Goal: Task Accomplishment & Management: Manage account settings

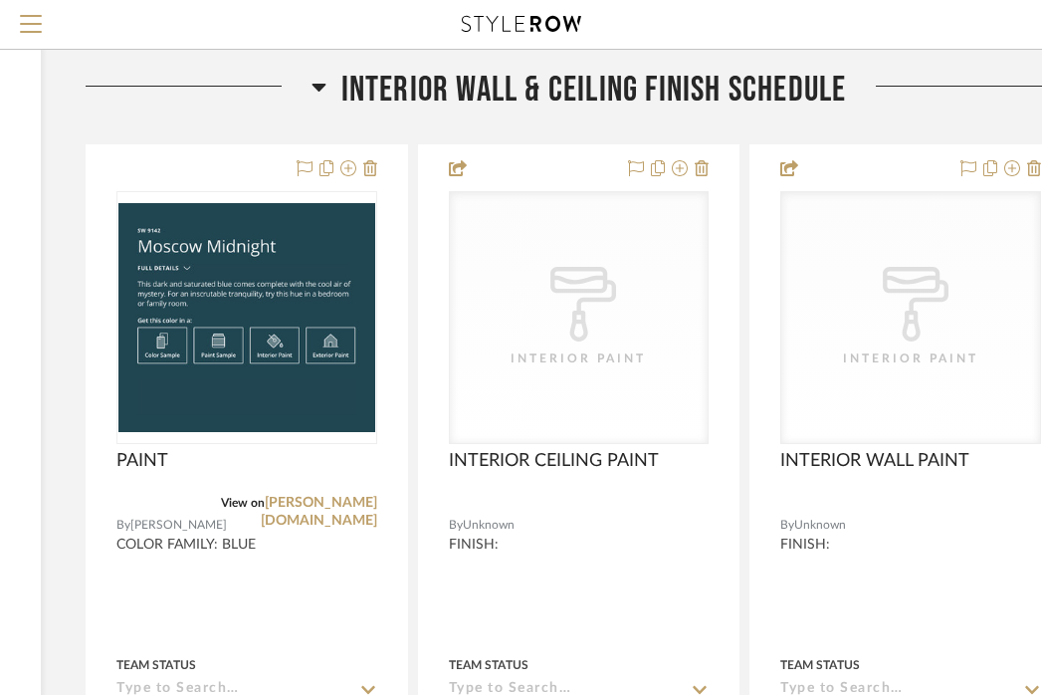
scroll to position [341, 333]
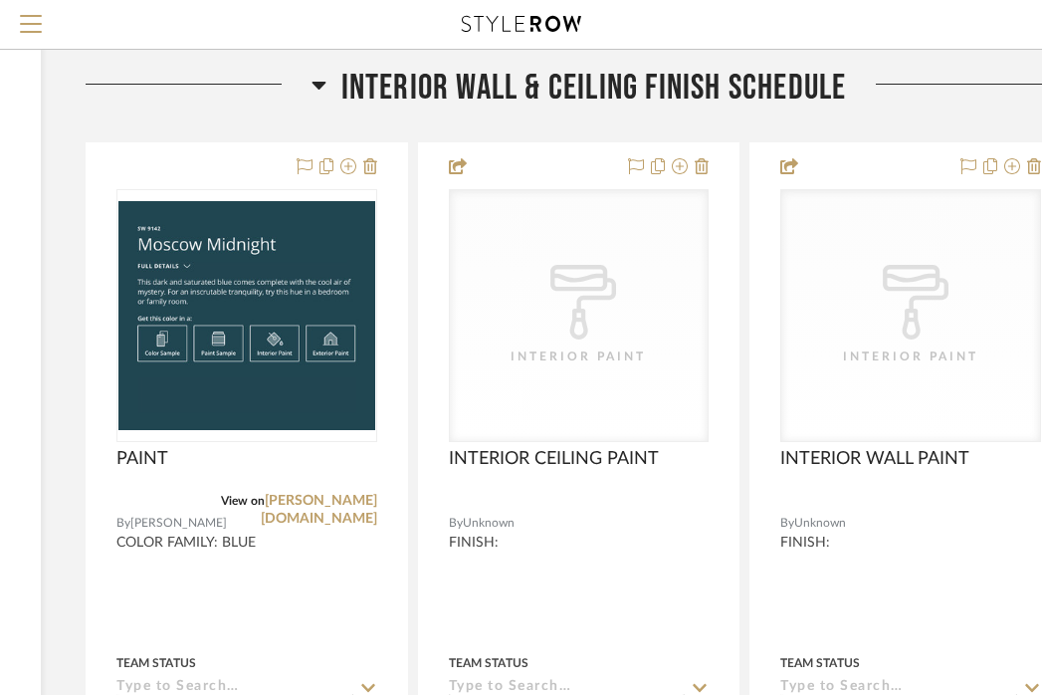
click at [534, 109] on span "Interior Wall & Ceiling Finish Schedule" at bounding box center [594, 88] width 506 height 43
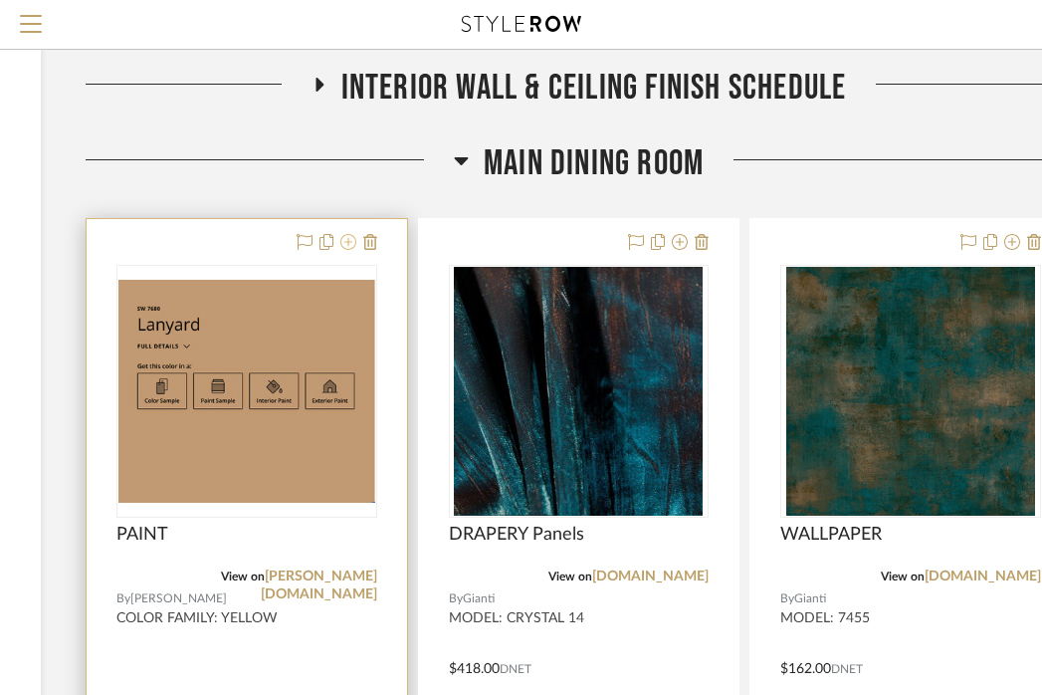
click at [352, 250] on icon at bounding box center [348, 242] width 16 height 16
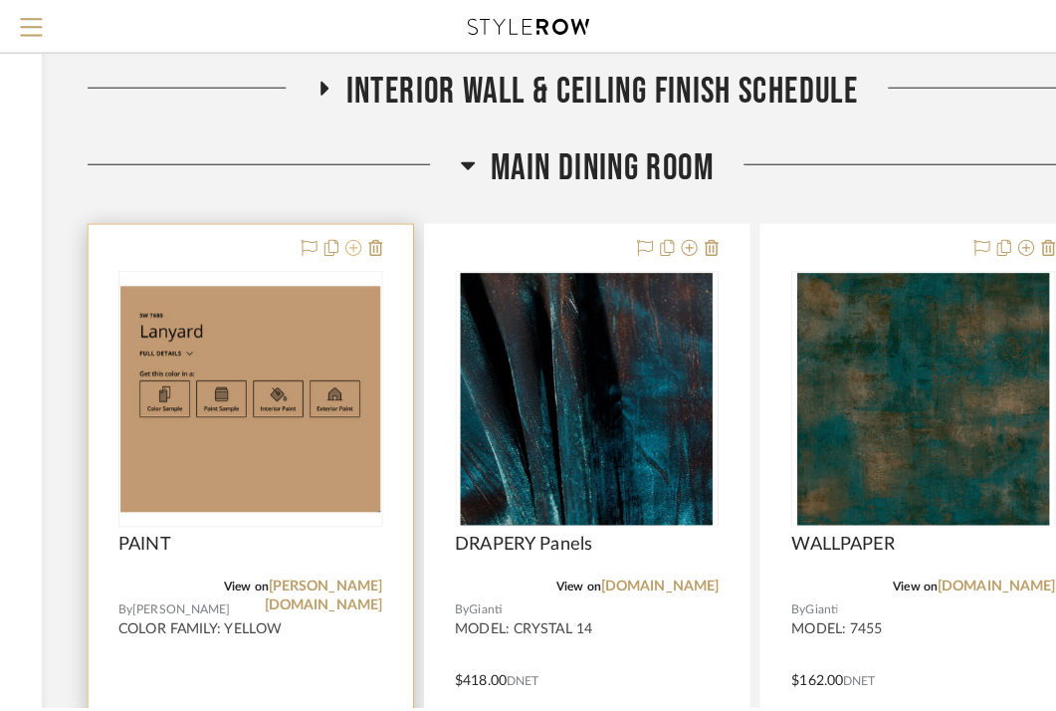
scroll to position [0, 0]
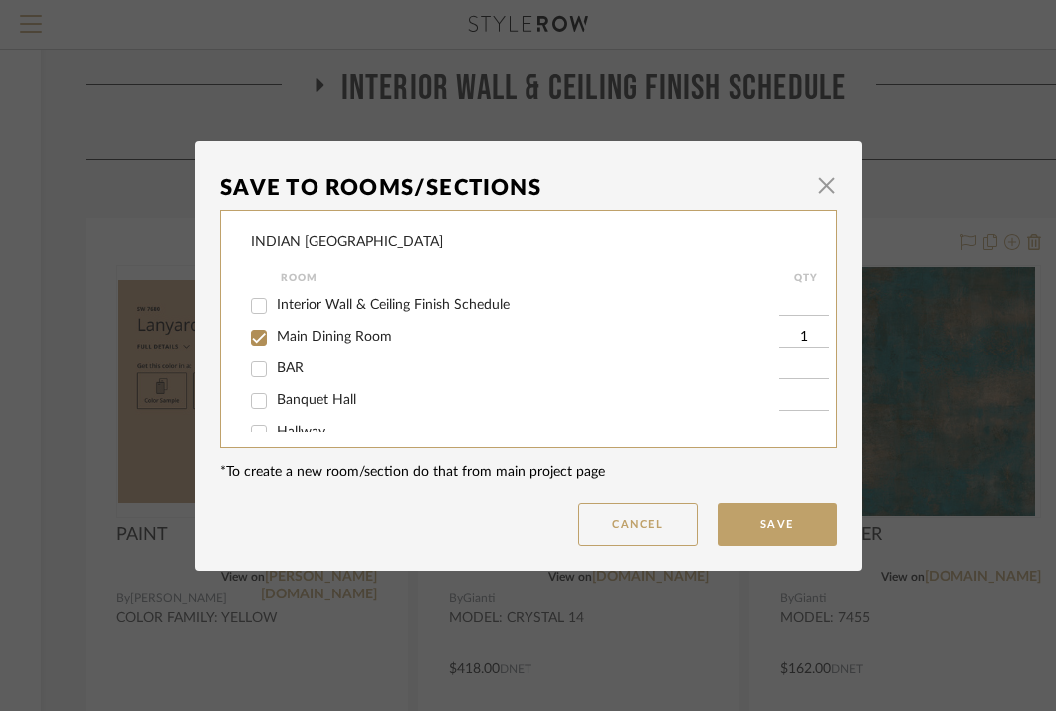
click at [329, 299] on span "Interior Wall & Ceiling Finish Schedule" at bounding box center [393, 305] width 233 height 14
click at [275, 299] on input "Interior Wall & Ceiling Finish Schedule" at bounding box center [259, 306] width 32 height 32
checkbox input "true"
type input "1"
click at [781, 519] on button "Save" at bounding box center [777, 524] width 119 height 43
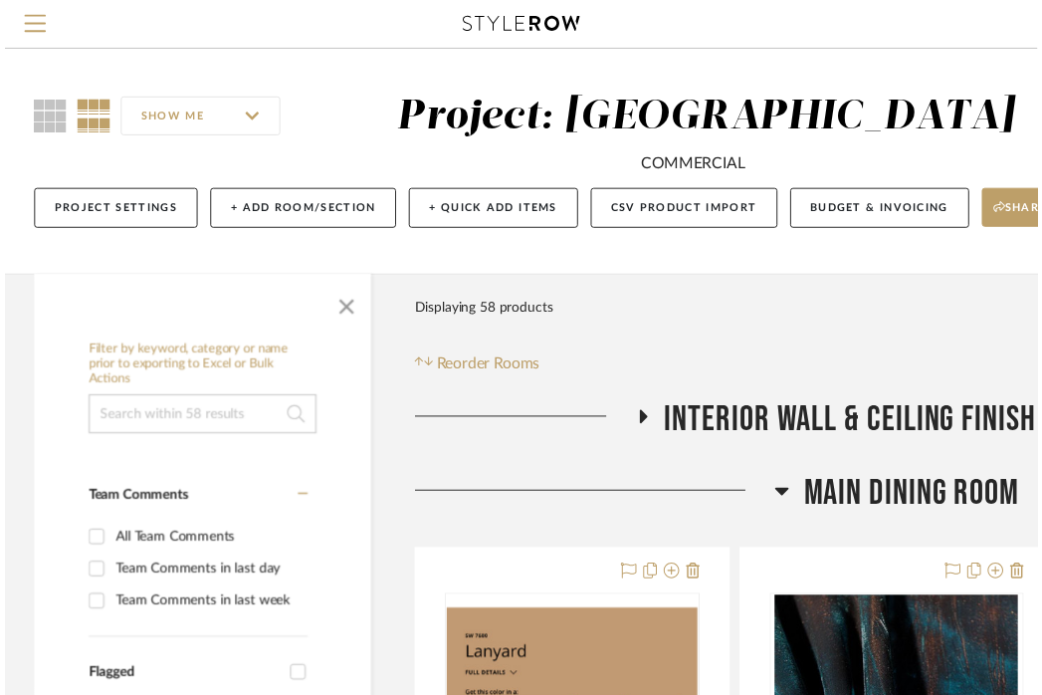
scroll to position [341, 333]
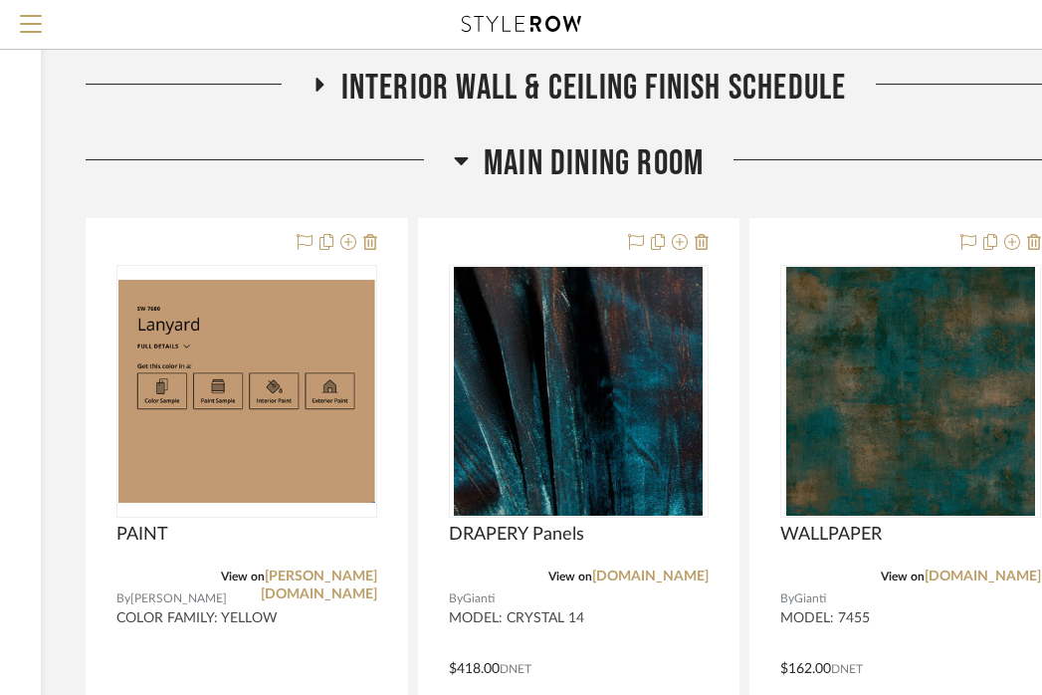
click at [540, 185] on span "Main Dining Room" at bounding box center [594, 163] width 220 height 43
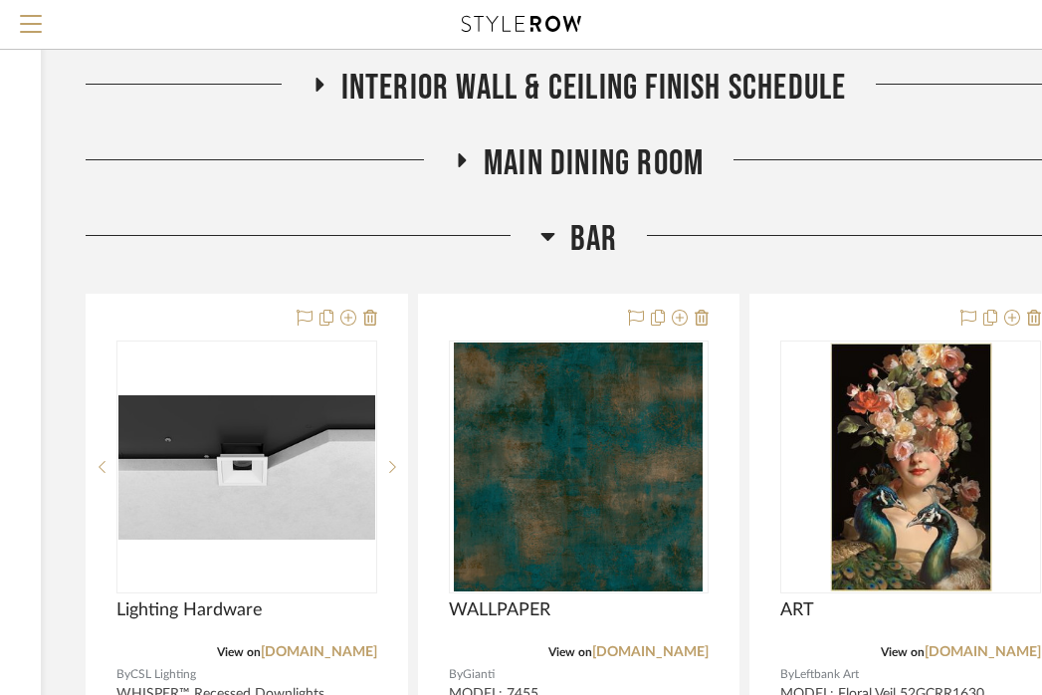
click at [588, 261] on span "BAR" at bounding box center [594, 239] width 48 height 43
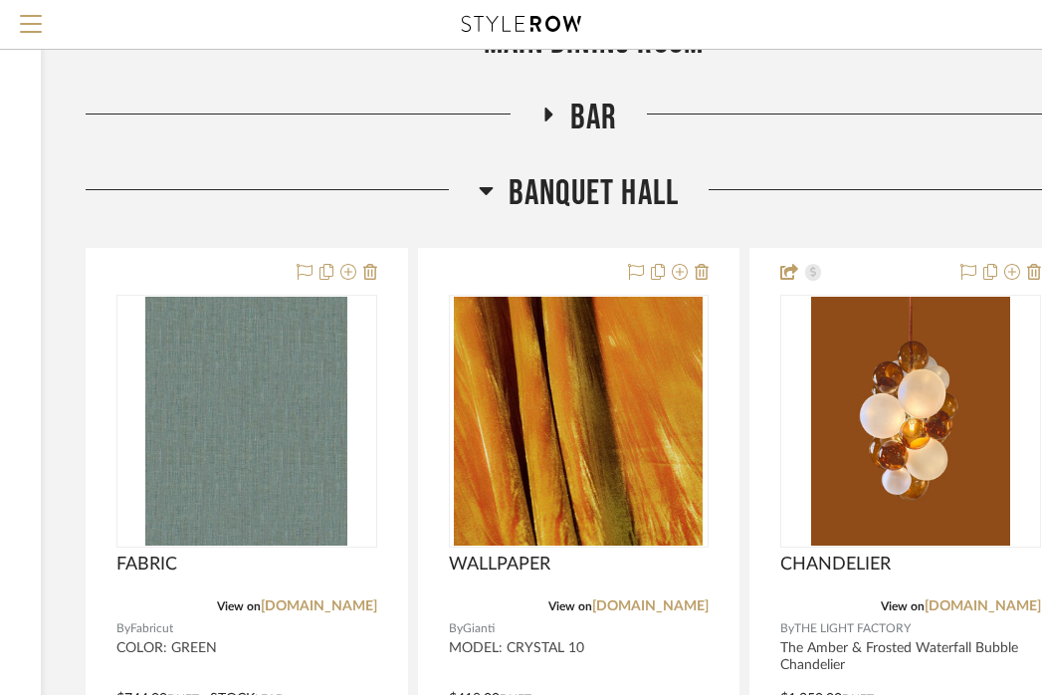
scroll to position [529, 333]
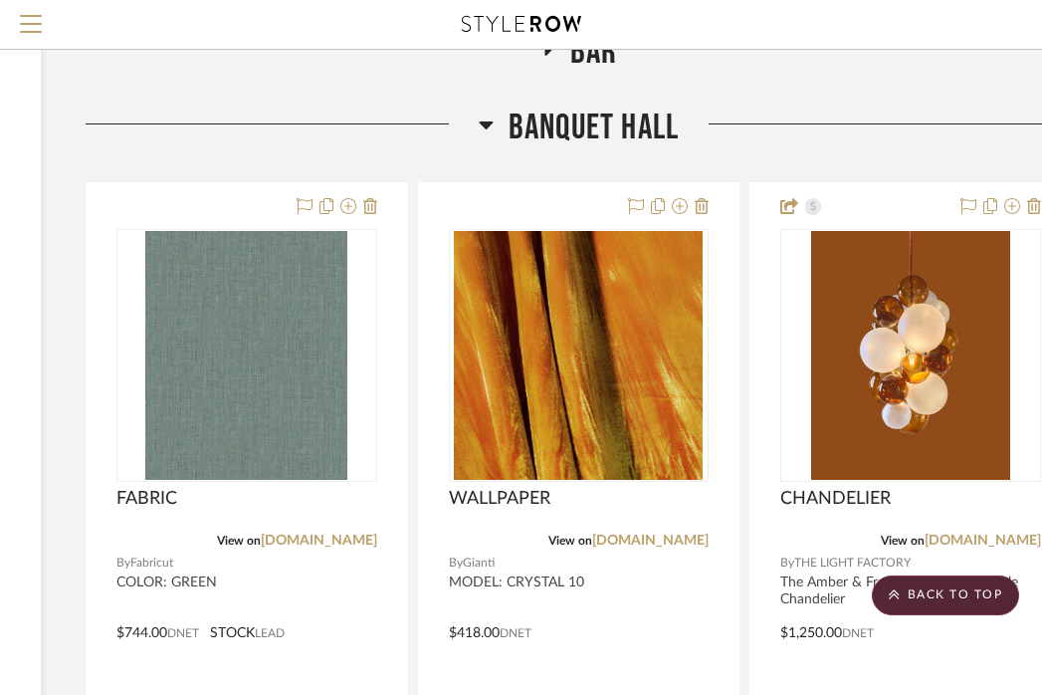
click at [618, 149] on span "Banquet Hall" at bounding box center [594, 127] width 170 height 43
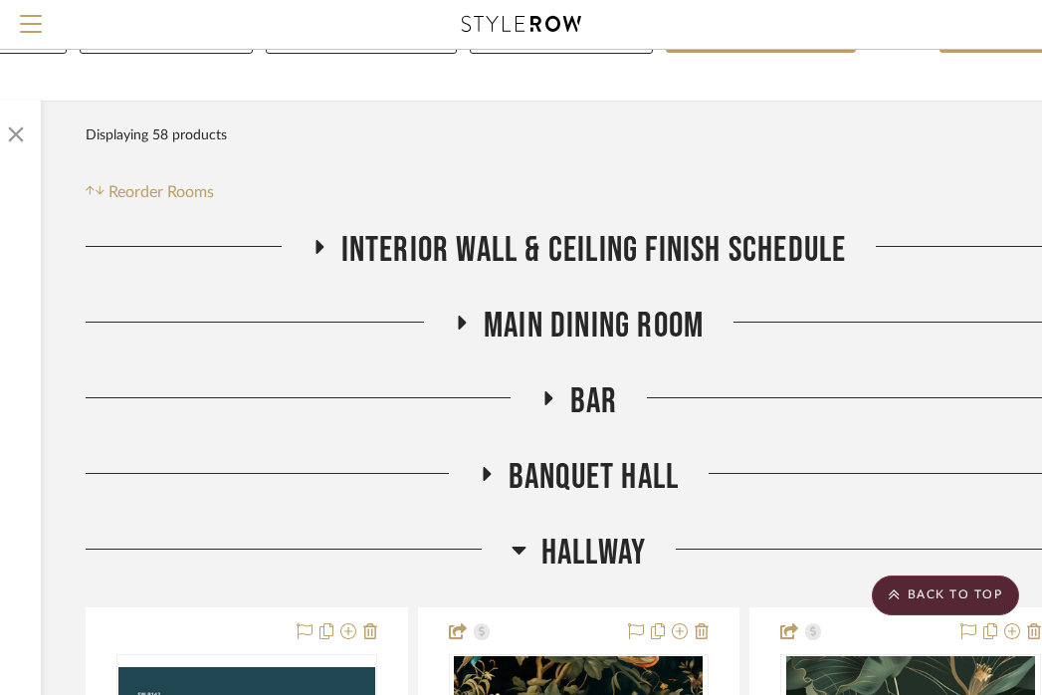
scroll to position [132, 333]
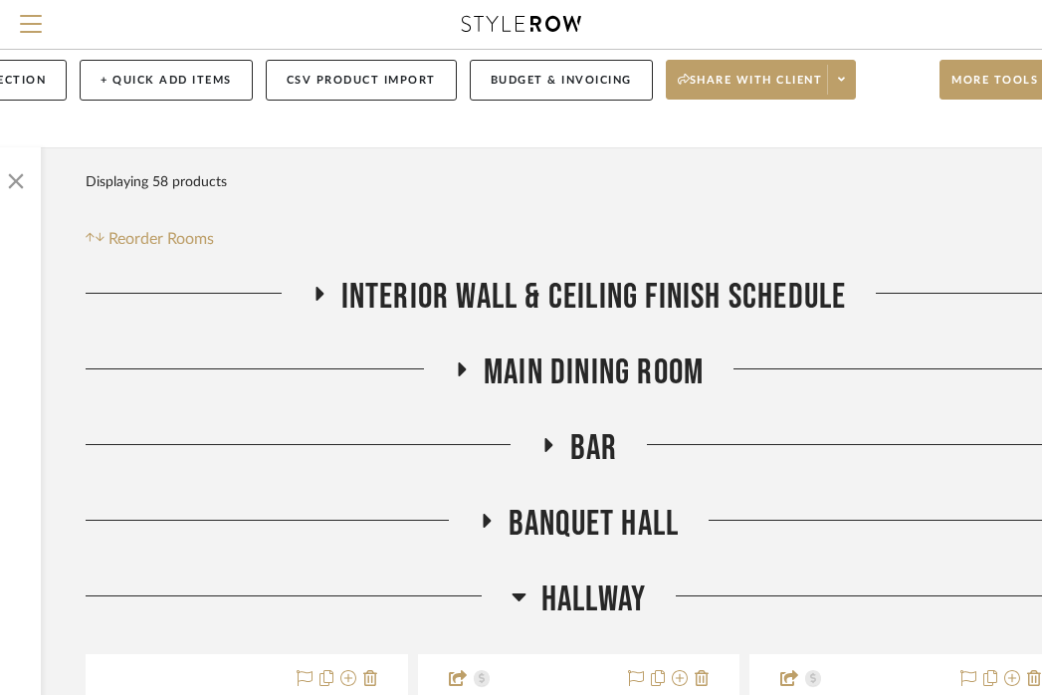
click at [549, 318] on span "Interior Wall & Ceiling Finish Schedule" at bounding box center [594, 297] width 506 height 43
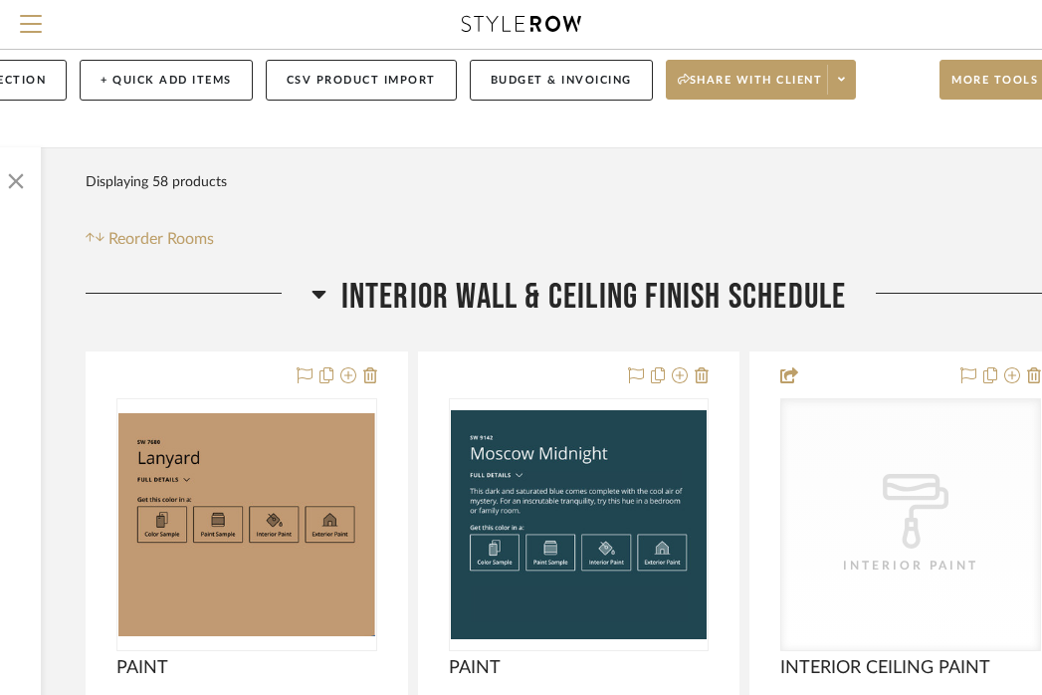
click at [549, 318] on span "Interior Wall & Ceiling Finish Schedule" at bounding box center [594, 297] width 506 height 43
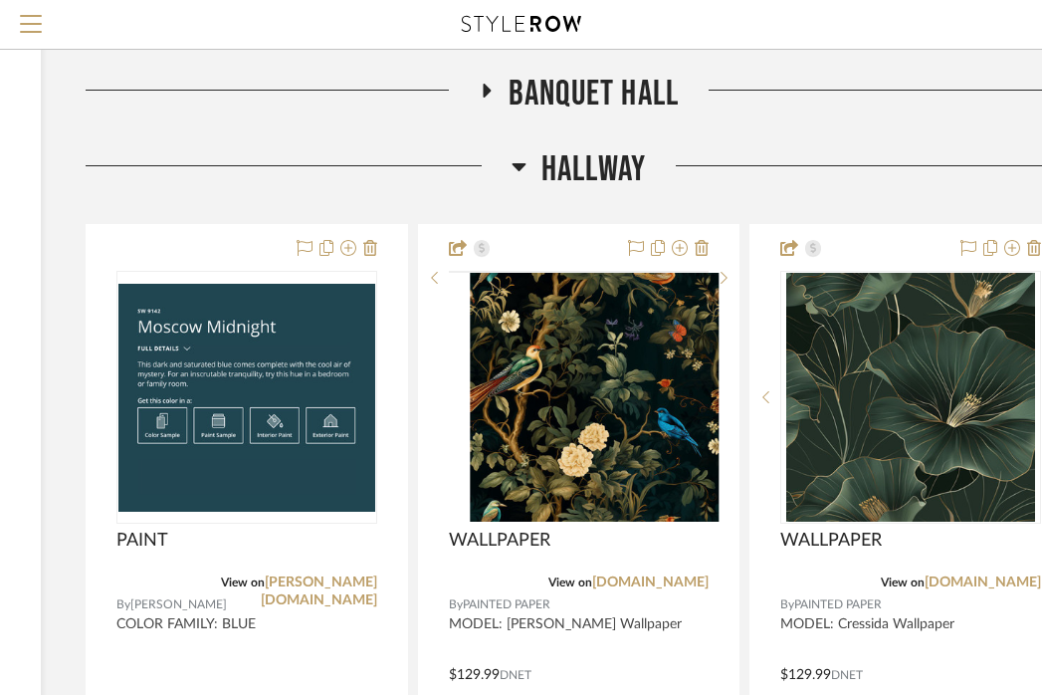
scroll to position [572, 333]
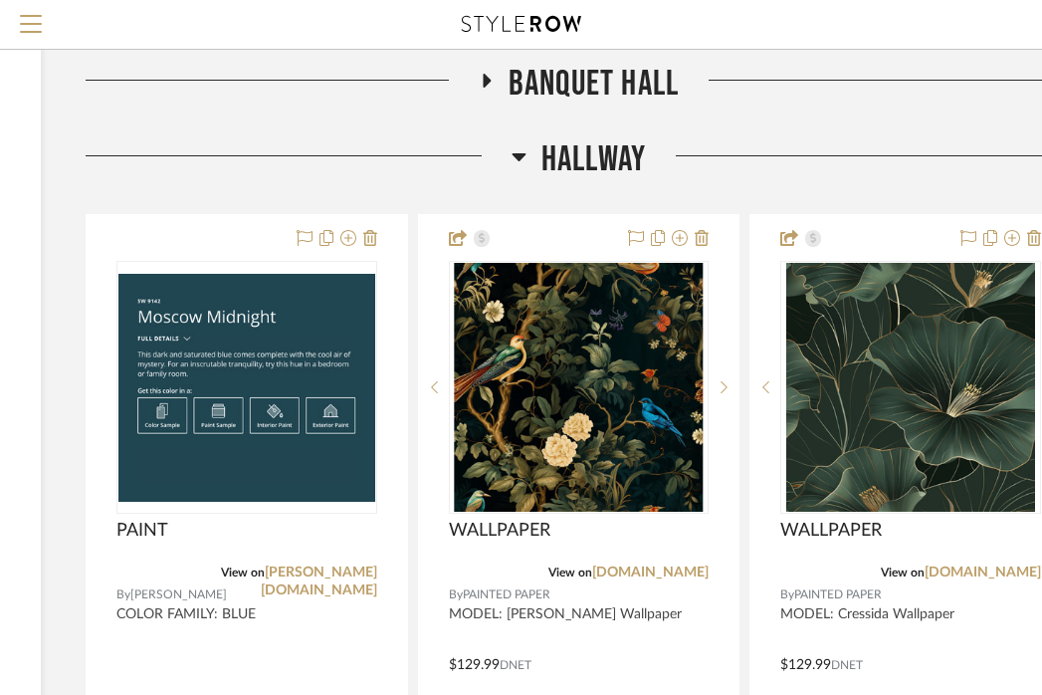
click at [564, 181] on span "Hallway" at bounding box center [593, 159] width 105 height 43
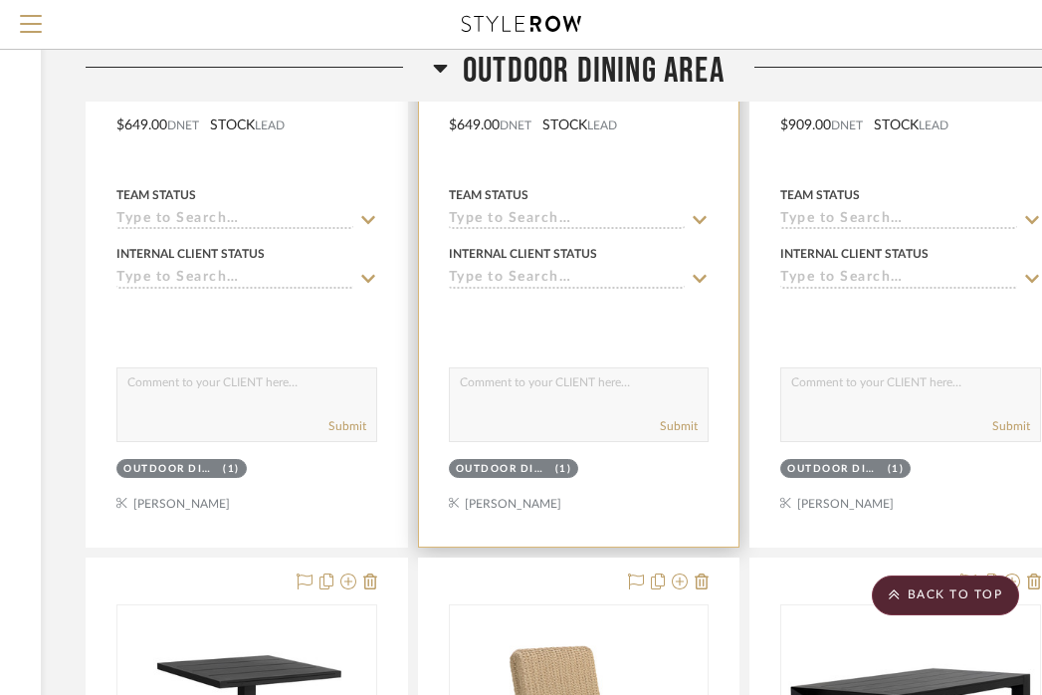
scroll to position [1121, 333]
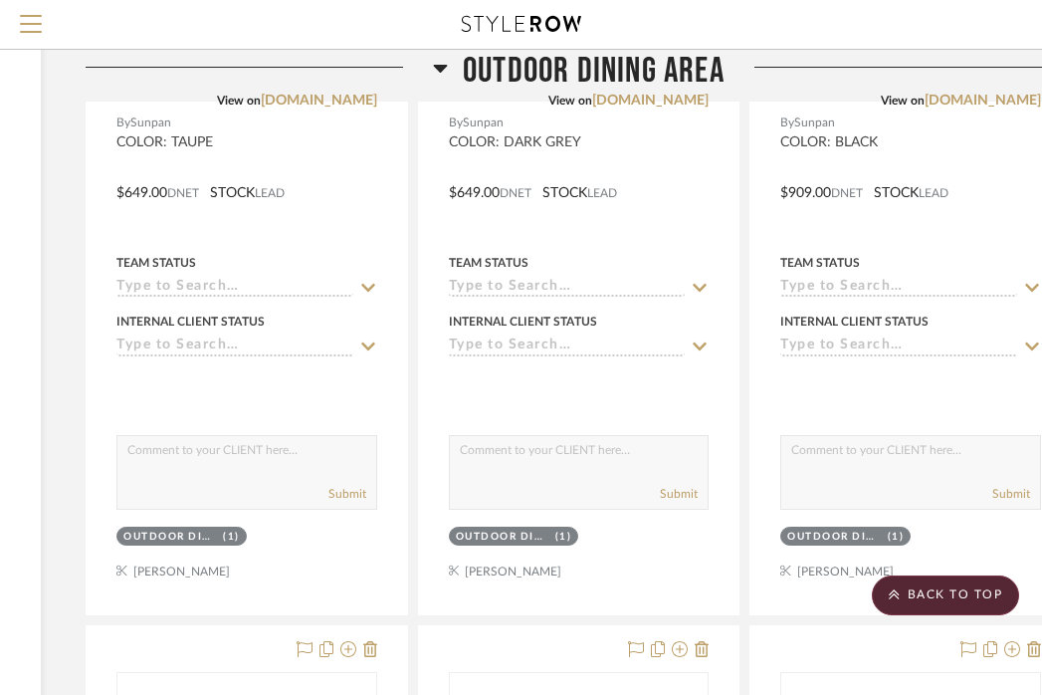
click at [535, 69] on span "Outdoor Dining Area" at bounding box center [594, 71] width 262 height 43
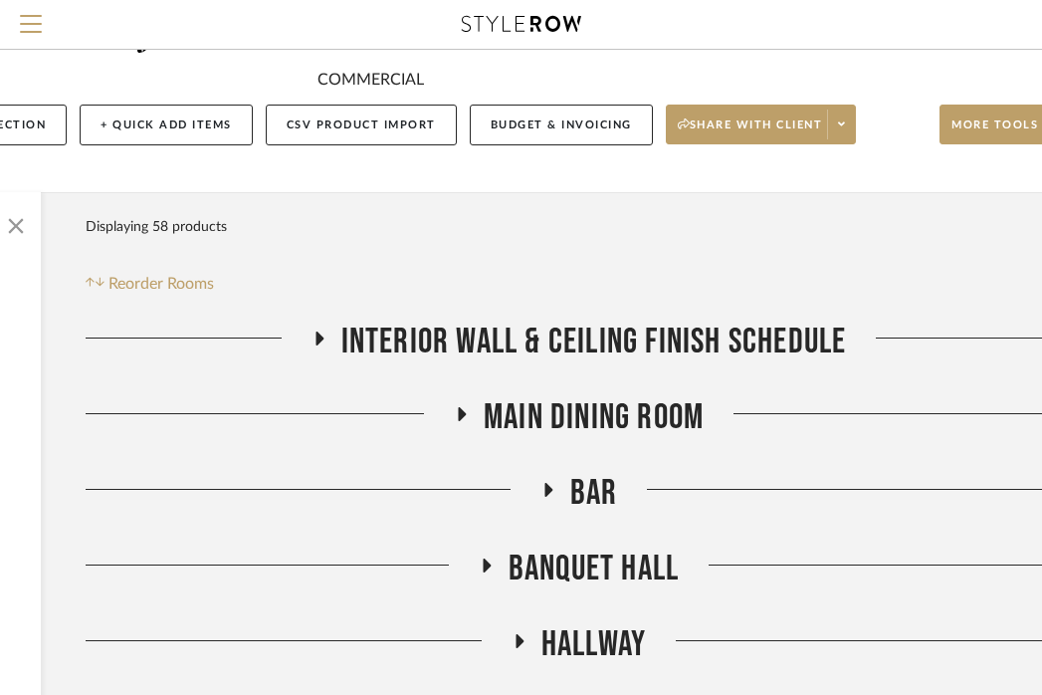
scroll to position [89, 333]
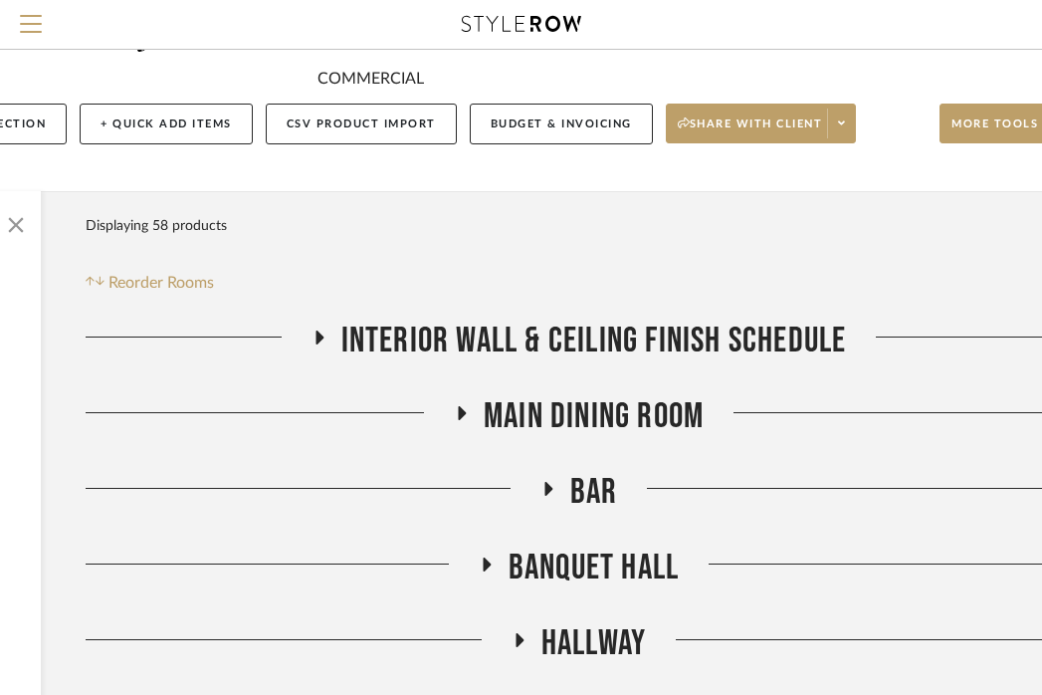
click at [615, 362] on span "Interior Wall & Ceiling Finish Schedule" at bounding box center [594, 340] width 506 height 43
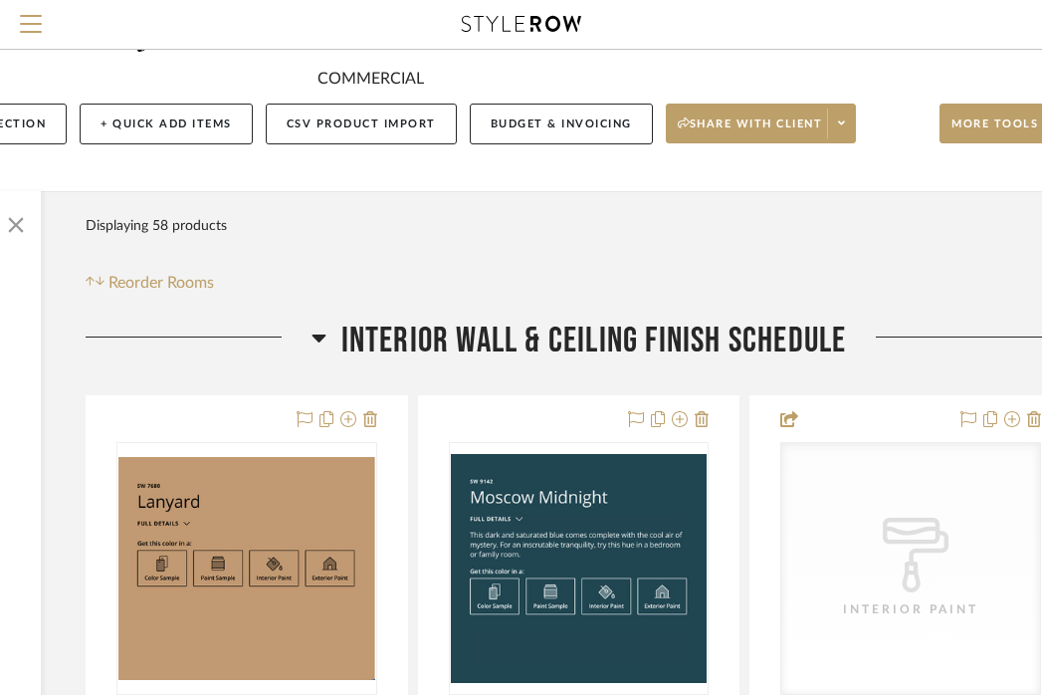
click at [615, 362] on span "Interior Wall & Ceiling Finish Schedule" at bounding box center [594, 340] width 506 height 43
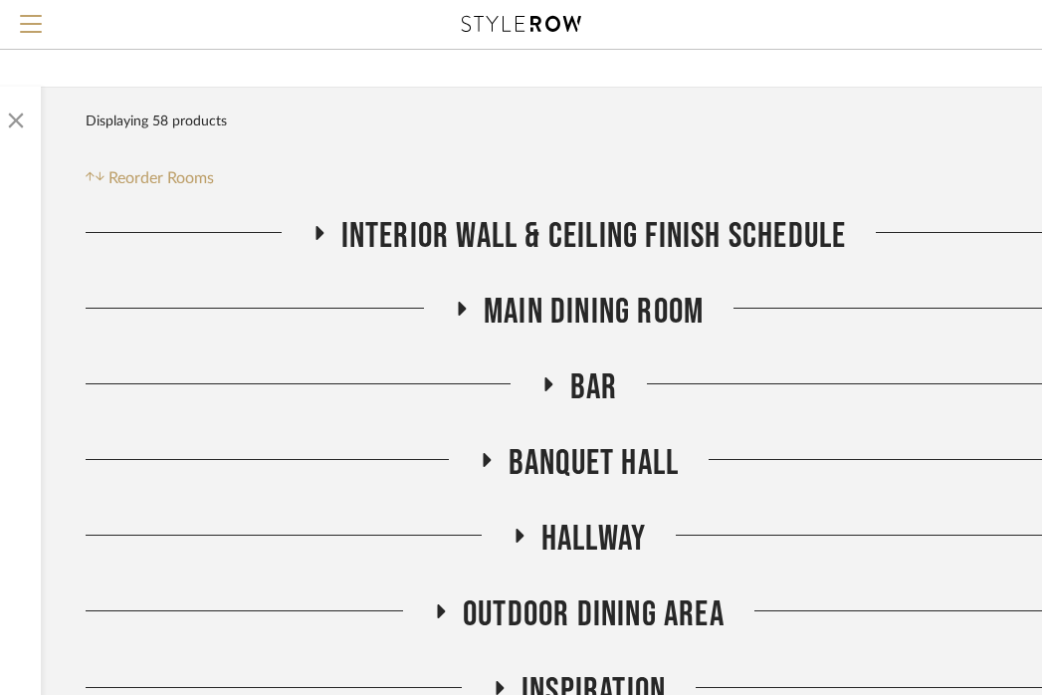
scroll to position [203, 333]
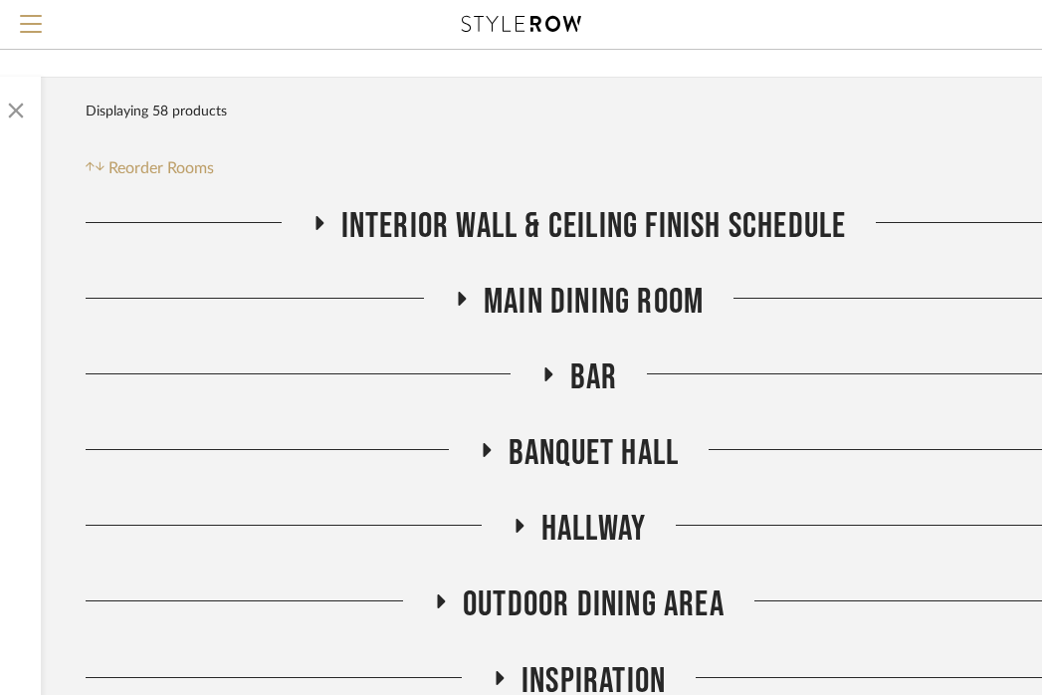
click at [600, 323] on span "Main Dining Room" at bounding box center [594, 302] width 220 height 43
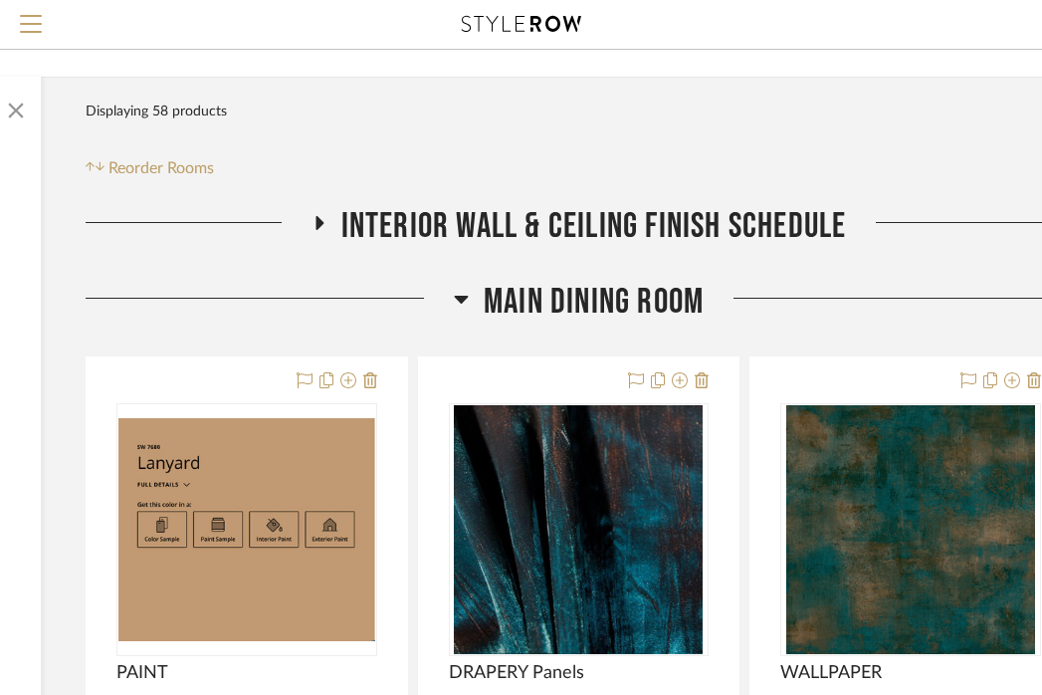
click at [600, 323] on span "Main Dining Room" at bounding box center [594, 302] width 220 height 43
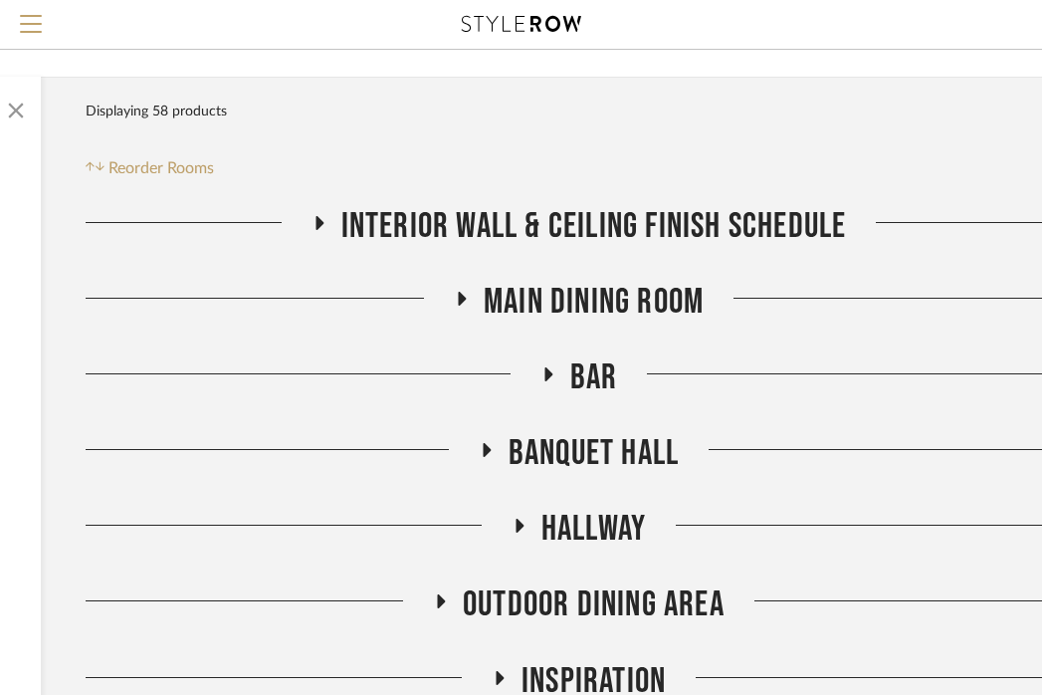
click at [589, 399] on span "BAR" at bounding box center [594, 377] width 48 height 43
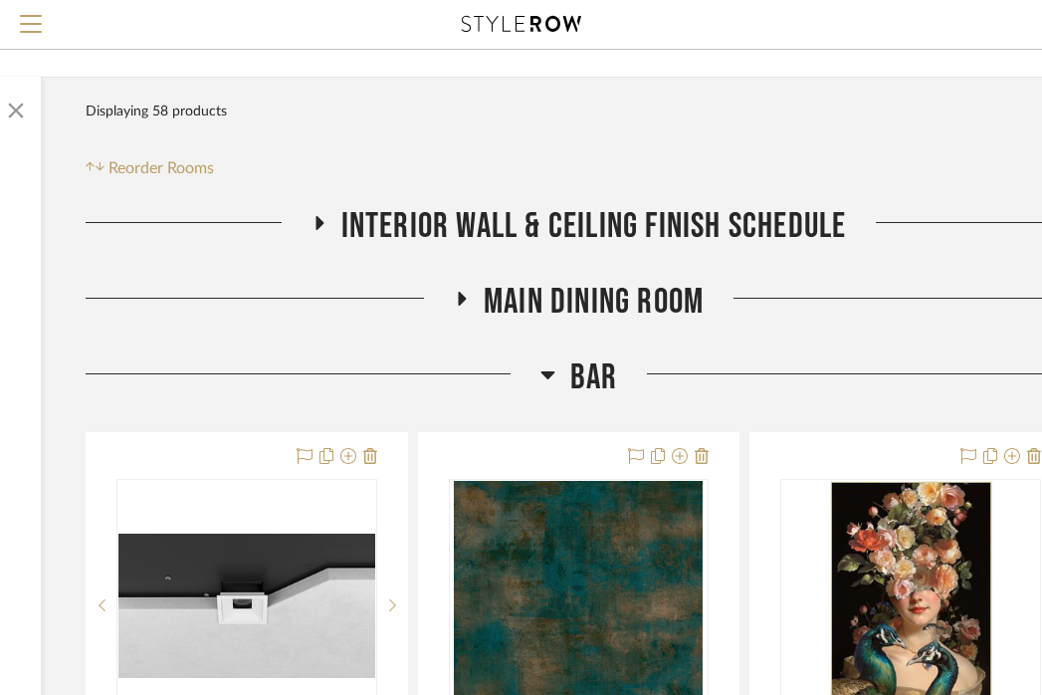
click at [589, 399] on span "BAR" at bounding box center [594, 377] width 48 height 43
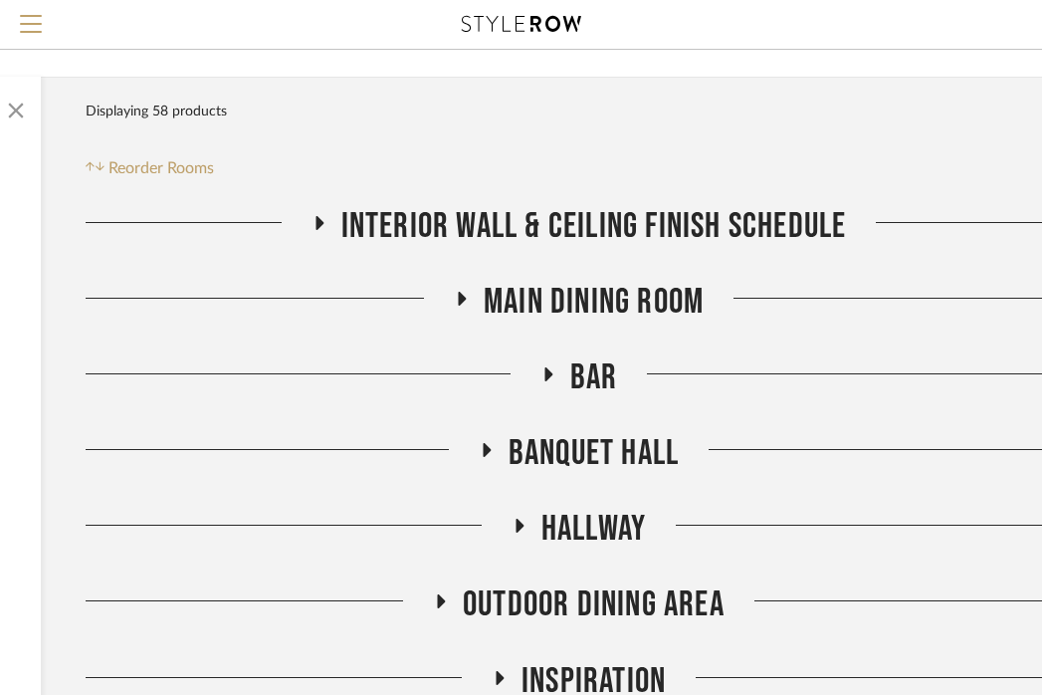
click at [589, 475] on span "Banquet Hall" at bounding box center [594, 453] width 170 height 43
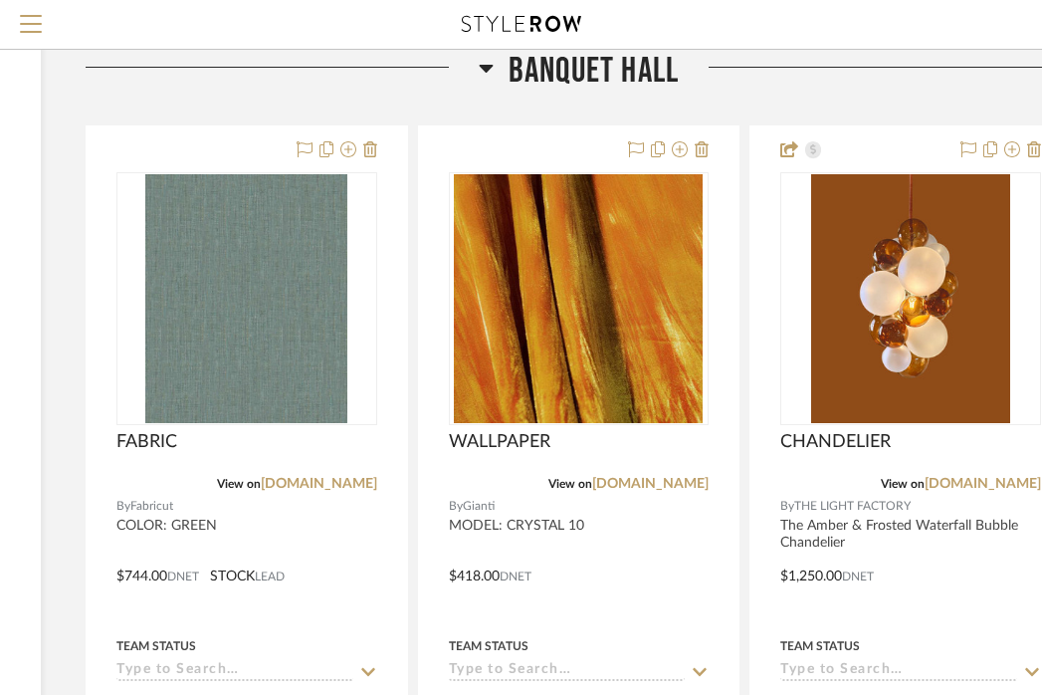
scroll to position [586, 333]
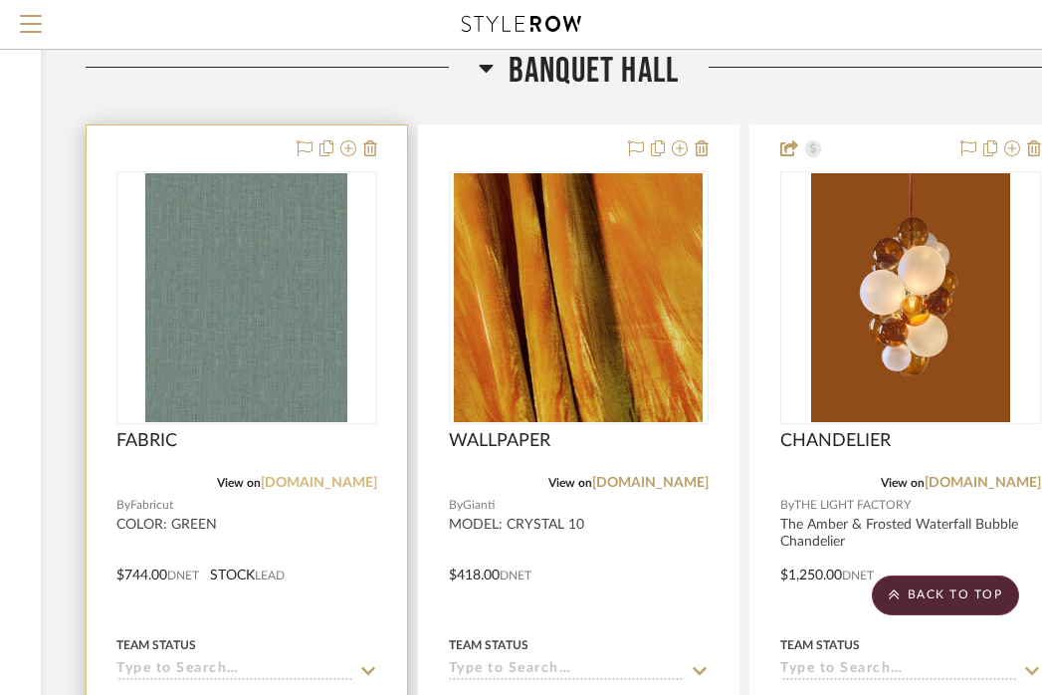
click at [297, 490] on link "fabricut.com" at bounding box center [319, 483] width 116 height 14
click at [285, 408] on img "0" at bounding box center [246, 297] width 202 height 249
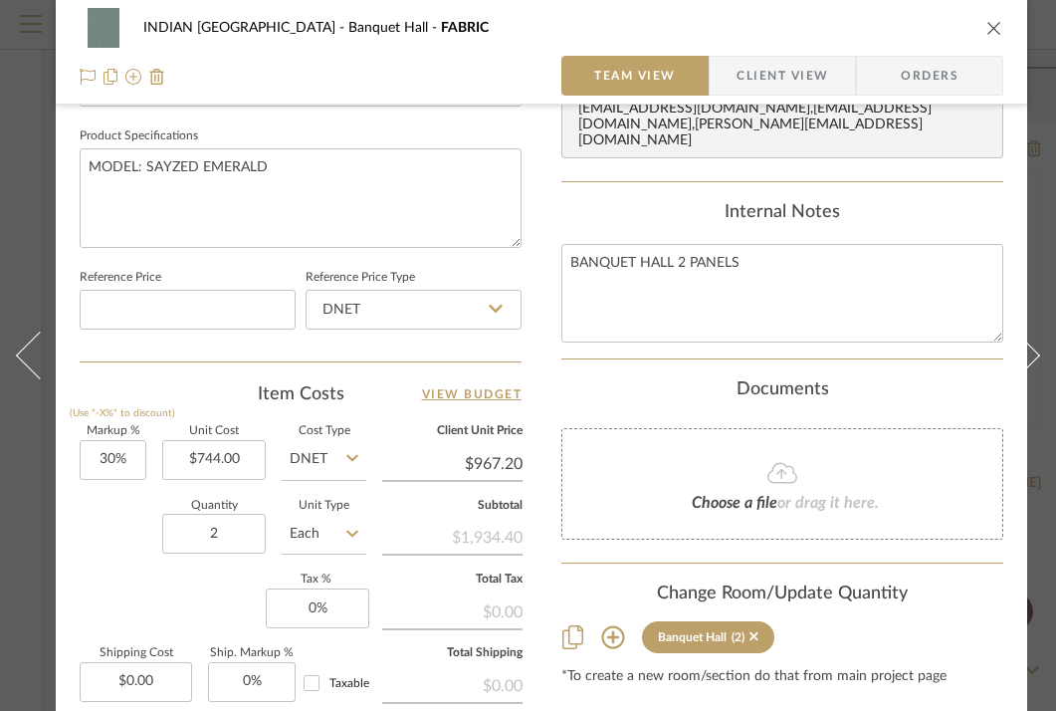
scroll to position [929, 0]
click at [350, 529] on icon at bounding box center [352, 533] width 12 height 16
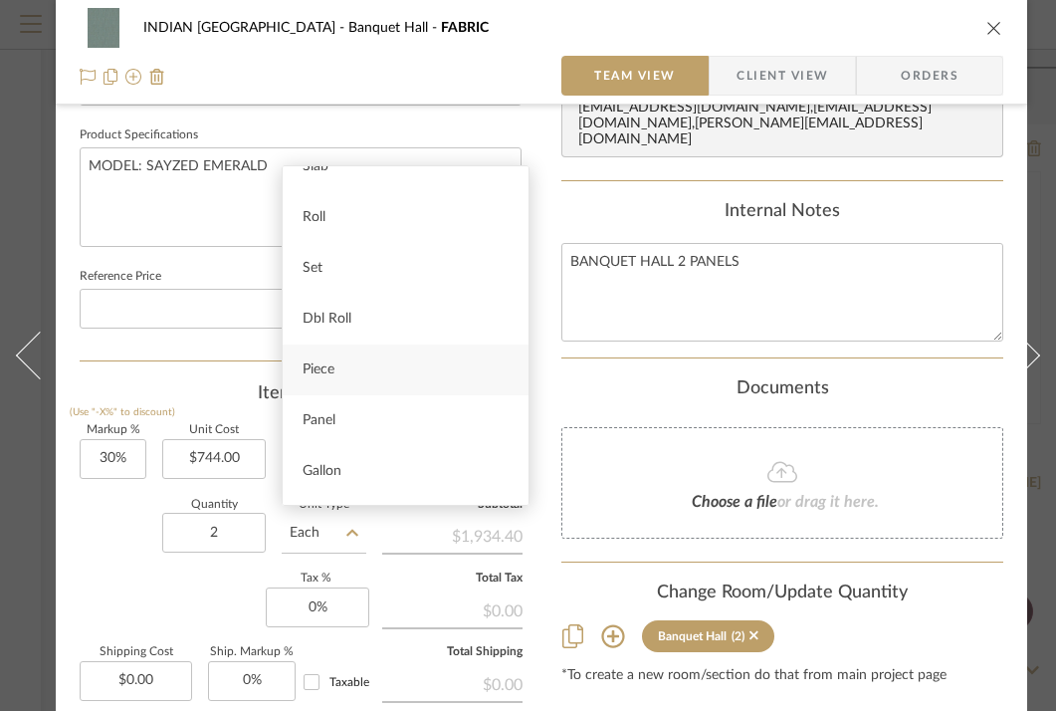
scroll to position [309, 0]
click at [331, 387] on span "Panel" at bounding box center [319, 390] width 33 height 14
type input "Panel"
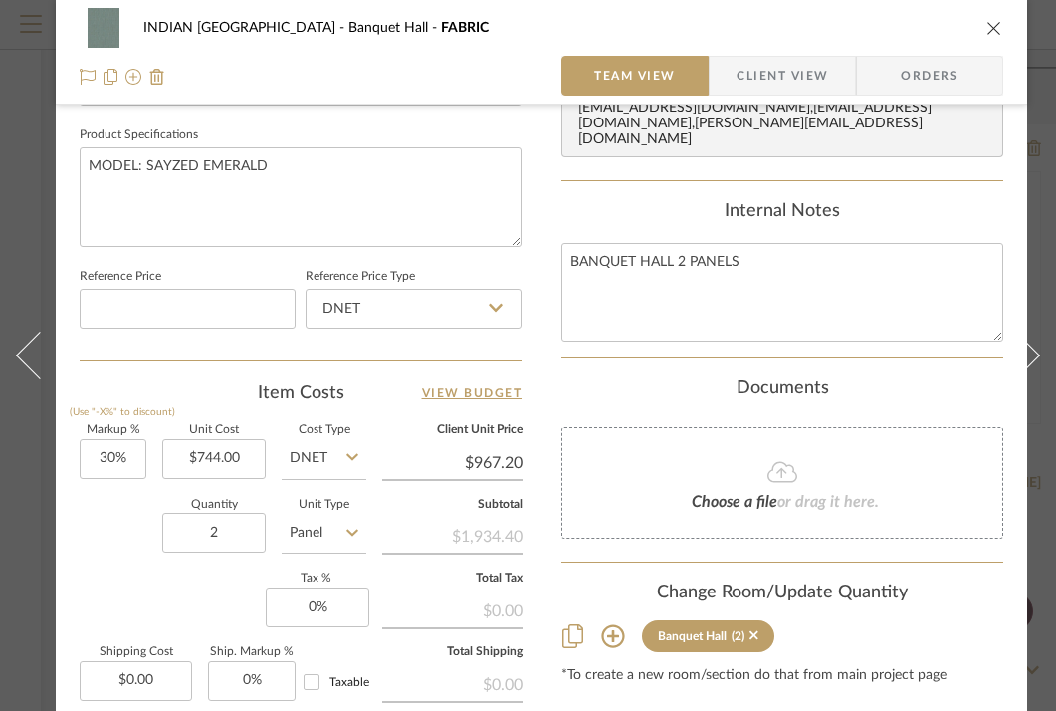
click at [549, 518] on div "INDIAN KEBAB PALACE Banquet Hall FABRIC Team View Client View Orders Team-Facin…" at bounding box center [541, 5] width 971 height 1838
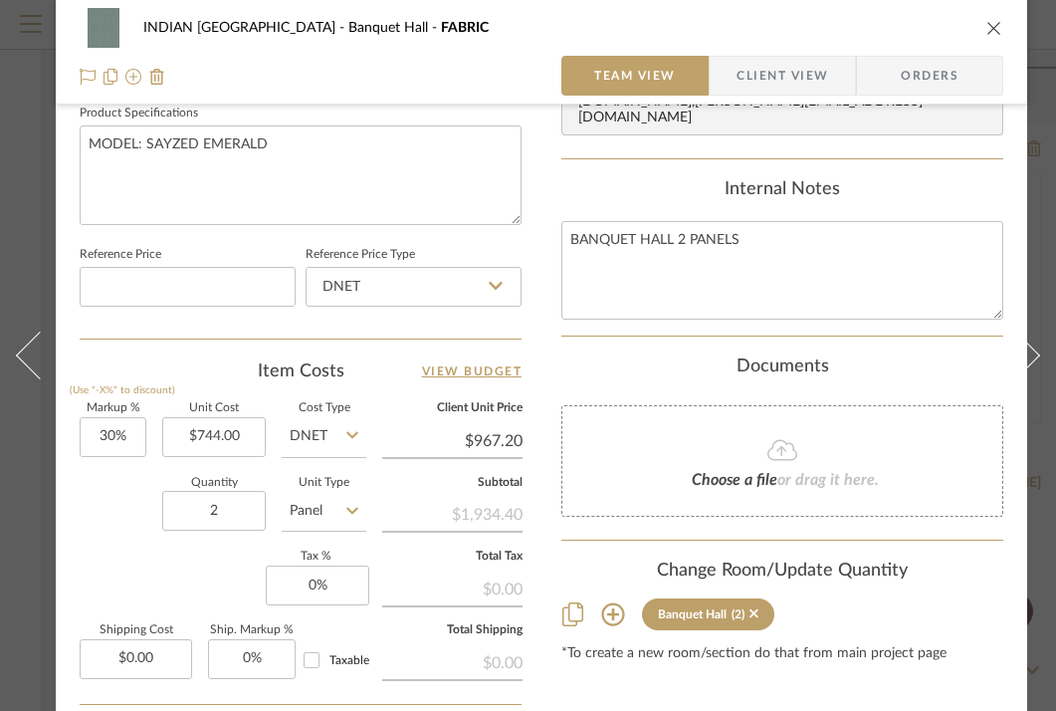
scroll to position [1155, 0]
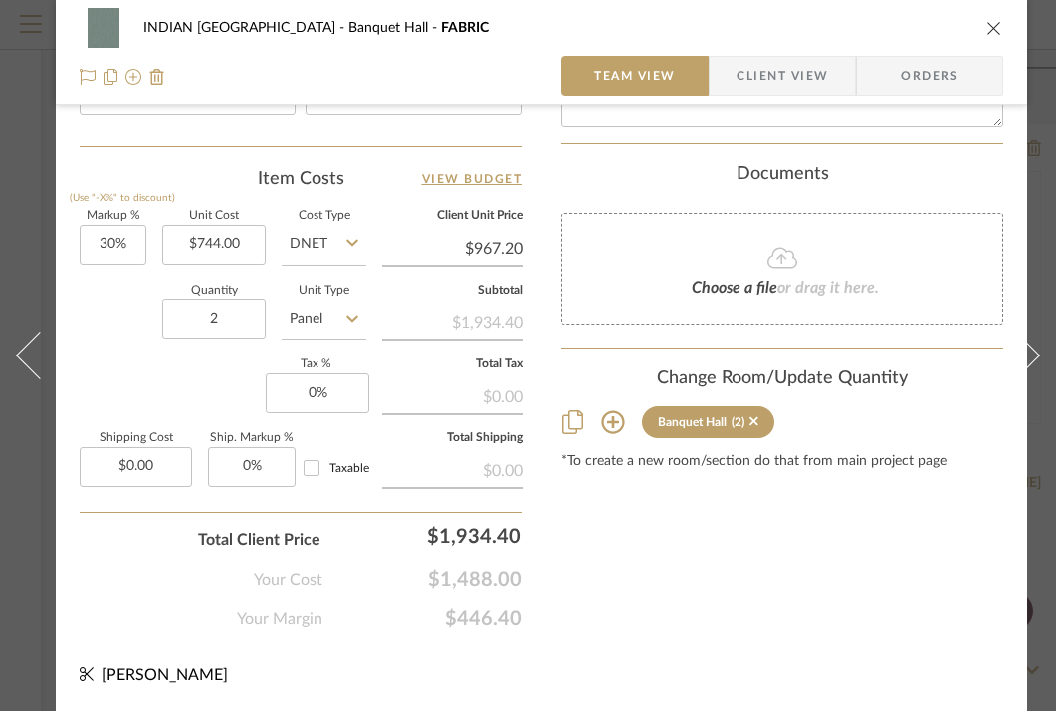
click at [988, 27] on icon "close" at bounding box center [994, 28] width 16 height 16
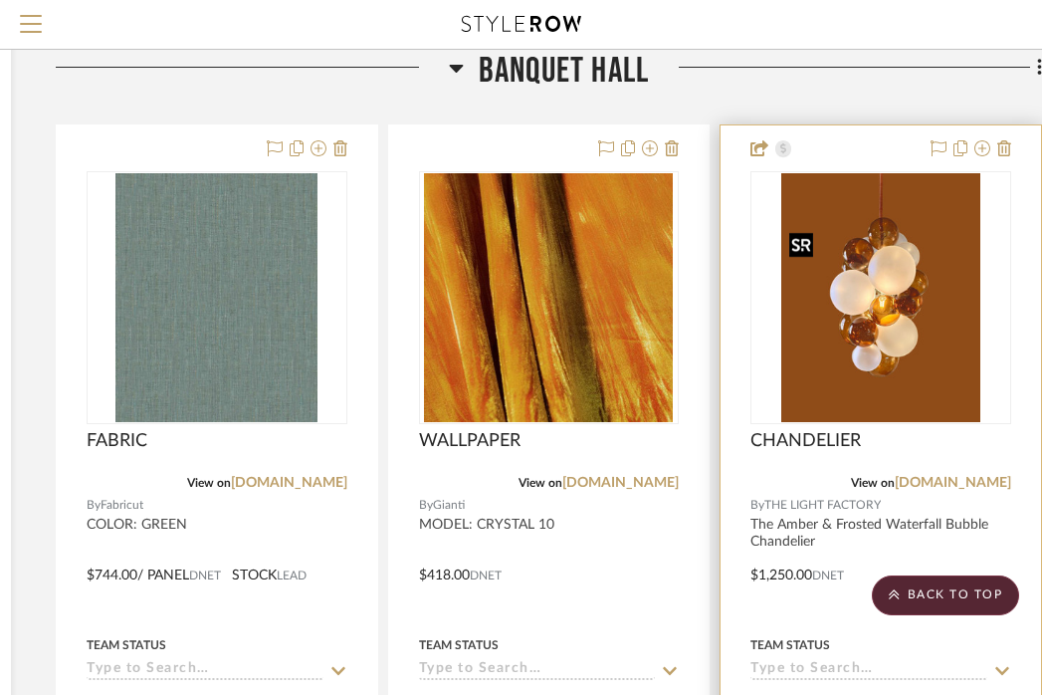
scroll to position [586, 359]
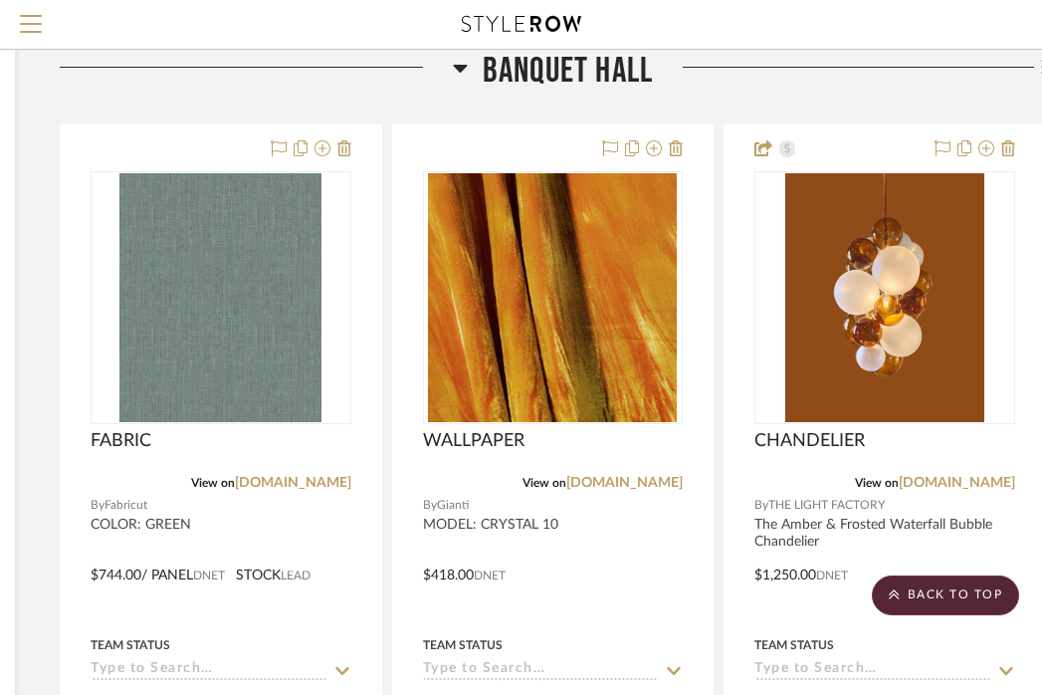
click at [514, 93] on span "Banquet Hall" at bounding box center [568, 71] width 170 height 43
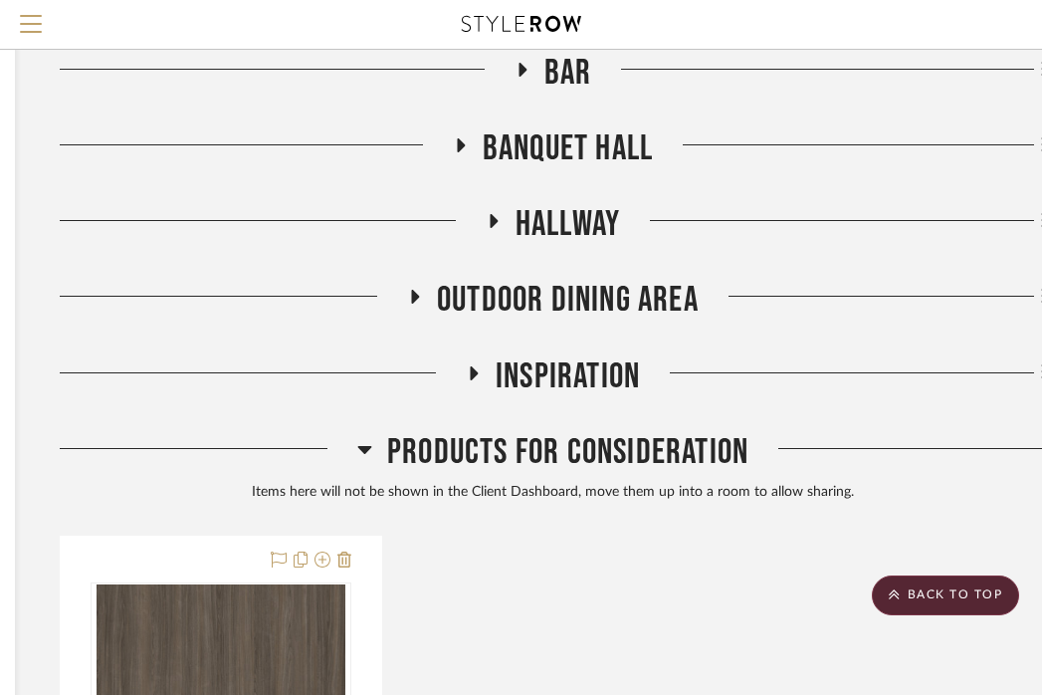
scroll to position [444, 359]
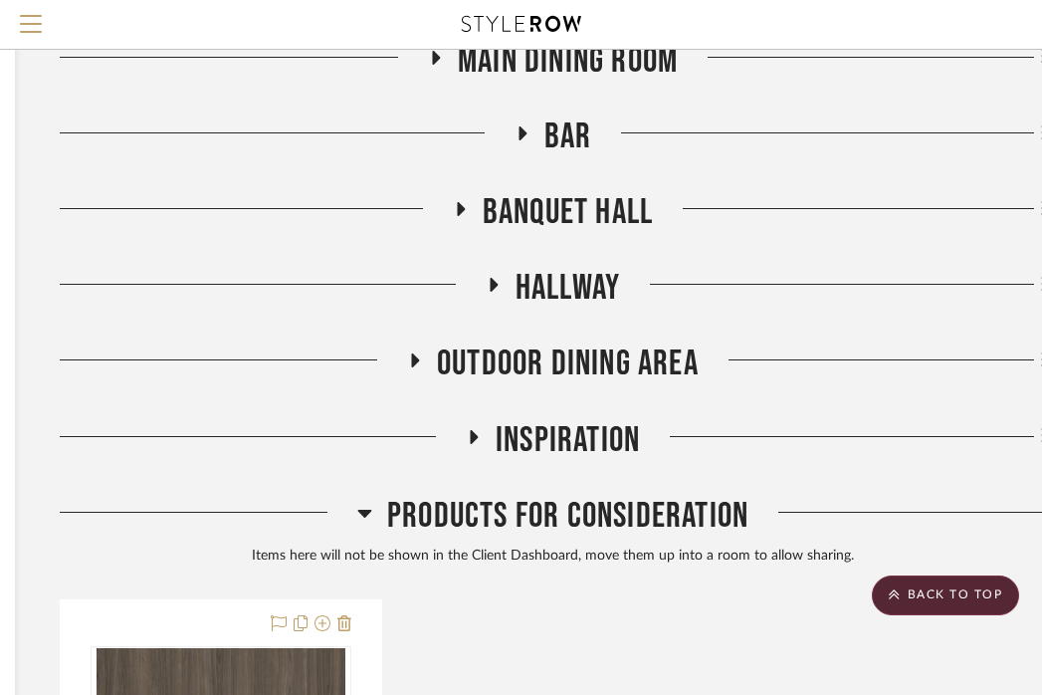
click at [562, 537] on span "Products For Consideration" at bounding box center [567, 516] width 361 height 43
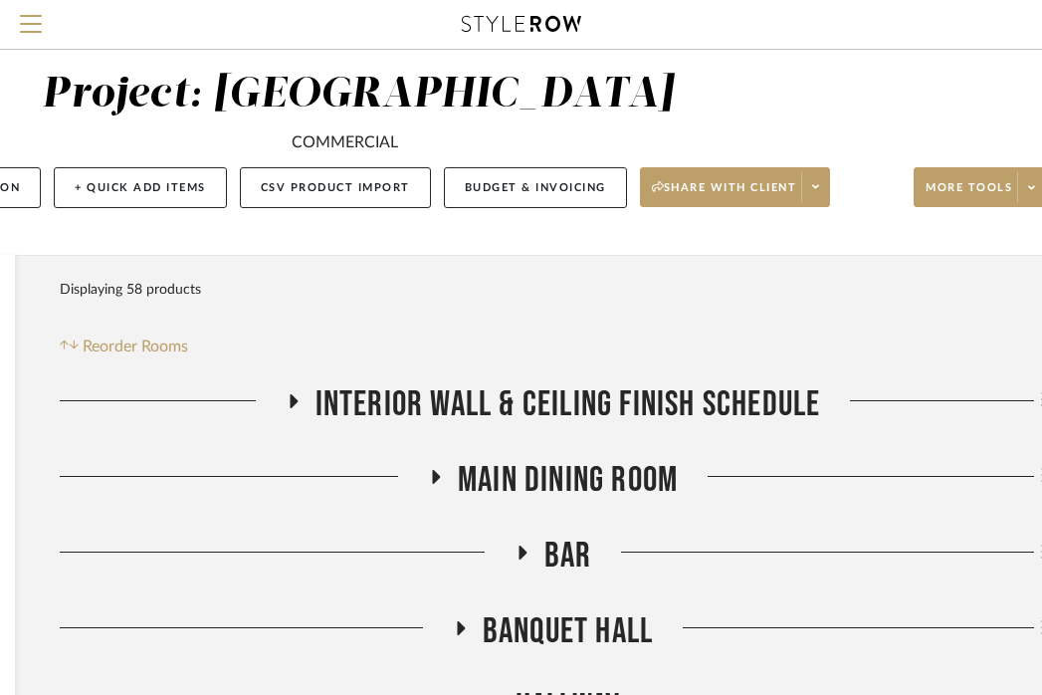
scroll to position [20, 359]
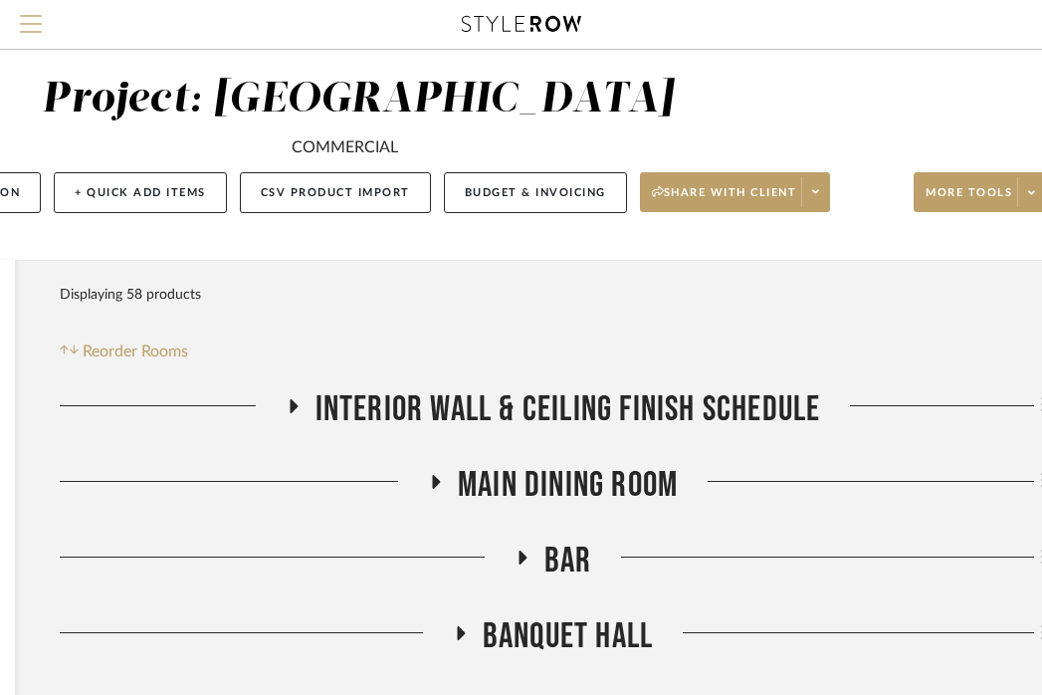
click at [28, 17] on span "Menu" at bounding box center [31, 30] width 22 height 30
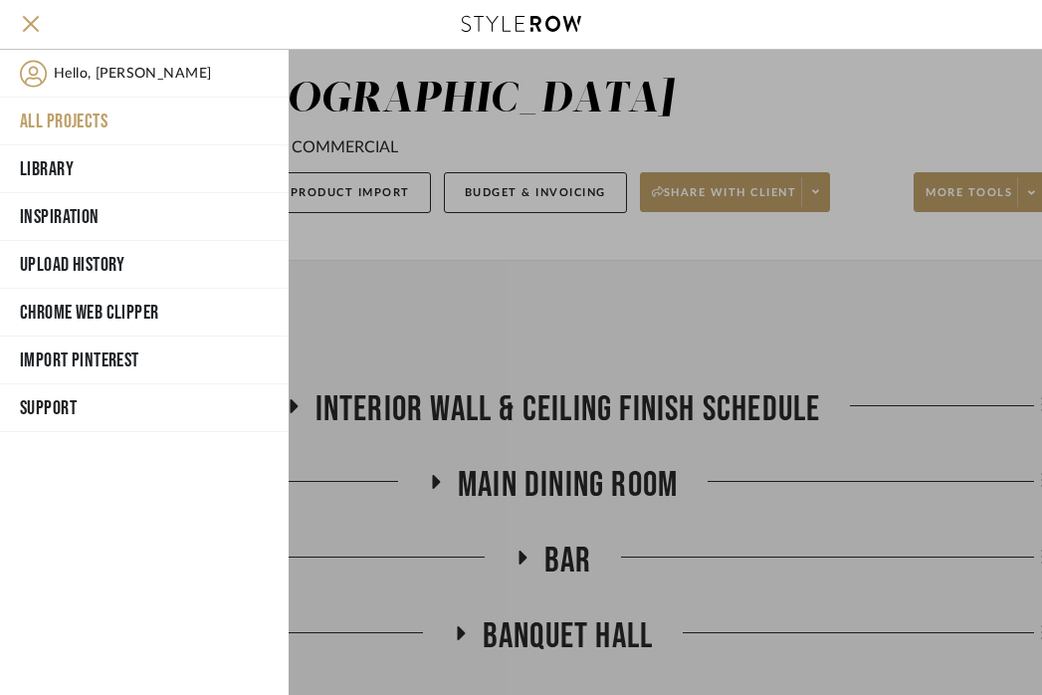
click at [89, 108] on button "All Projects" at bounding box center [144, 122] width 289 height 48
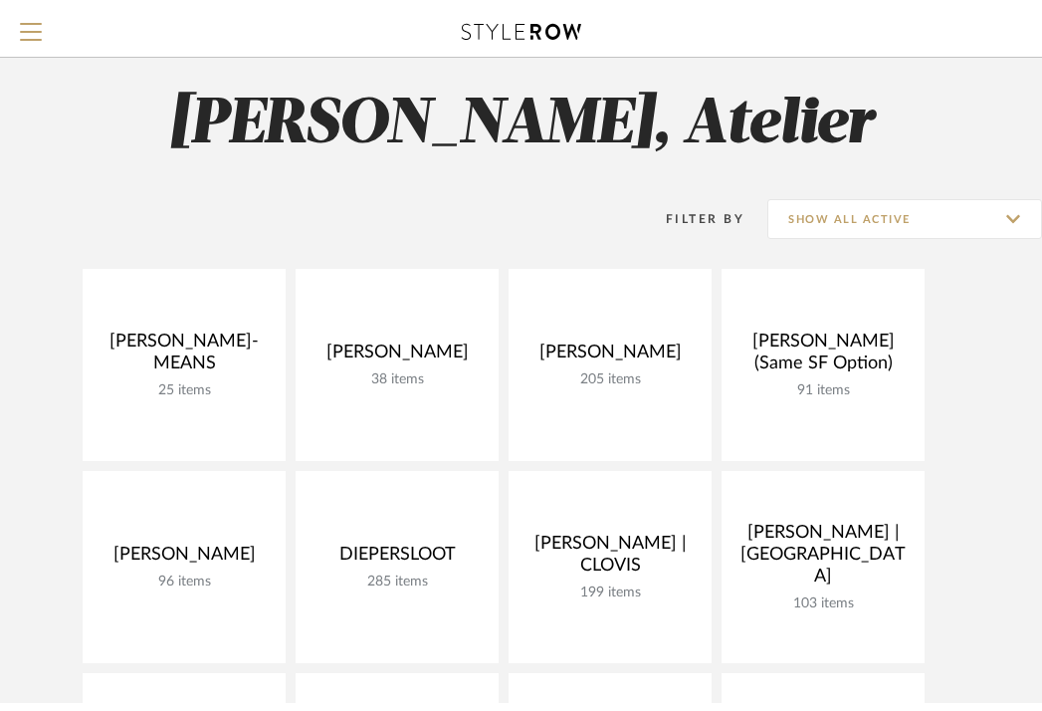
scroll to position [20, 0]
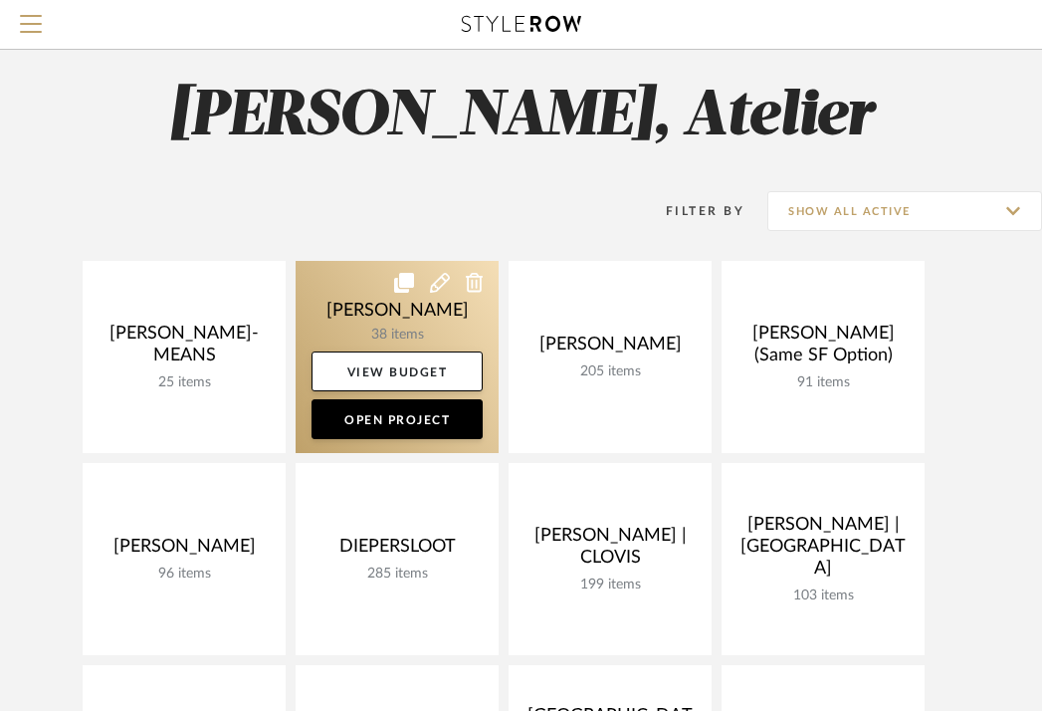
click at [365, 308] on link at bounding box center [397, 357] width 203 height 192
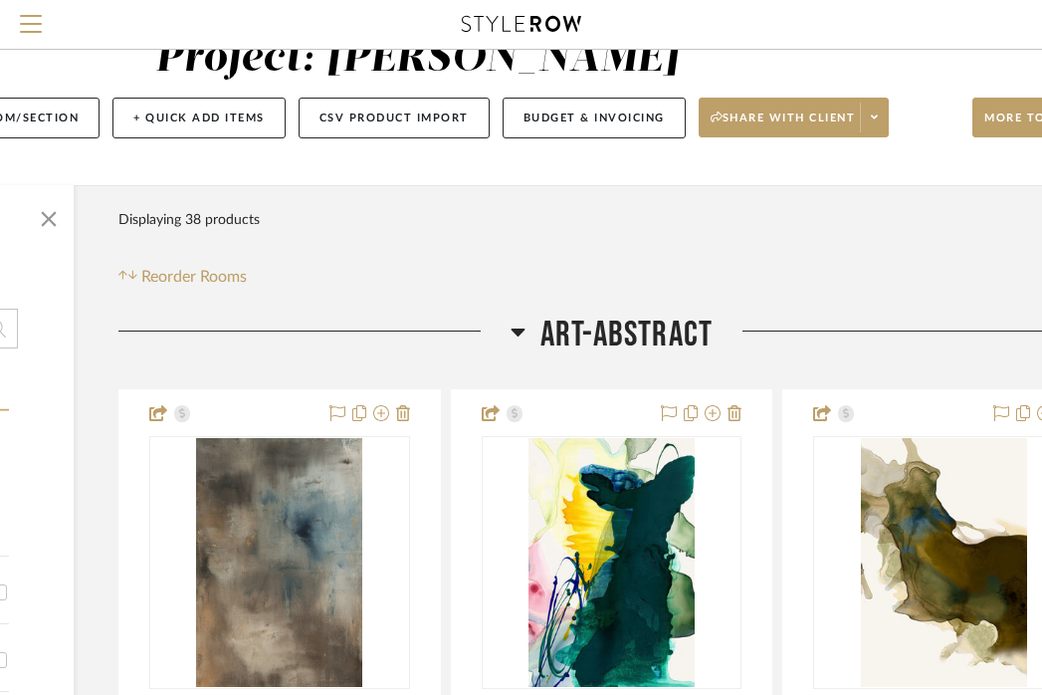
scroll to position [93, 301]
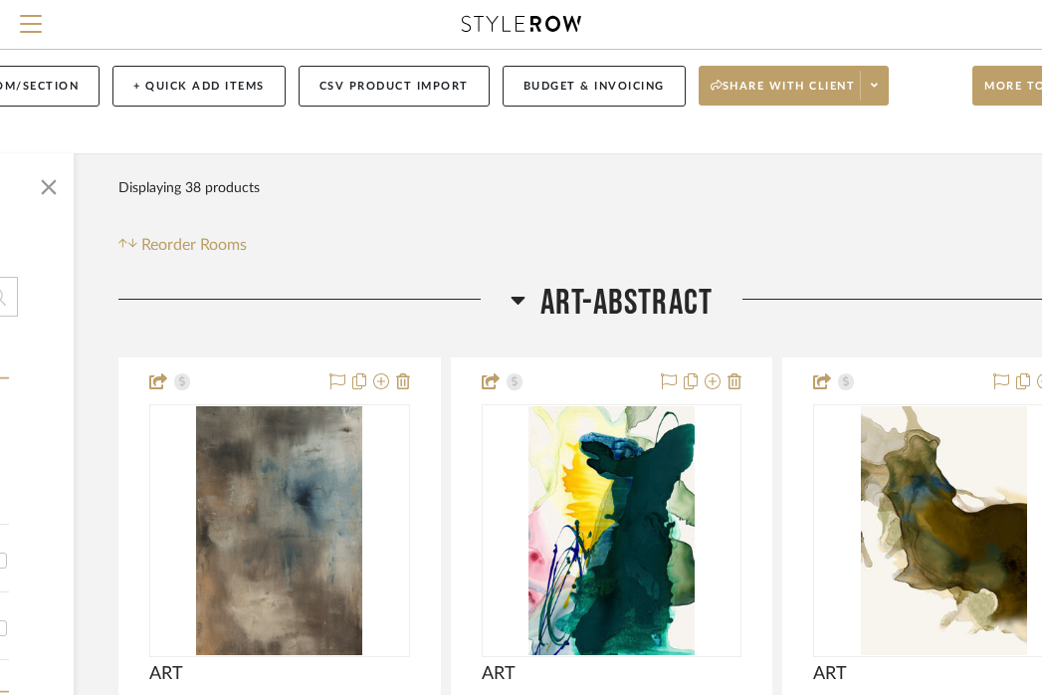
click at [588, 300] on span "ART-ABSTRACT" at bounding box center [626, 303] width 172 height 43
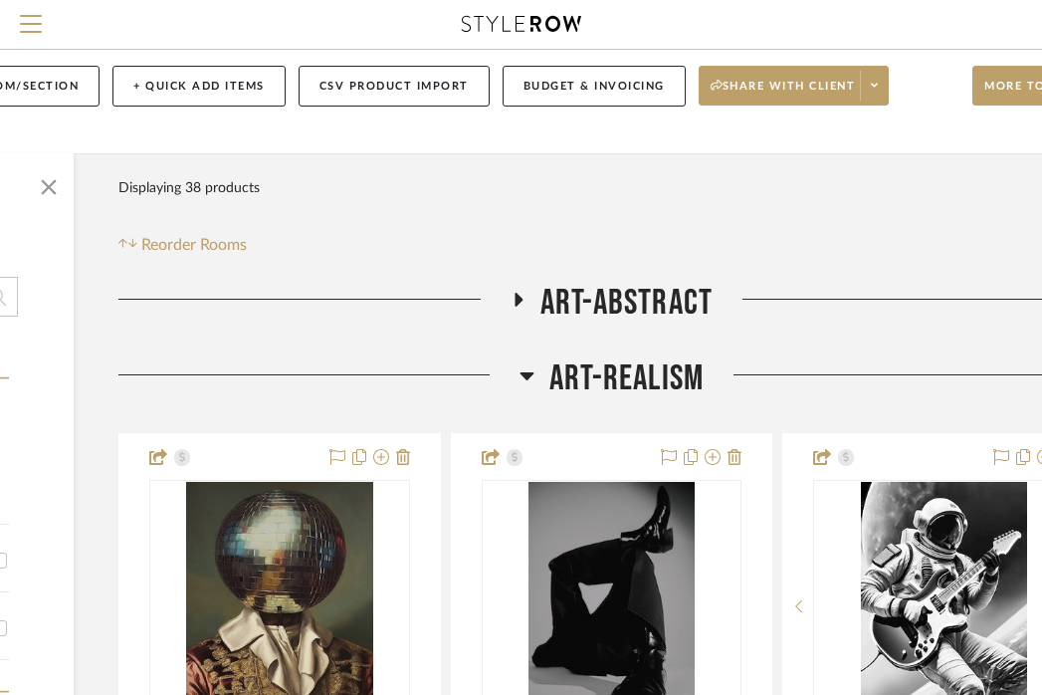
click at [589, 378] on span "ART-REALISM" at bounding box center [626, 378] width 154 height 43
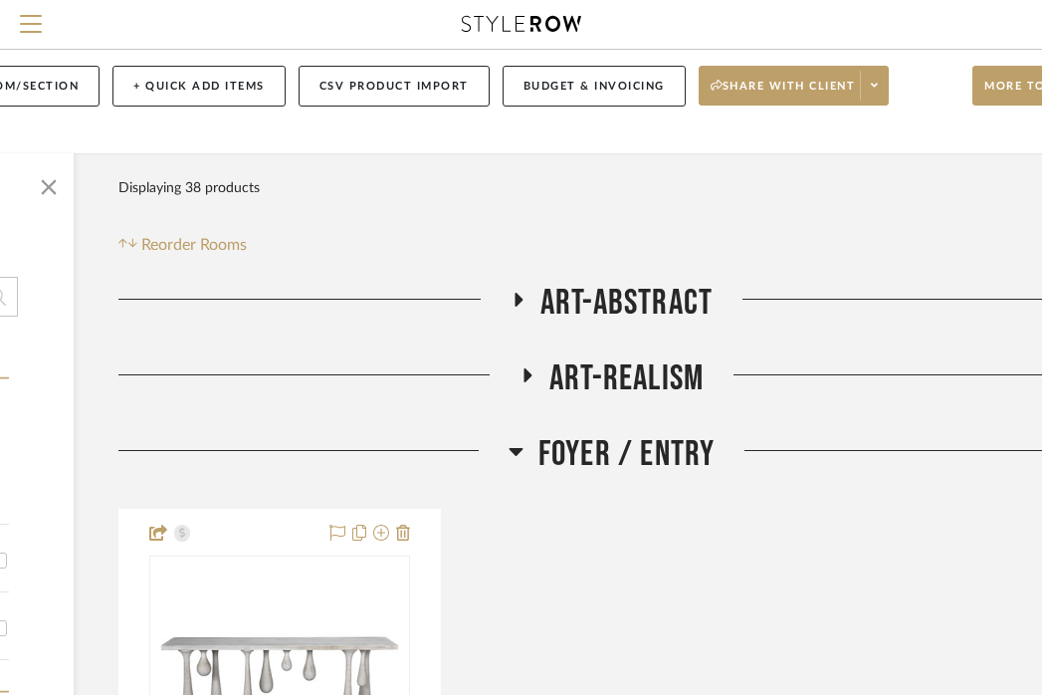
click at [575, 446] on span "Foyer / Entry" at bounding box center [626, 454] width 177 height 43
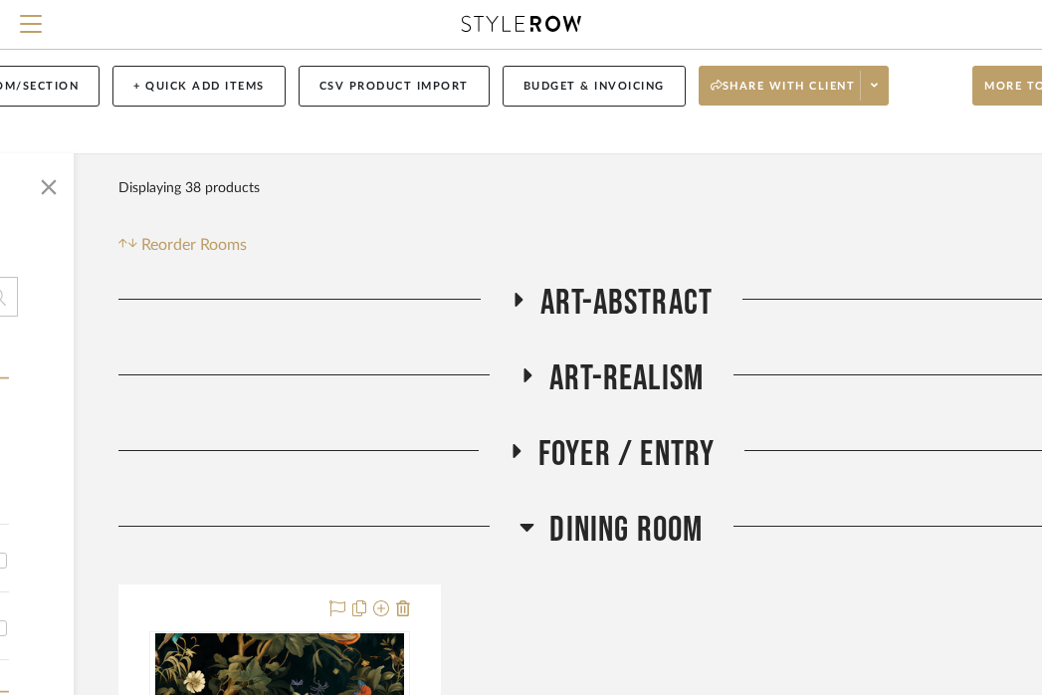
click at [573, 534] on span "Dining Room" at bounding box center [625, 530] width 153 height 43
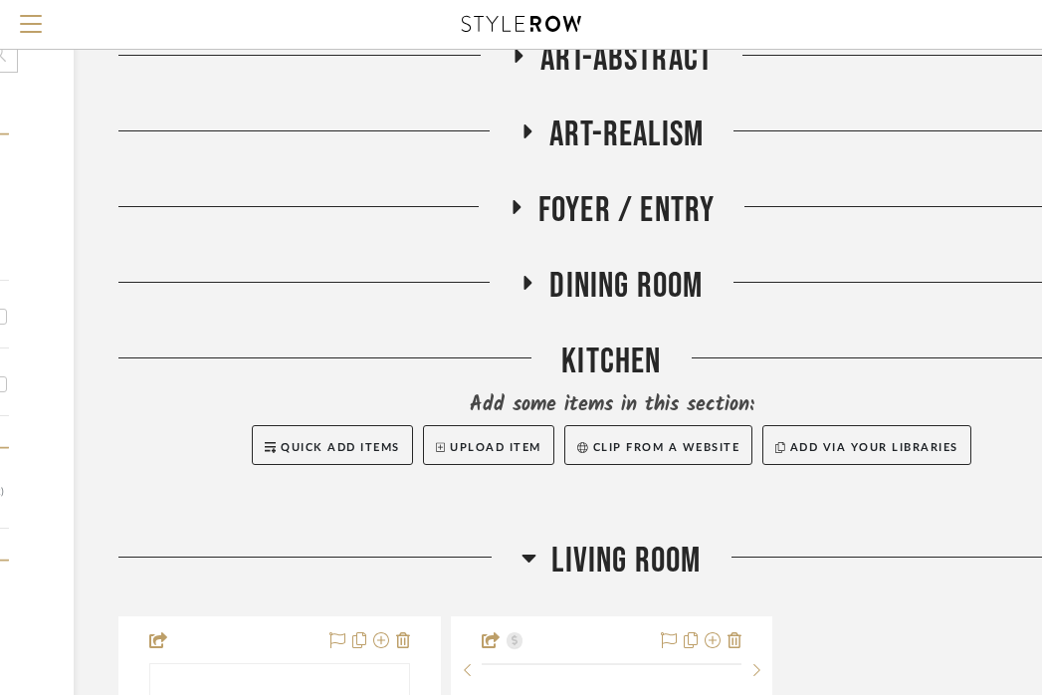
scroll to position [681, 301]
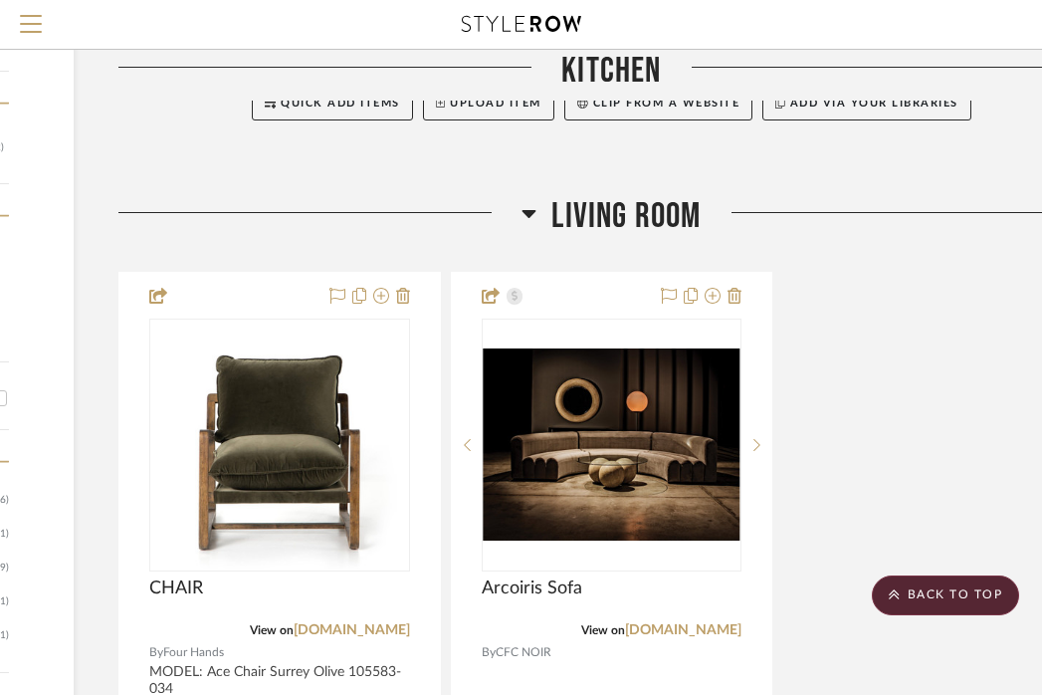
click at [633, 213] on span "Living Room" at bounding box center [625, 216] width 149 height 43
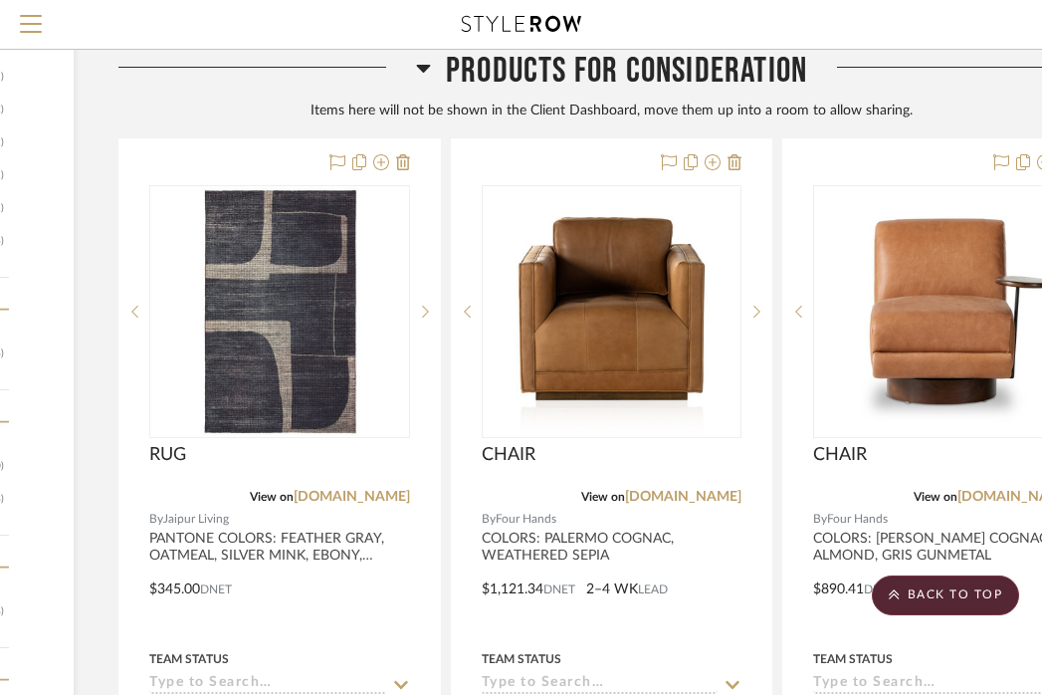
scroll to position [1517, 301]
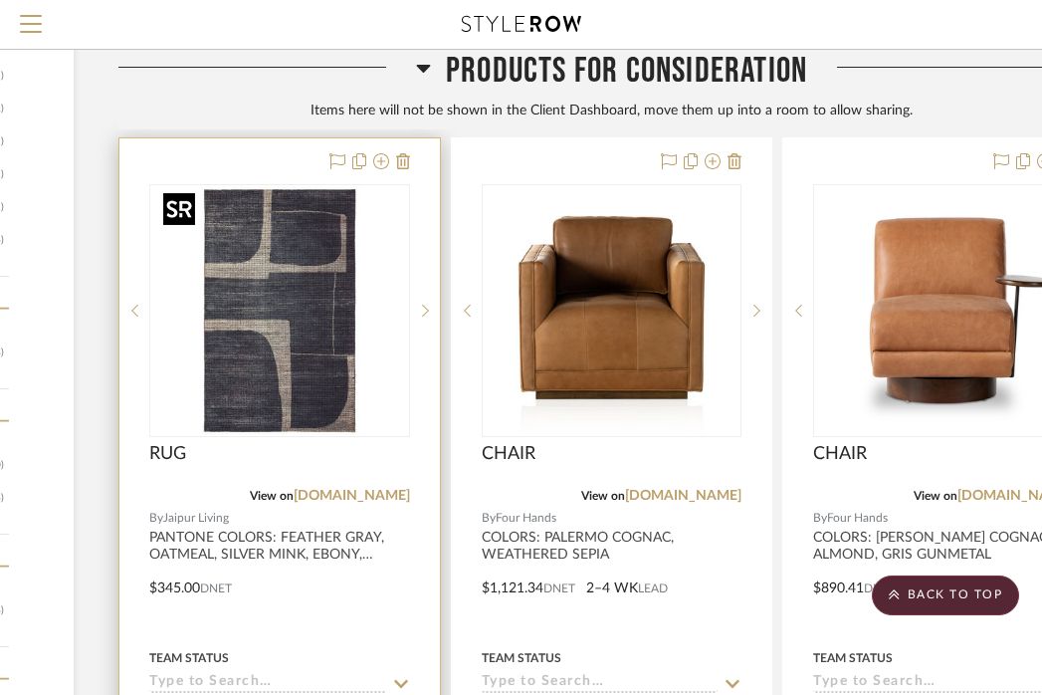
click at [255, 408] on img "0" at bounding box center [279, 310] width 249 height 249
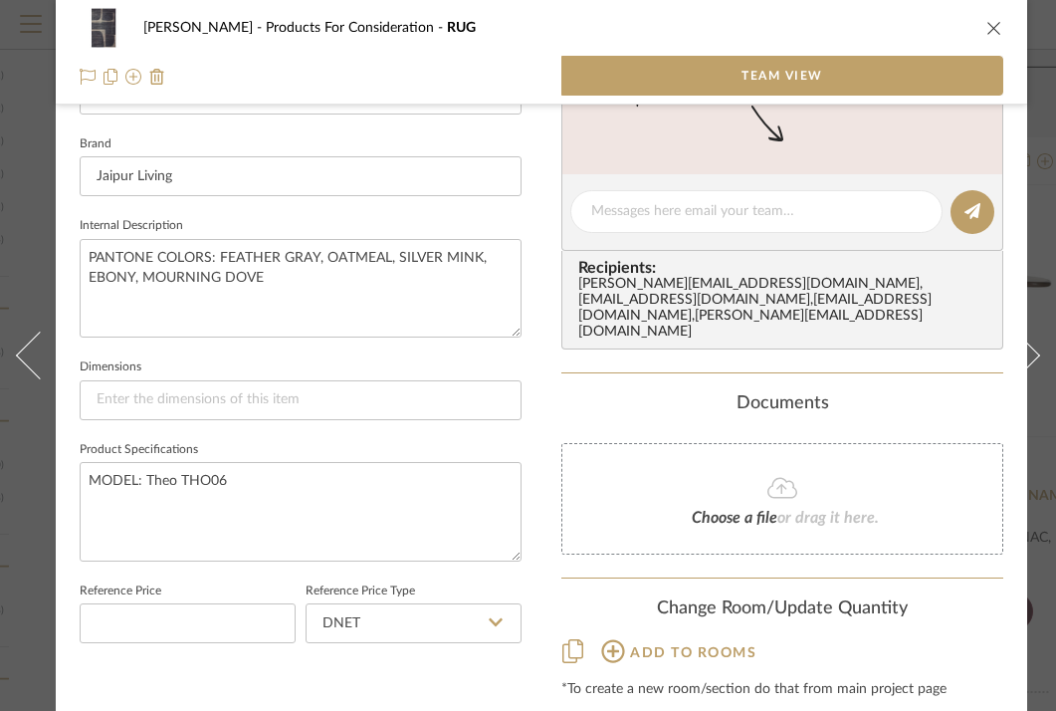
scroll to position [671, 0]
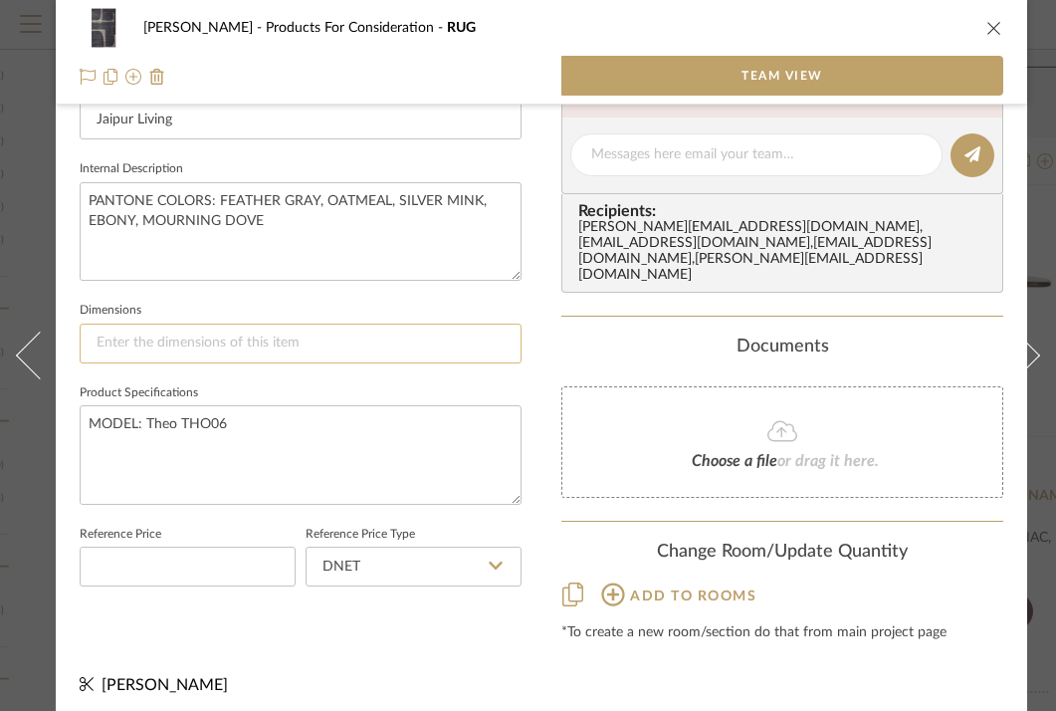
click at [278, 332] on input at bounding box center [301, 343] width 442 height 40
type input "18" SWATCH"
click at [553, 325] on div "CARR Products For Consideration RUG Team View 1 / 2 Team-Facing Details Item Na…" at bounding box center [541, 32] width 971 height 1377
click at [998, 29] on icon "close" at bounding box center [994, 28] width 16 height 16
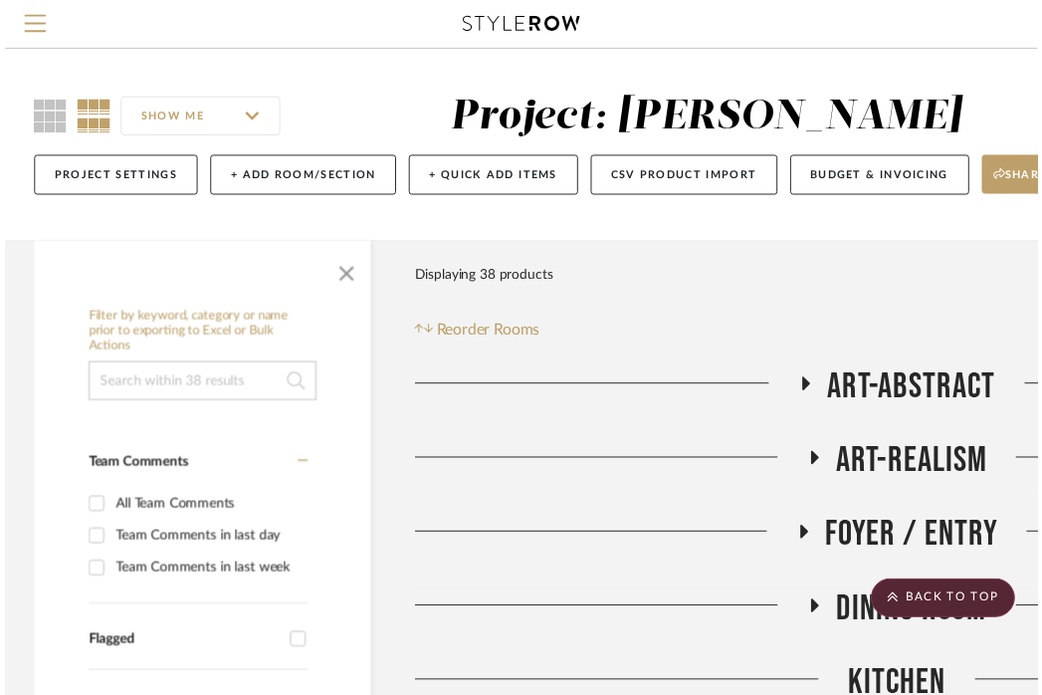
scroll to position [1517, 301]
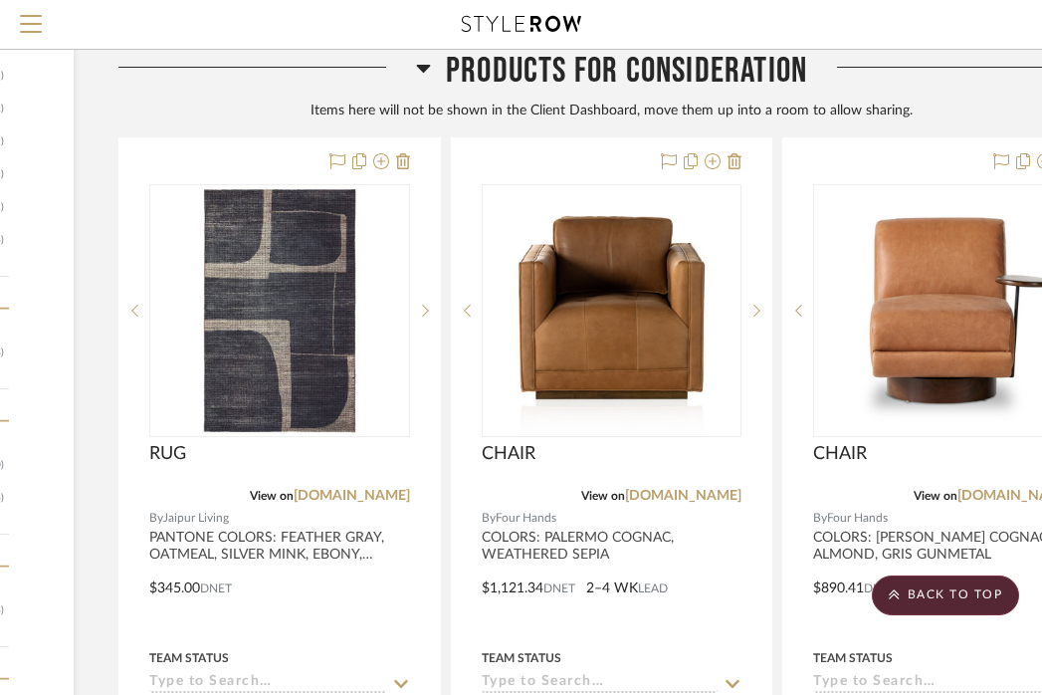
click at [753, 63] on span "Products For Consideration" at bounding box center [626, 71] width 361 height 43
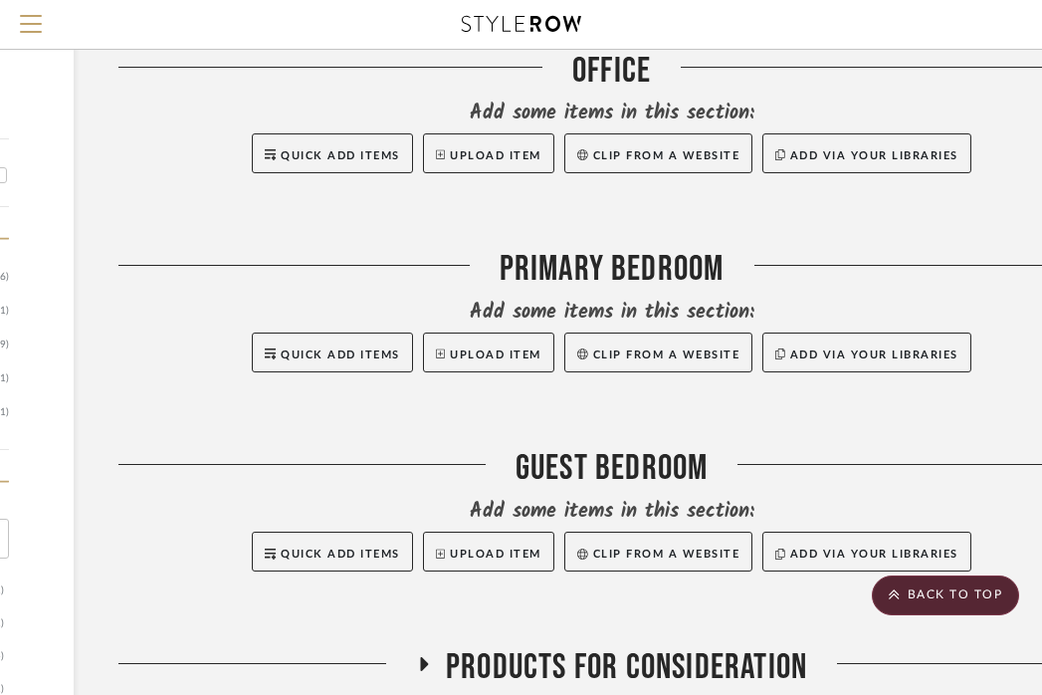
scroll to position [898, 301]
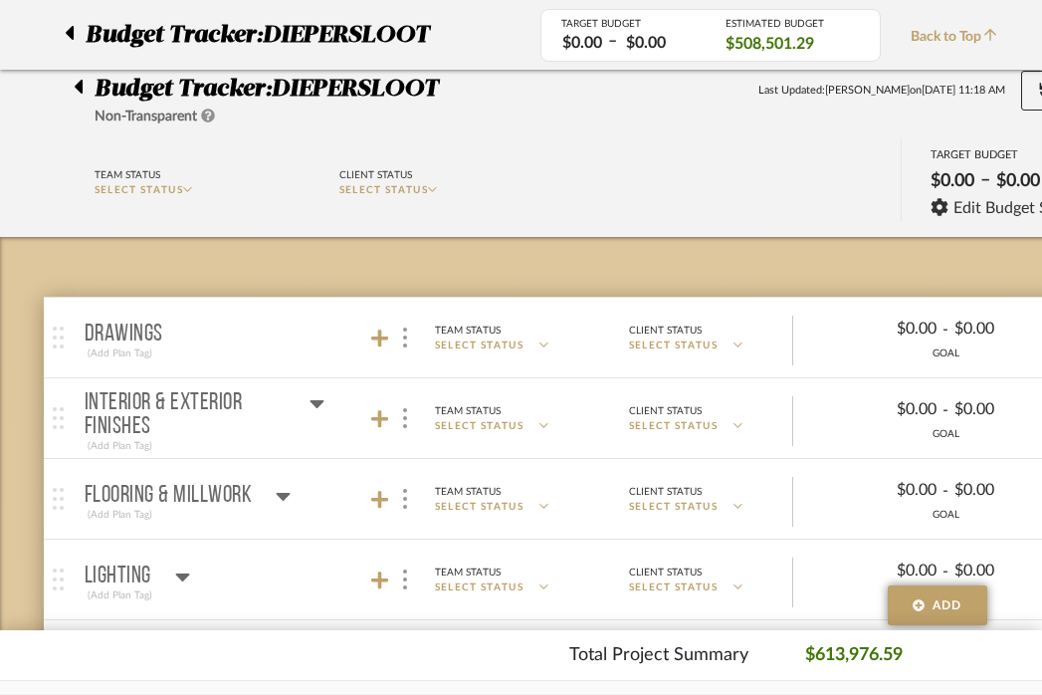
scroll to position [1169, 16]
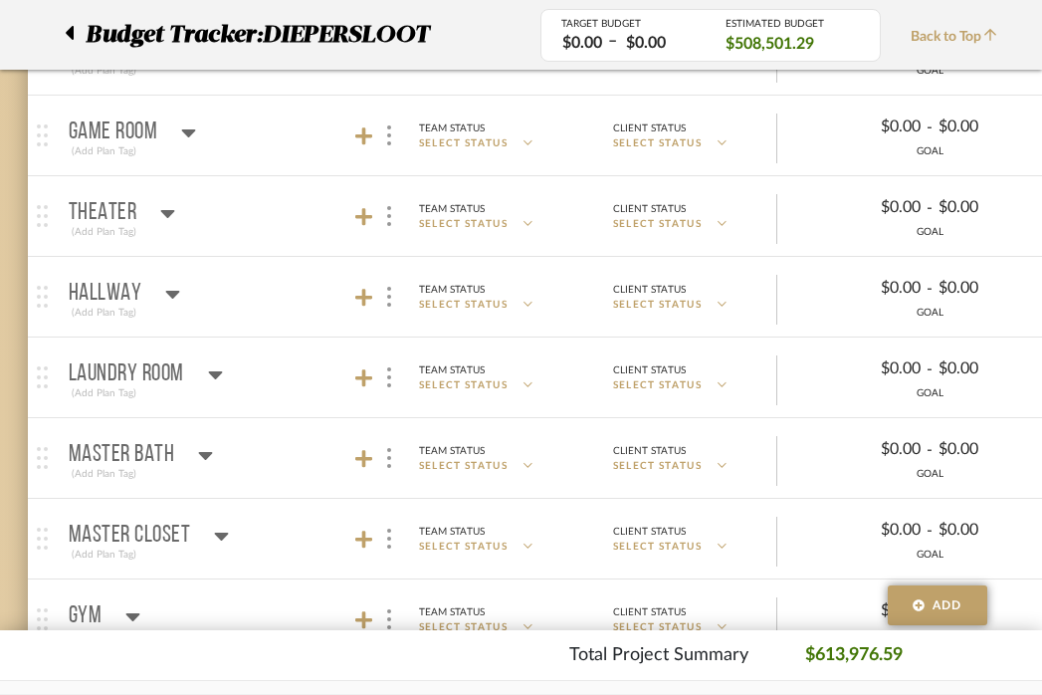
click at [74, 31] on div at bounding box center [75, 35] width 21 height 36
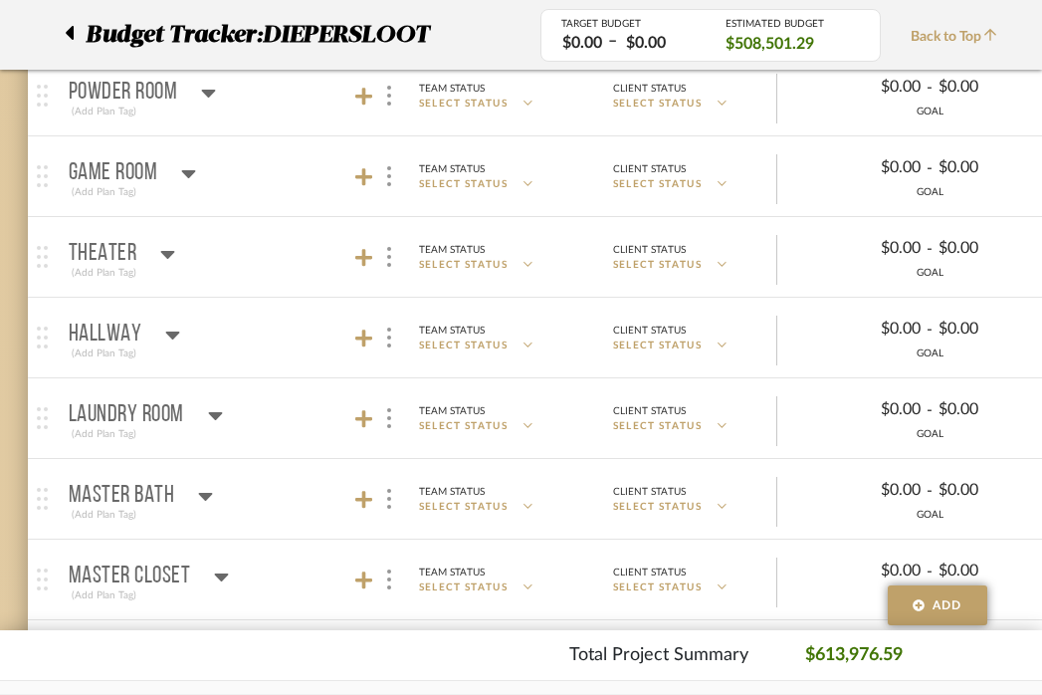
click at [70, 30] on icon at bounding box center [70, 33] width 8 height 14
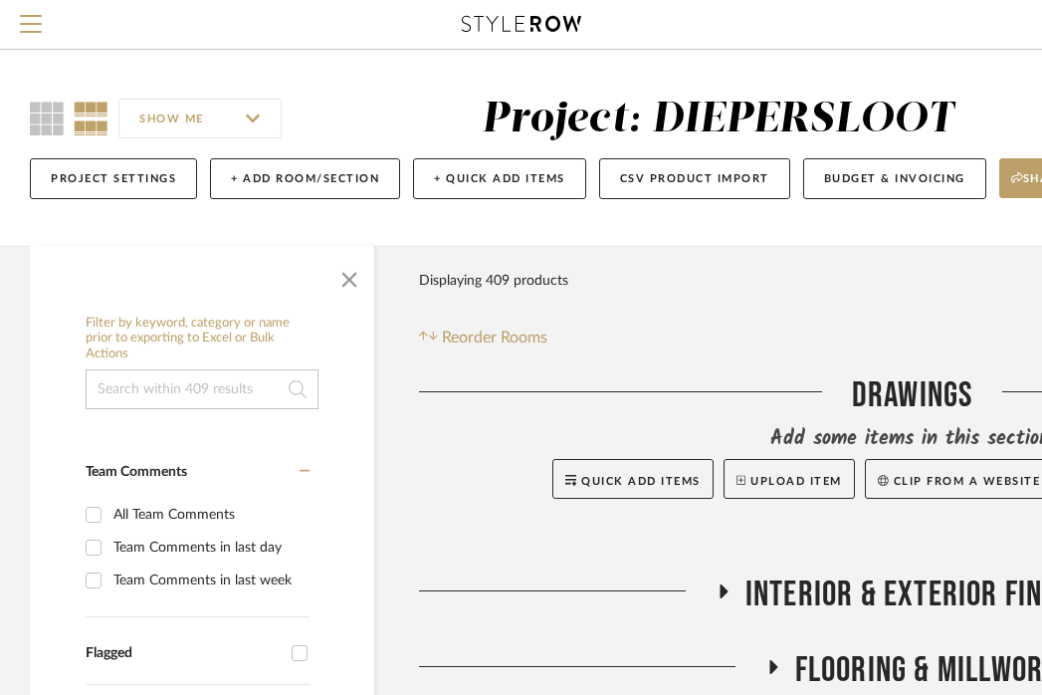
click at [217, 383] on input at bounding box center [202, 389] width 233 height 40
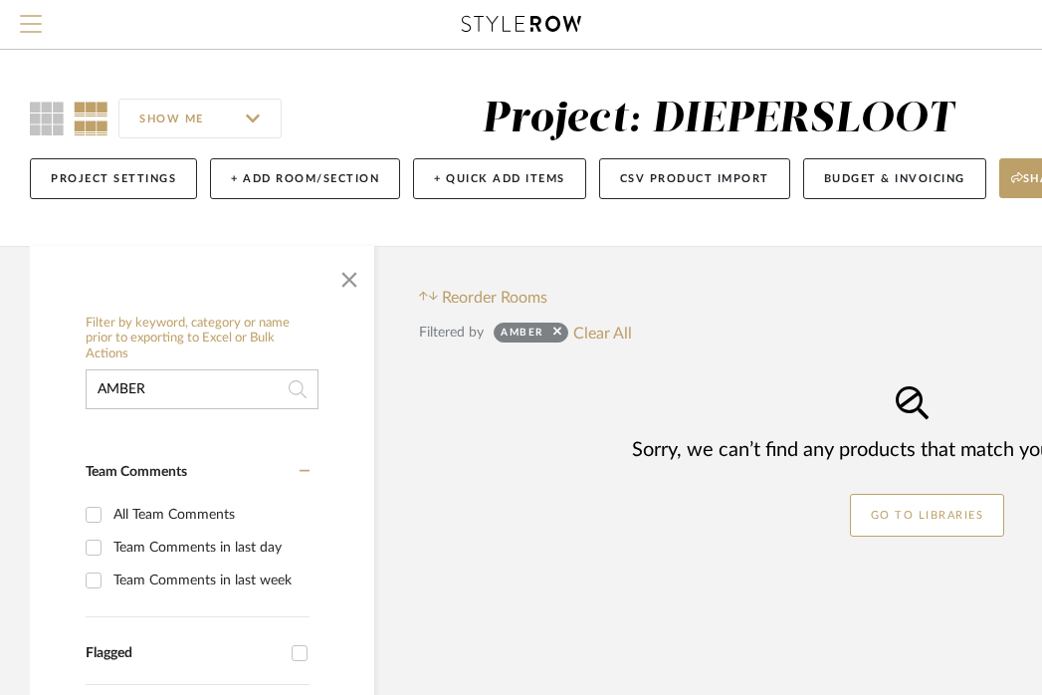
type input "AMBER"
click at [35, 20] on span "Menu" at bounding box center [31, 30] width 22 height 30
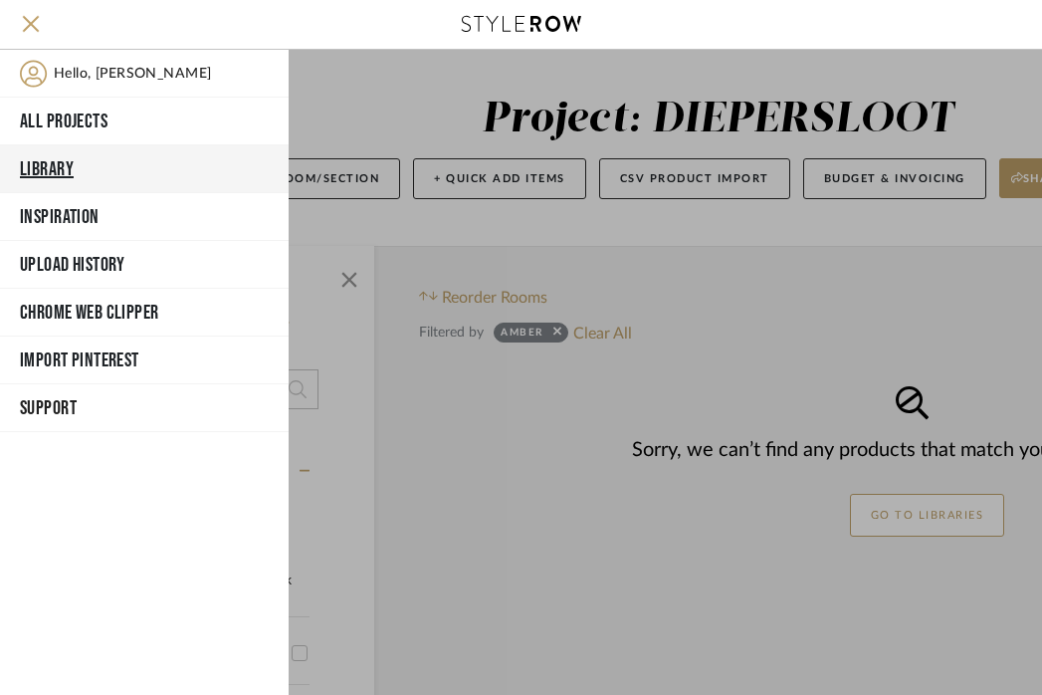
click at [54, 174] on button "Library" at bounding box center [144, 169] width 289 height 48
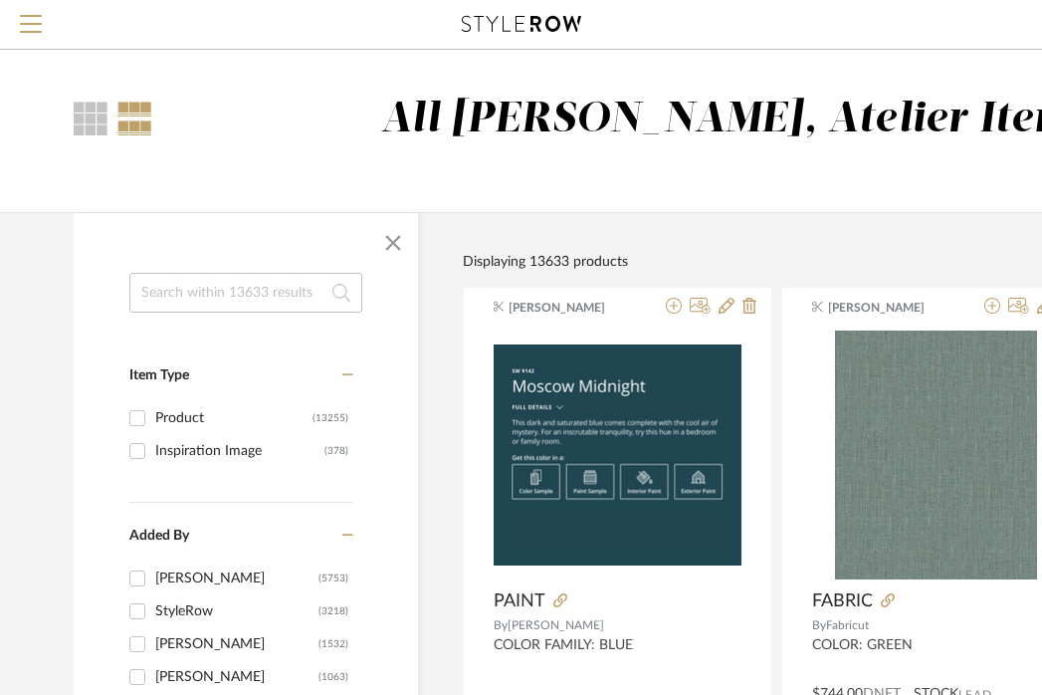
click at [238, 297] on input at bounding box center [245, 293] width 233 height 40
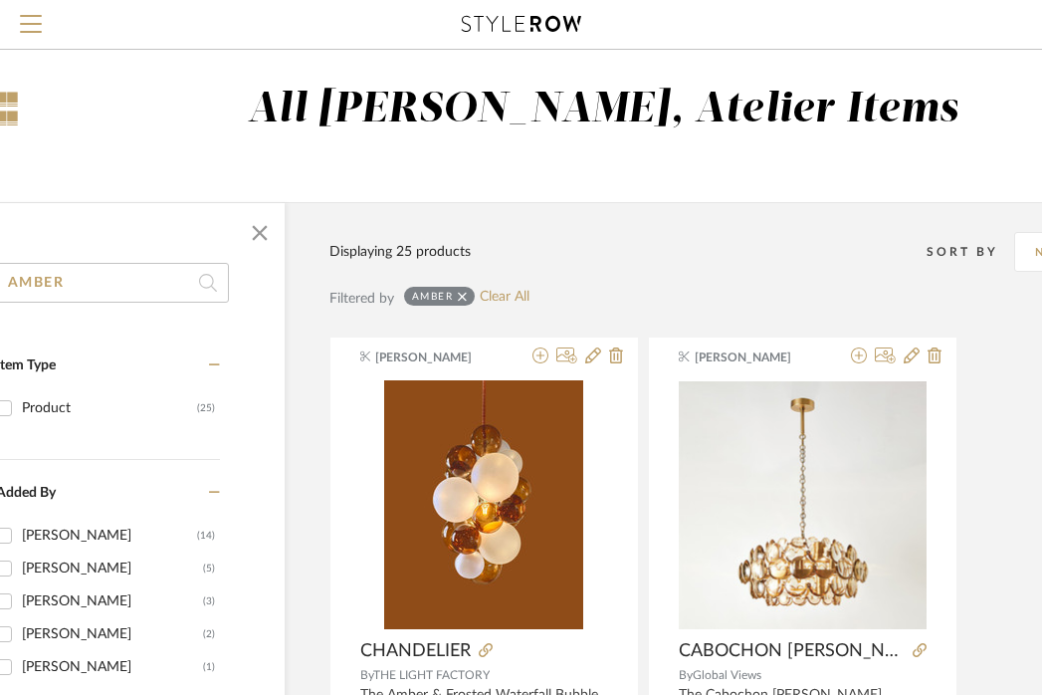
scroll to position [0, 133]
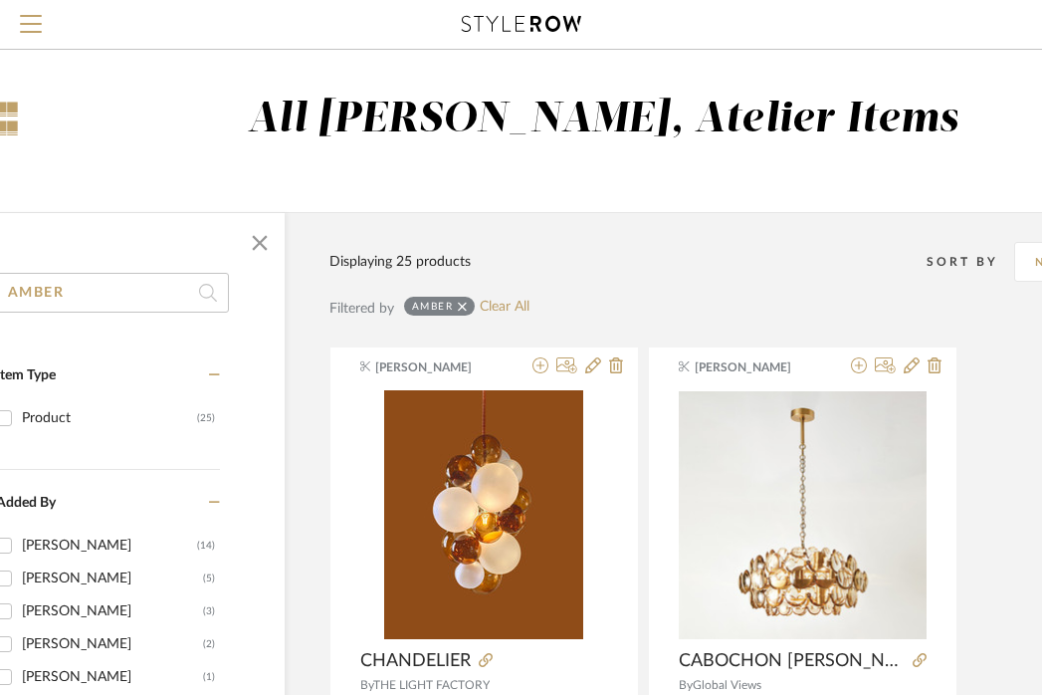
type input "AMBER"
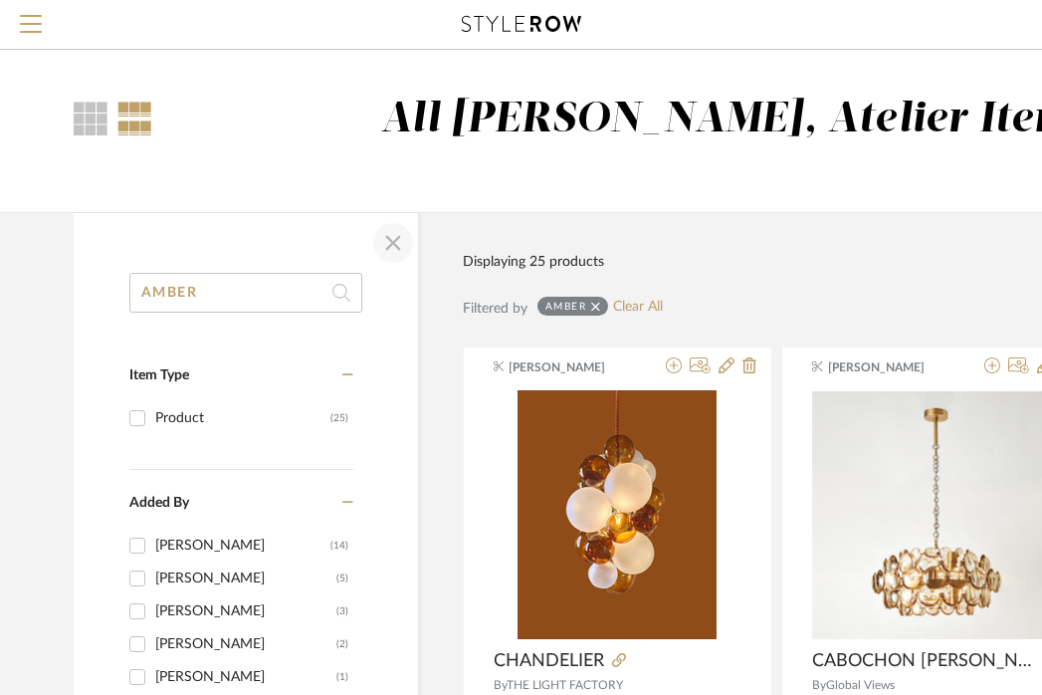
click at [400, 245] on span "button" at bounding box center [393, 243] width 48 height 48
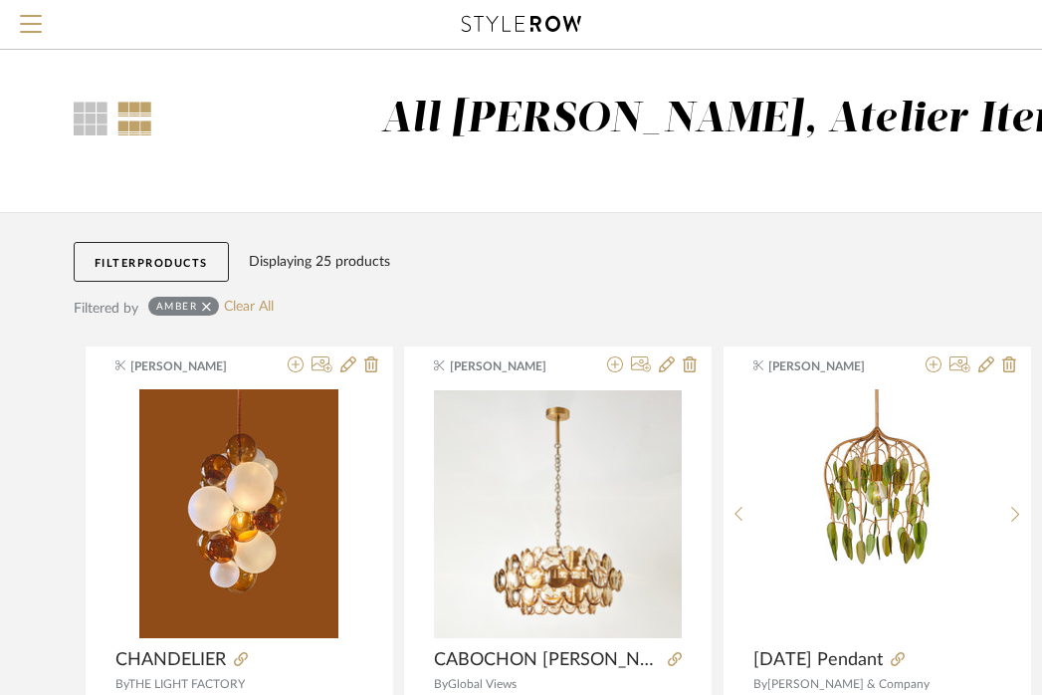
click at [205, 305] on icon at bounding box center [206, 307] width 9 height 14
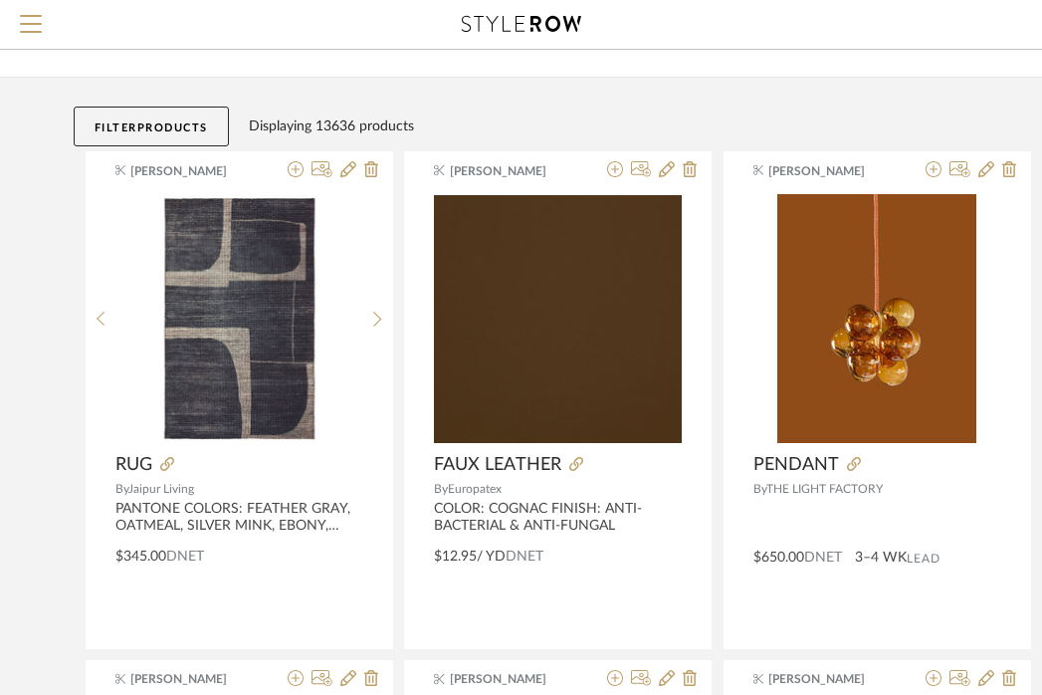
scroll to position [138, 0]
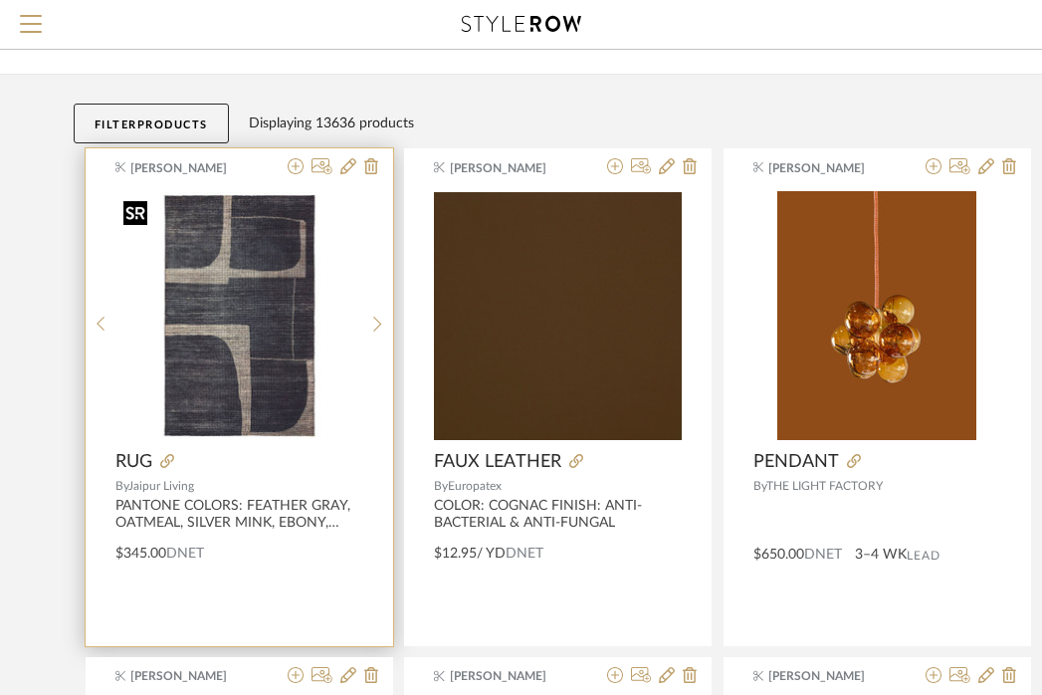
click at [269, 423] on img "0" at bounding box center [238, 315] width 247 height 247
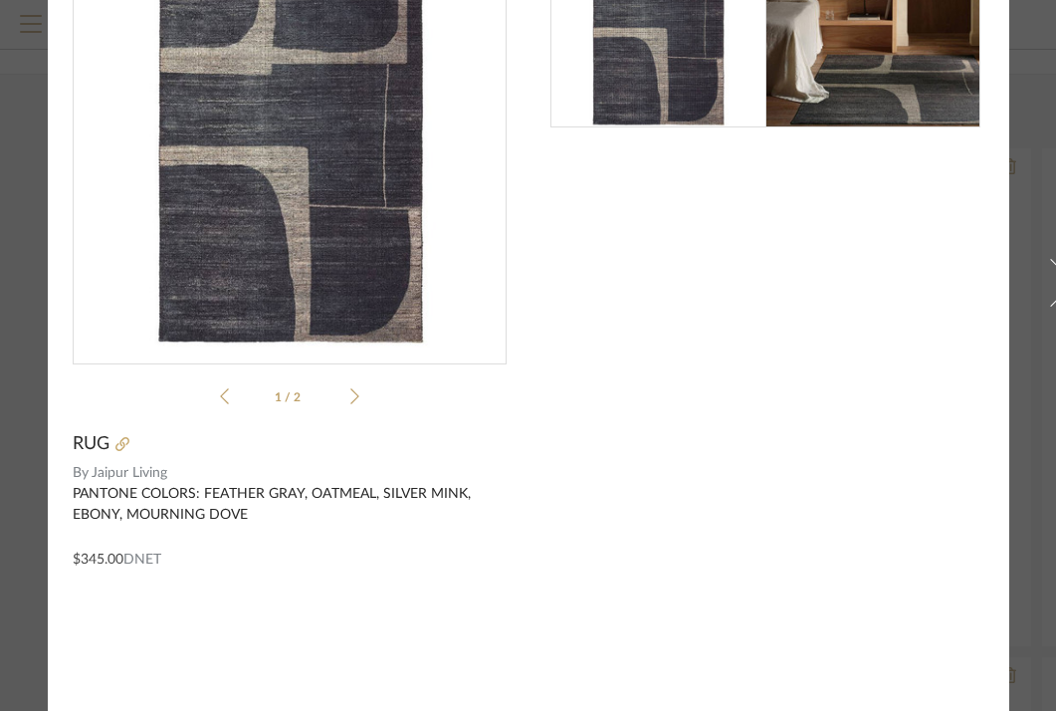
scroll to position [0, 0]
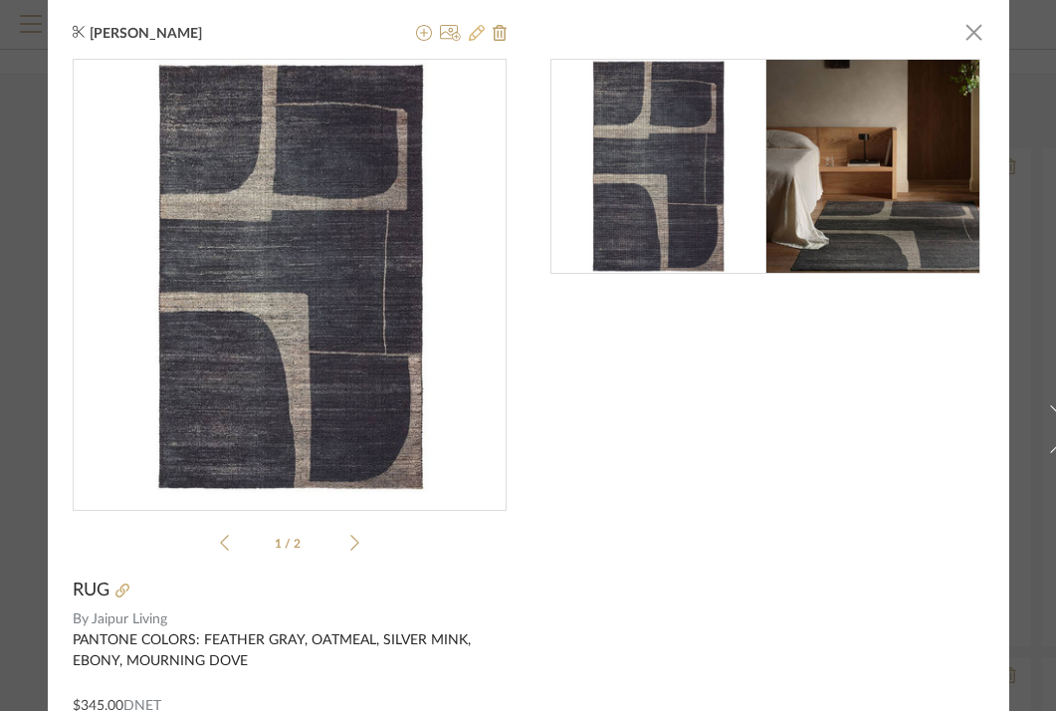
click at [469, 39] on icon at bounding box center [477, 33] width 16 height 16
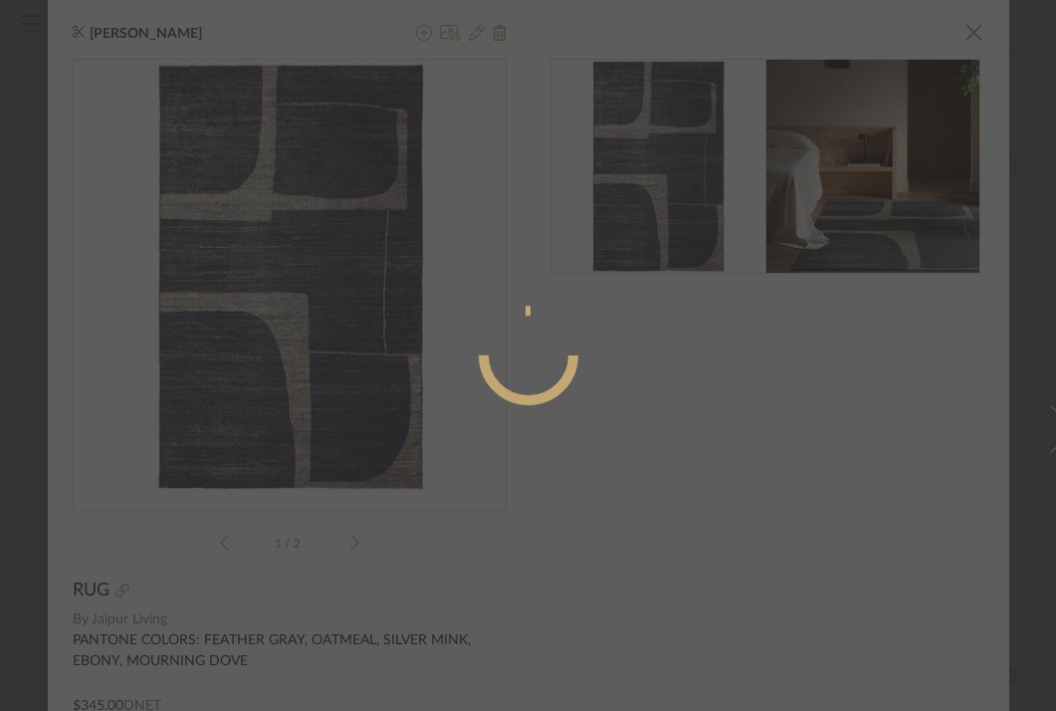
radio input "true"
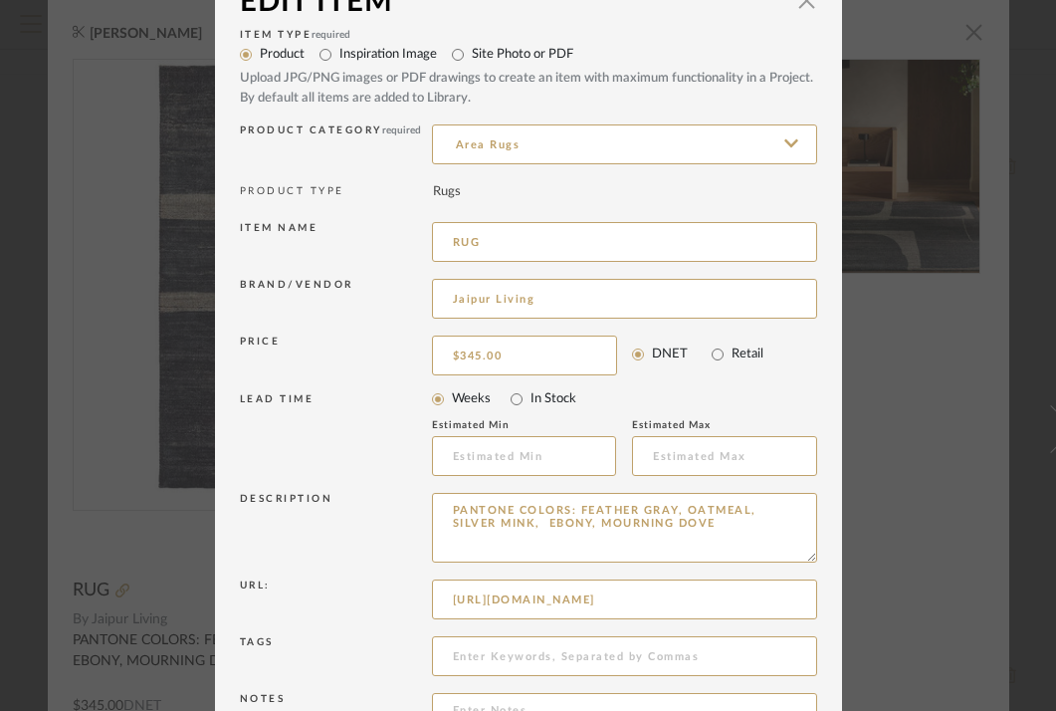
scroll to position [28, 0]
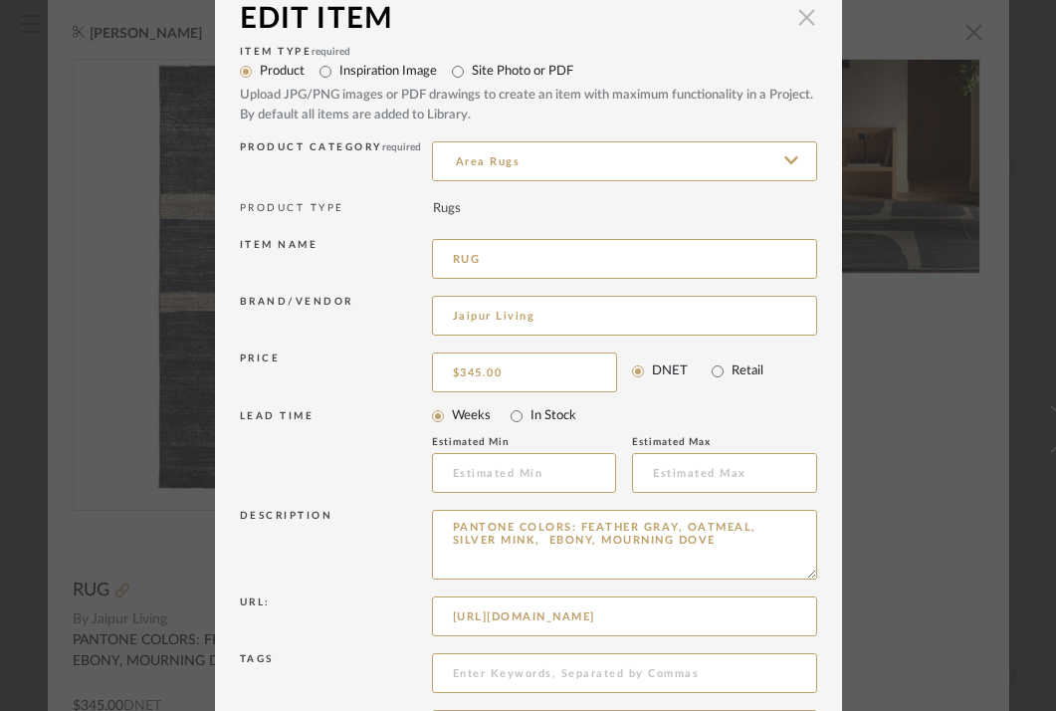
click at [805, 13] on span "button" at bounding box center [807, 17] width 40 height 40
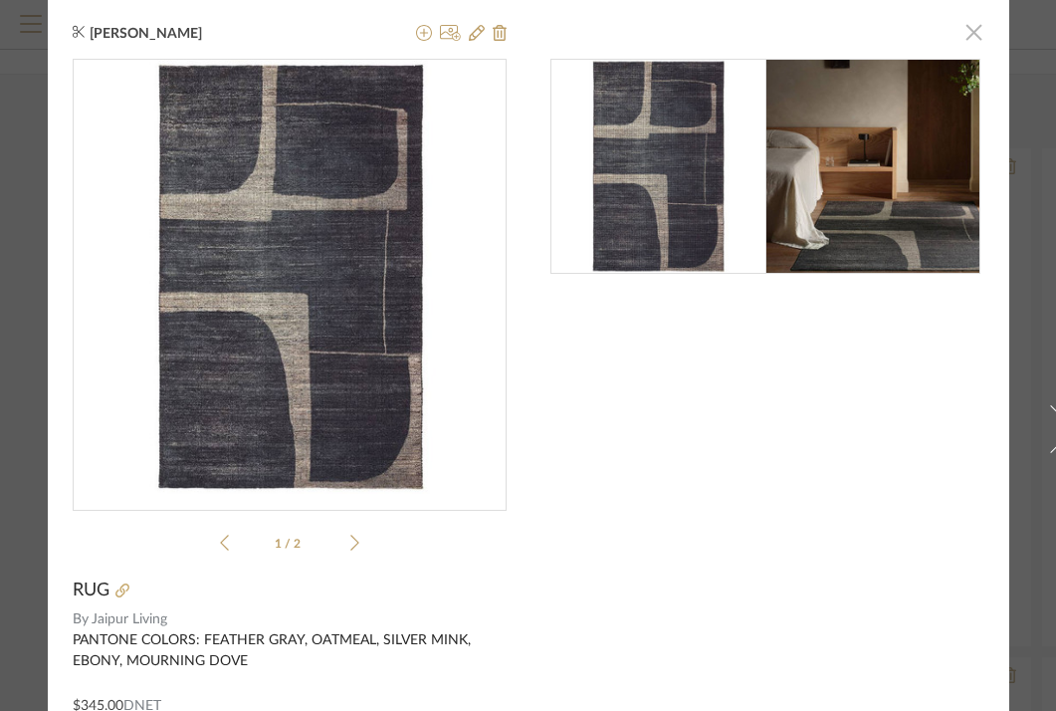
click at [966, 35] on span "button" at bounding box center [974, 32] width 40 height 40
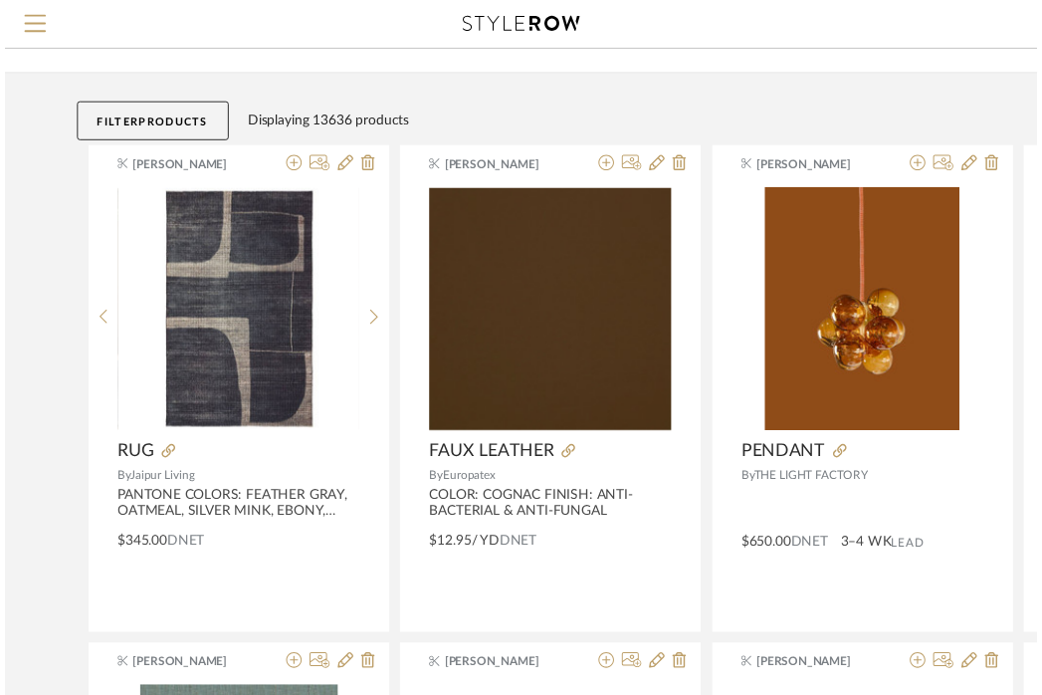
scroll to position [138, 0]
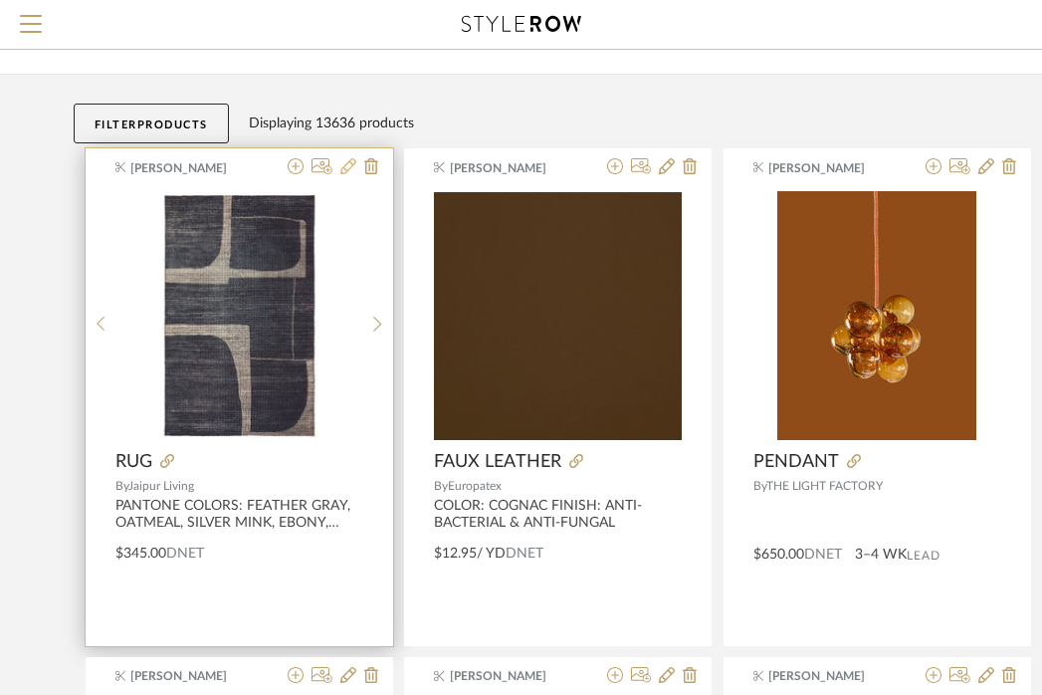
click at [347, 166] on icon at bounding box center [348, 166] width 16 height 16
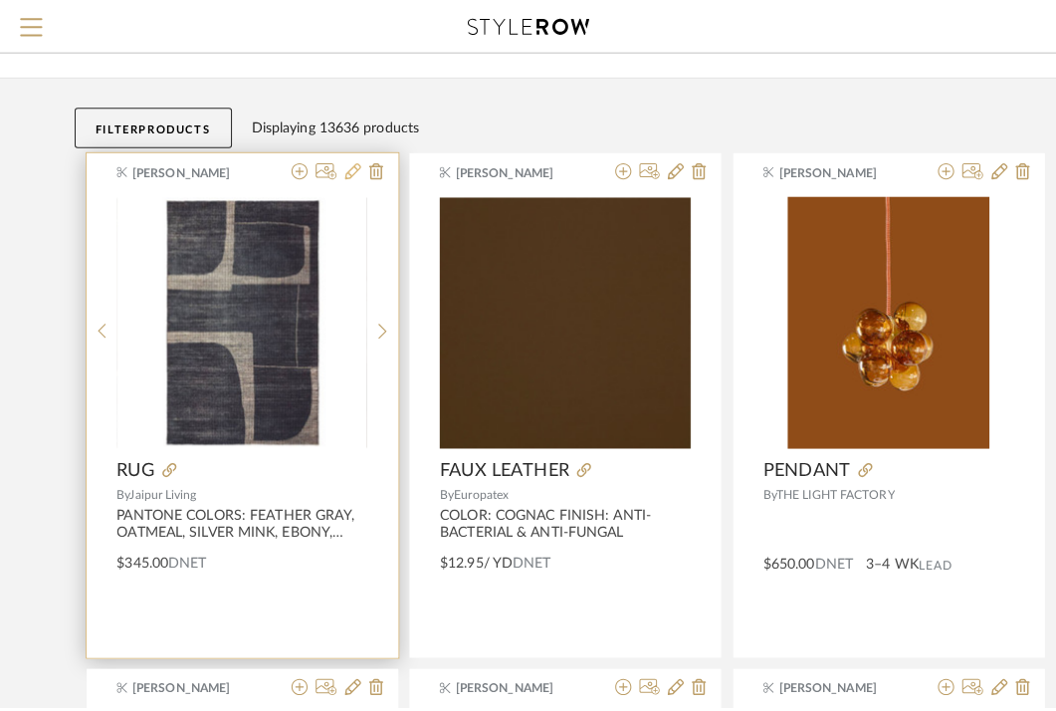
scroll to position [0, 0]
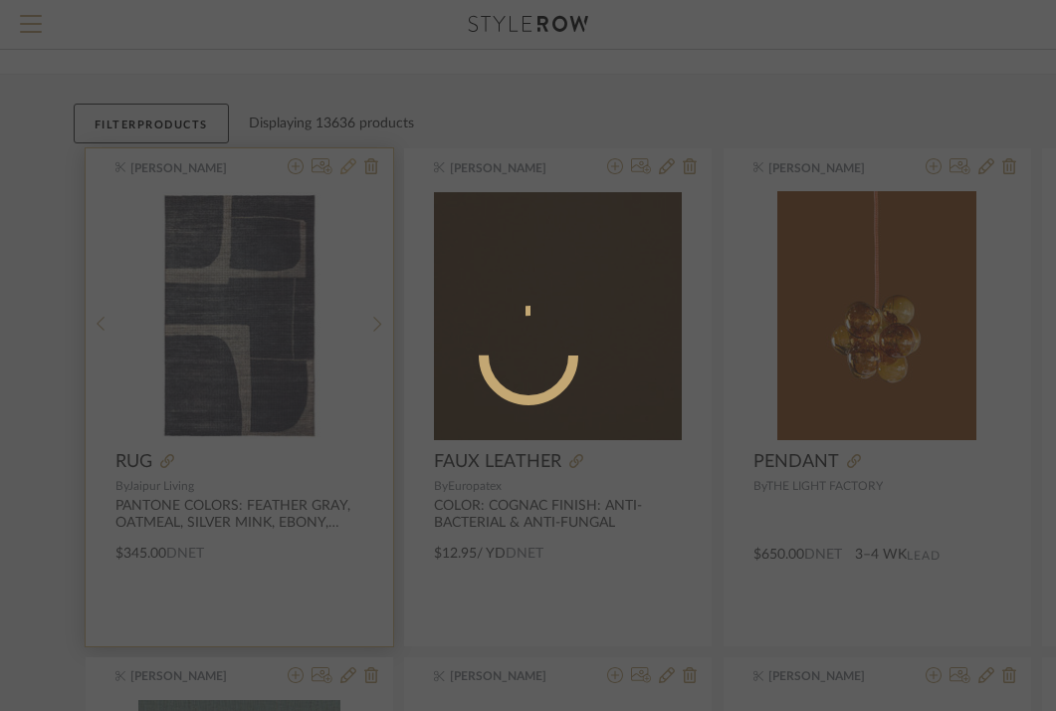
radio input "true"
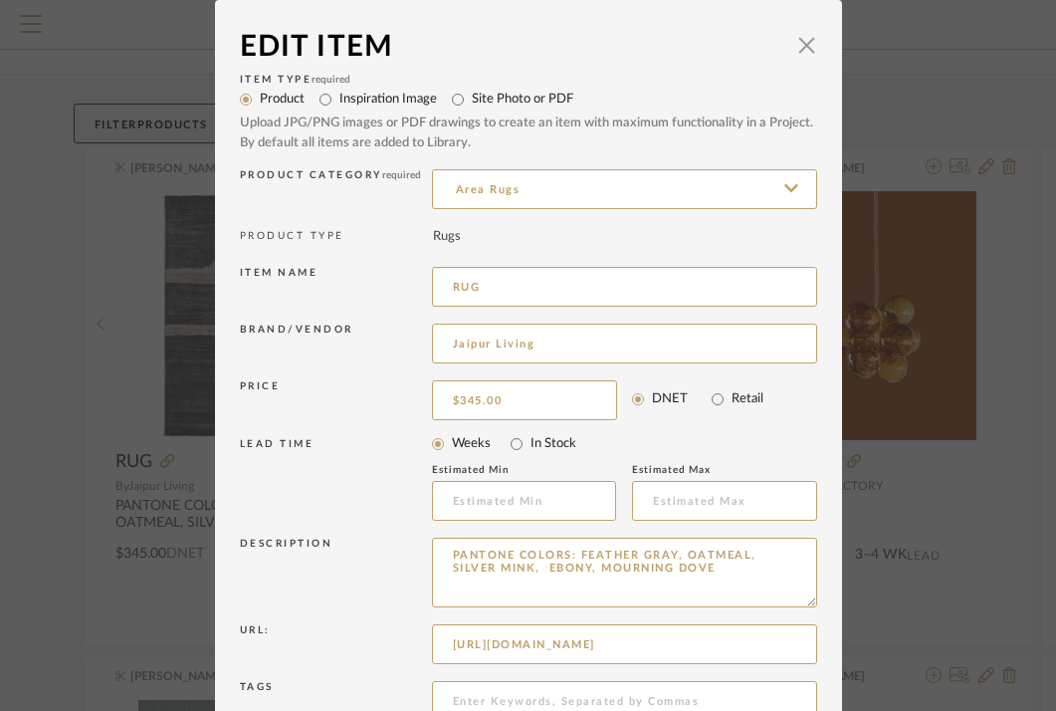
scroll to position [196, 0]
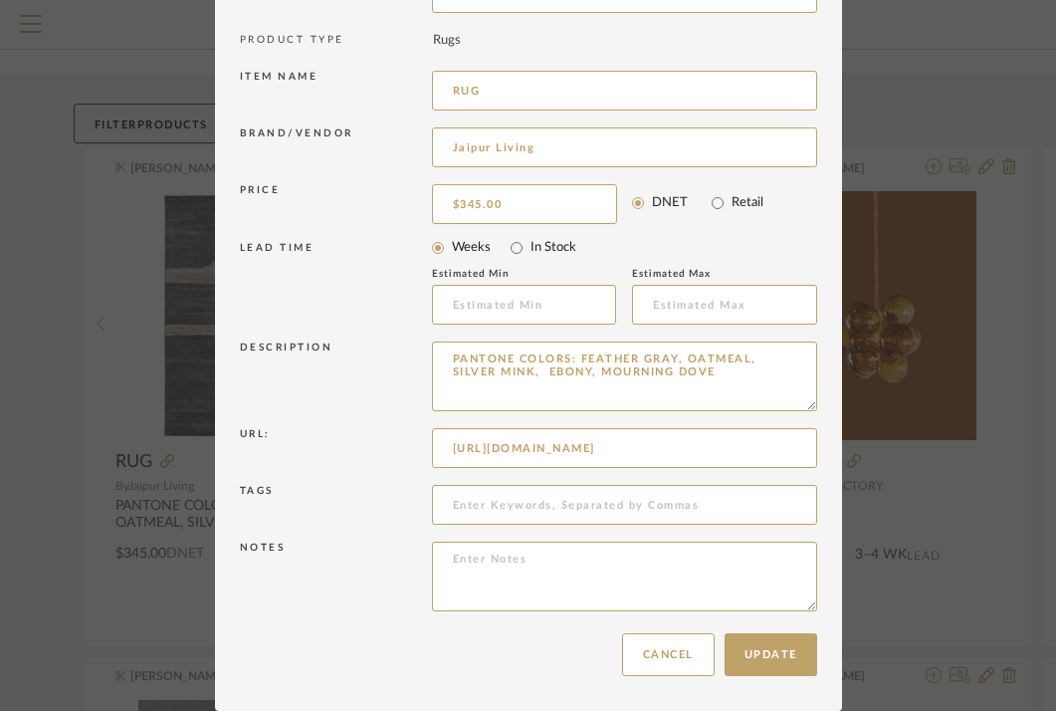
click at [925, 367] on div "Edit Item × Item Type required Product Inspiration Image Site Photo or PDF Uplo…" at bounding box center [528, 355] width 1056 height 711
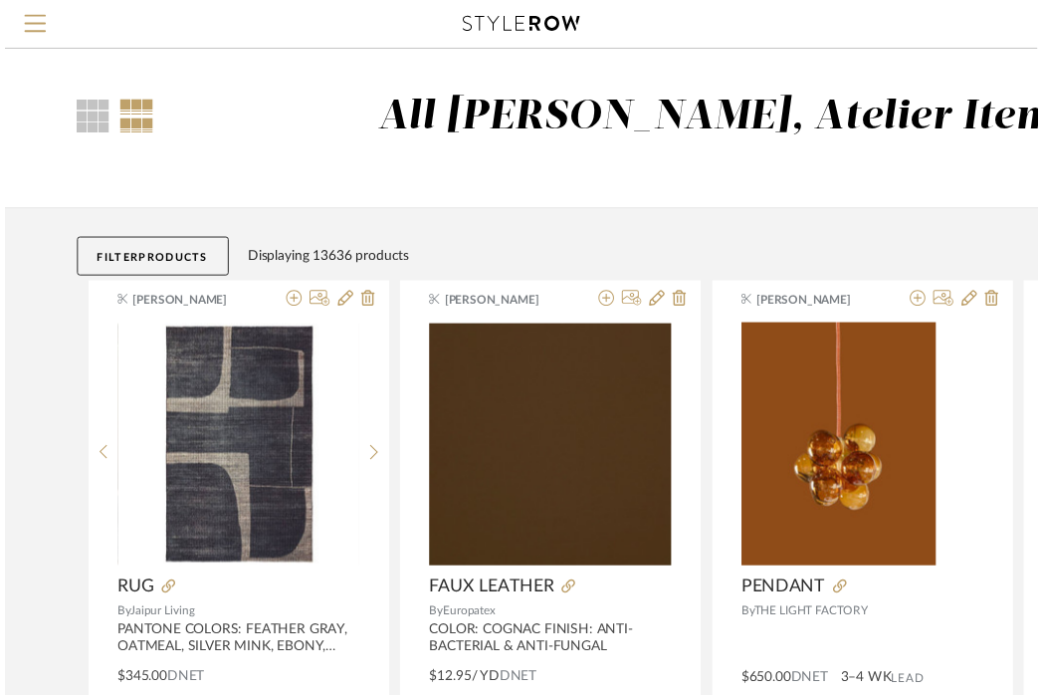
scroll to position [138, 0]
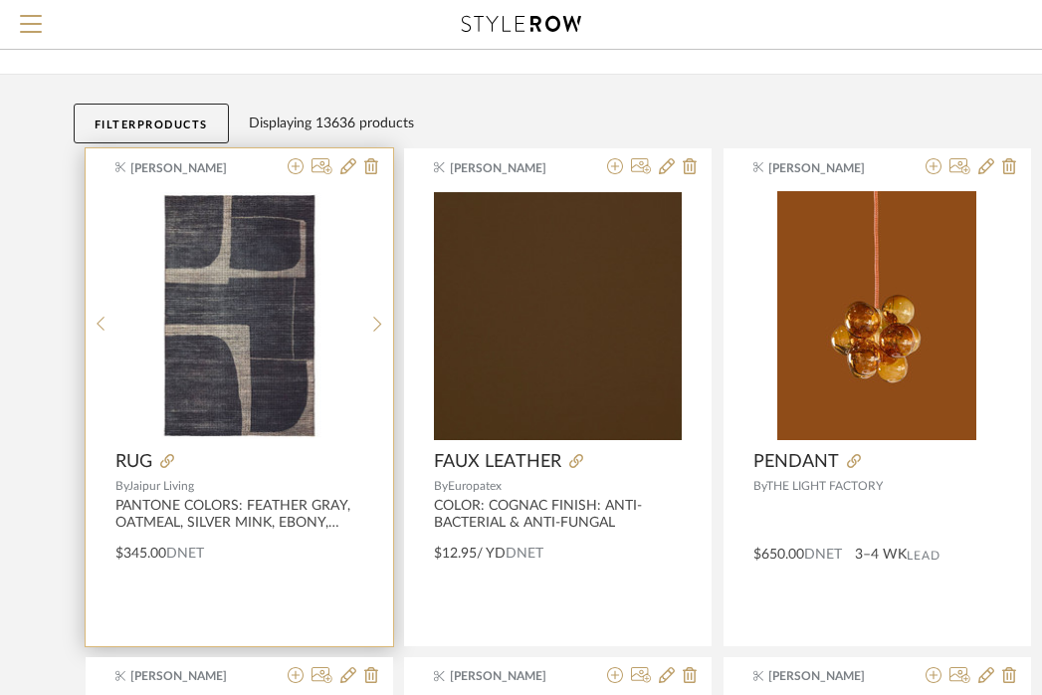
click at [133, 466] on span "RUG" at bounding box center [133, 462] width 37 height 22
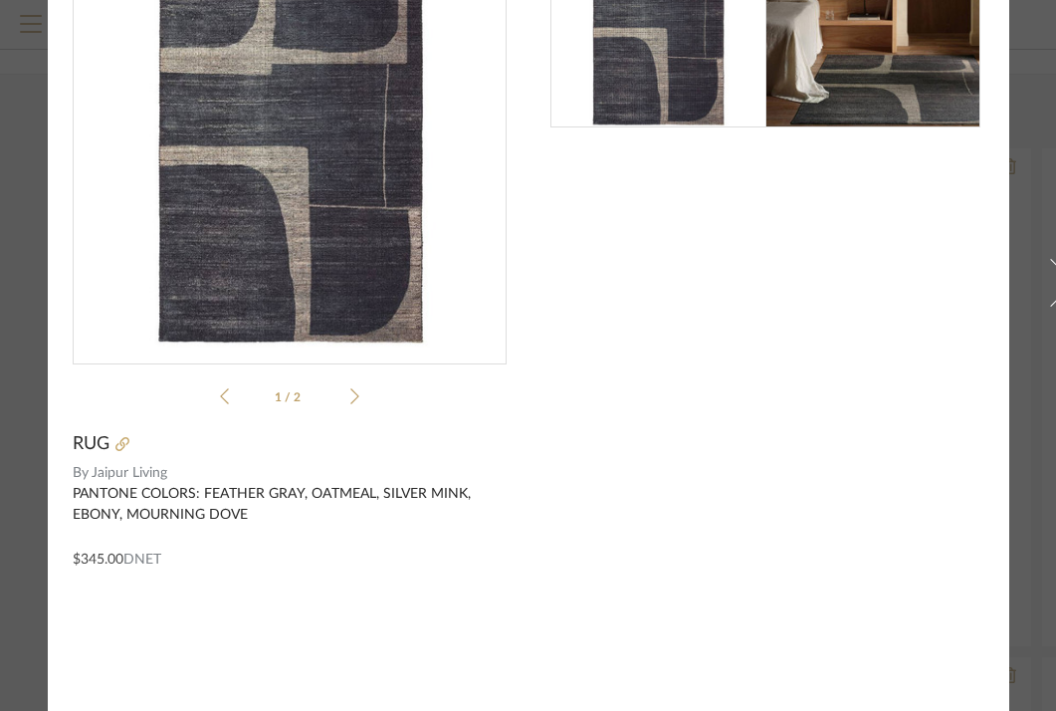
scroll to position [0, 0]
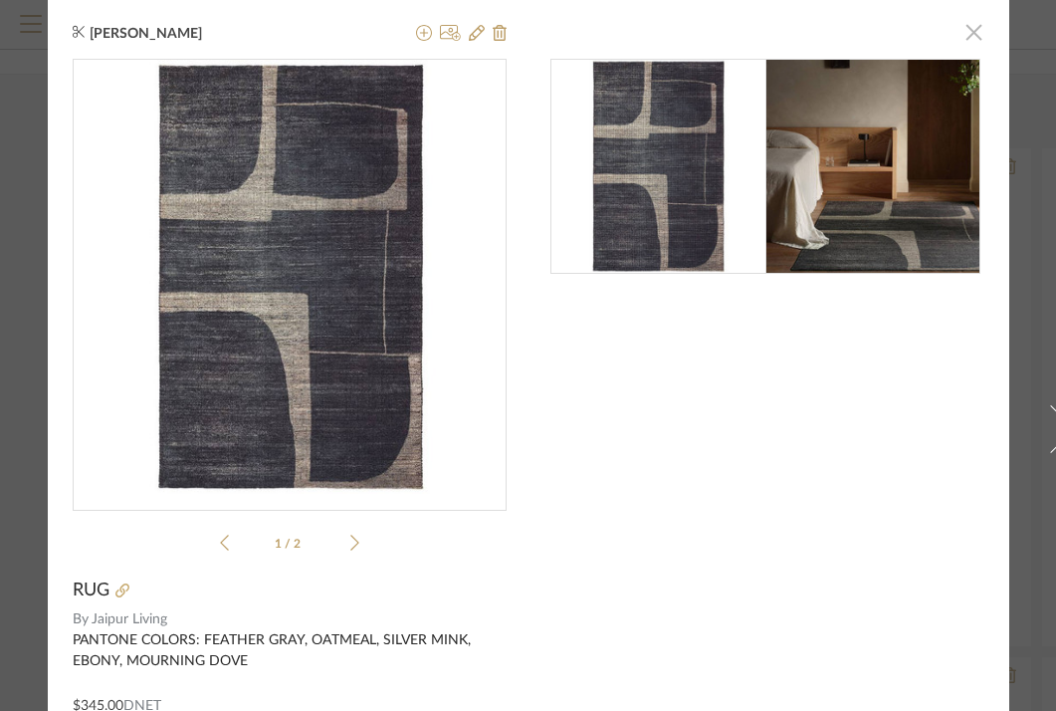
click at [962, 34] on span "button" at bounding box center [974, 32] width 40 height 40
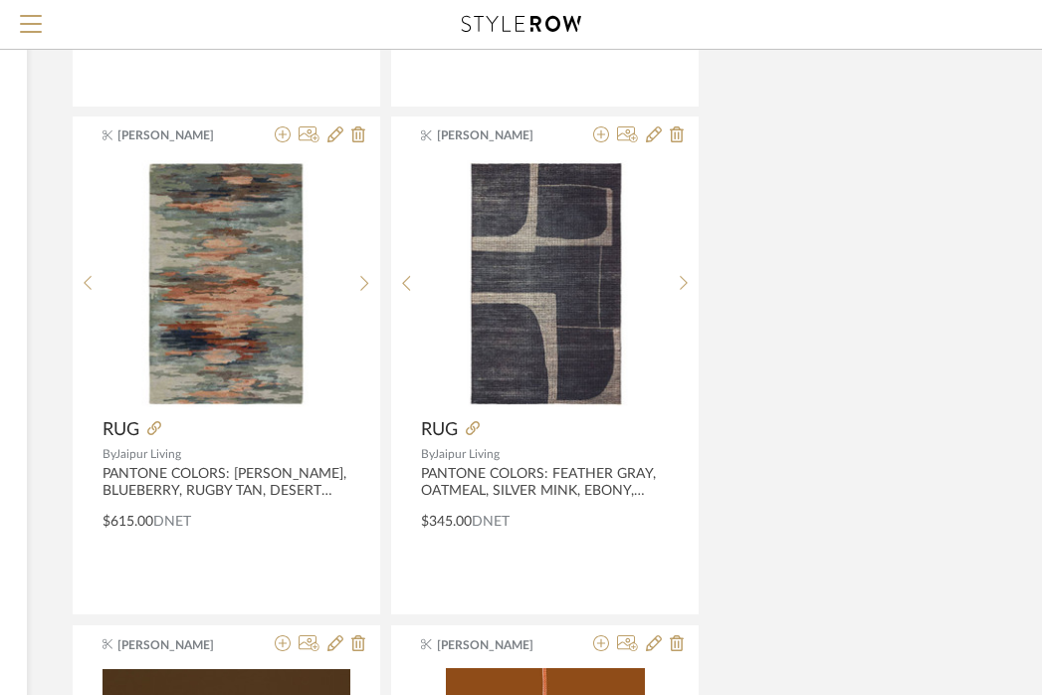
scroll to position [684, 391]
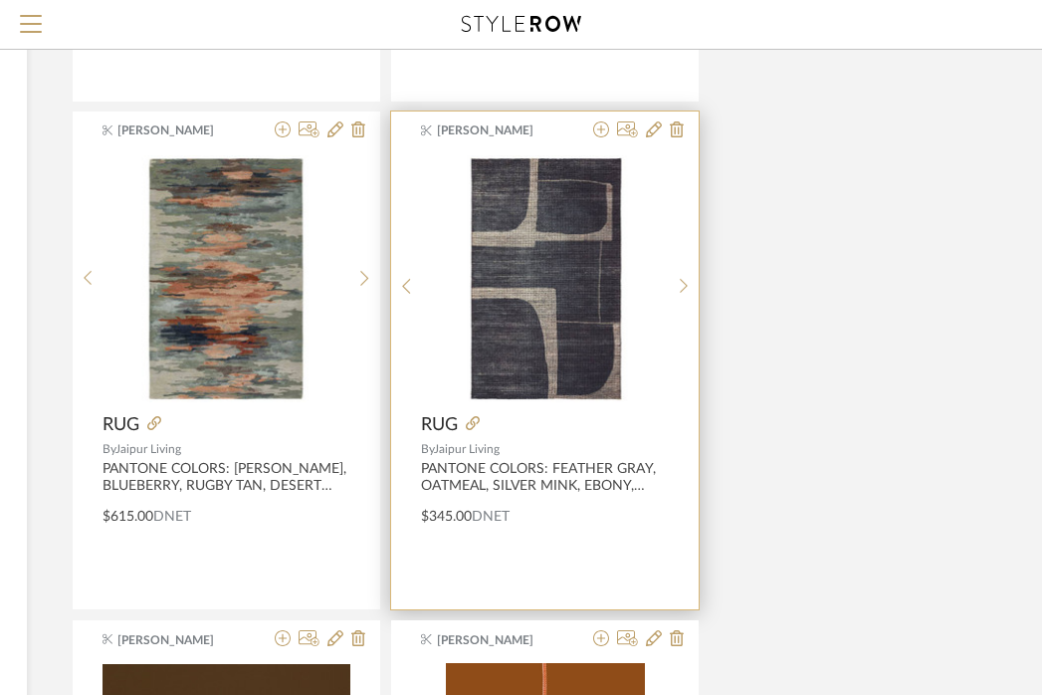
click at [502, 513] on span "DNET" at bounding box center [491, 517] width 38 height 14
click at [559, 290] on img "0" at bounding box center [545, 278] width 247 height 247
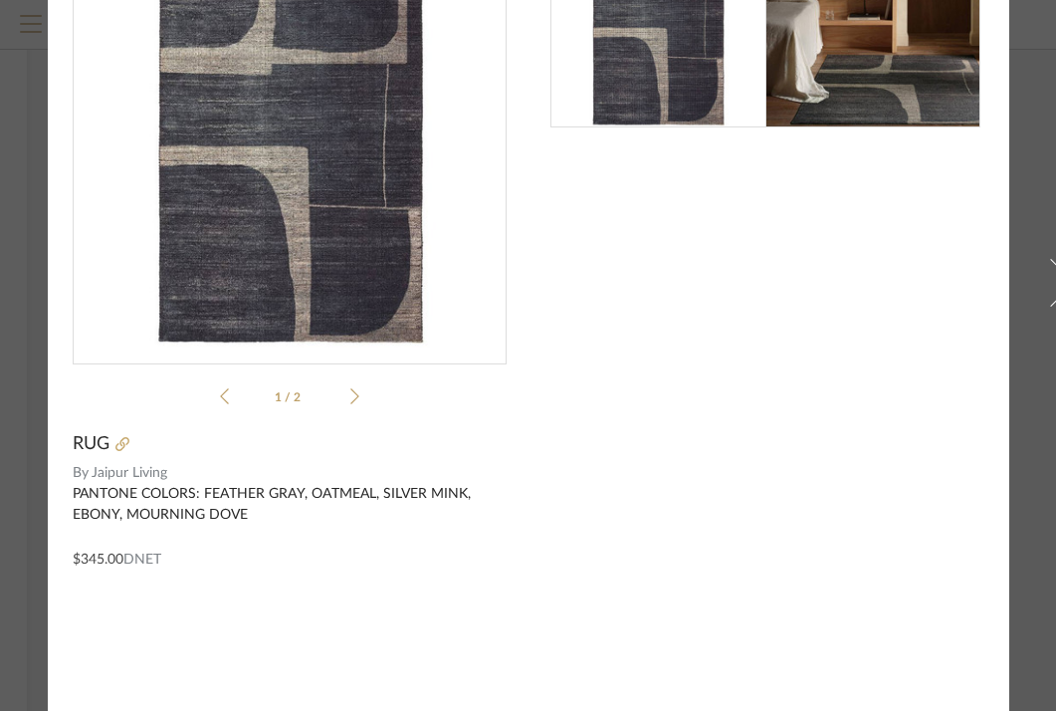
scroll to position [0, 0]
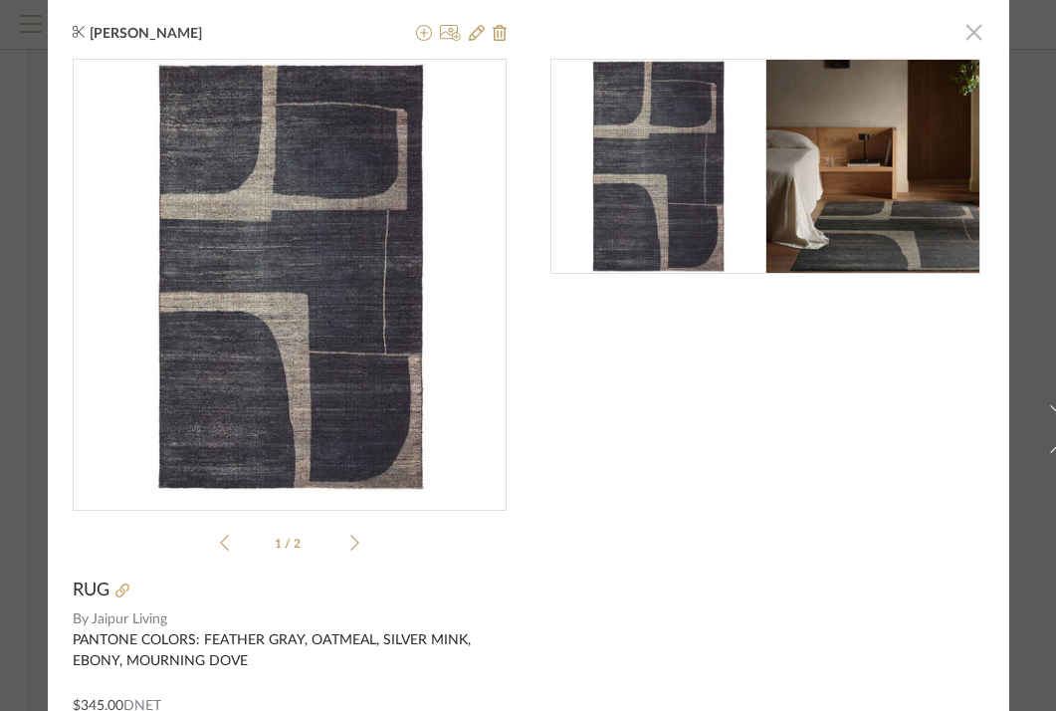
click at [965, 39] on span "button" at bounding box center [974, 32] width 40 height 40
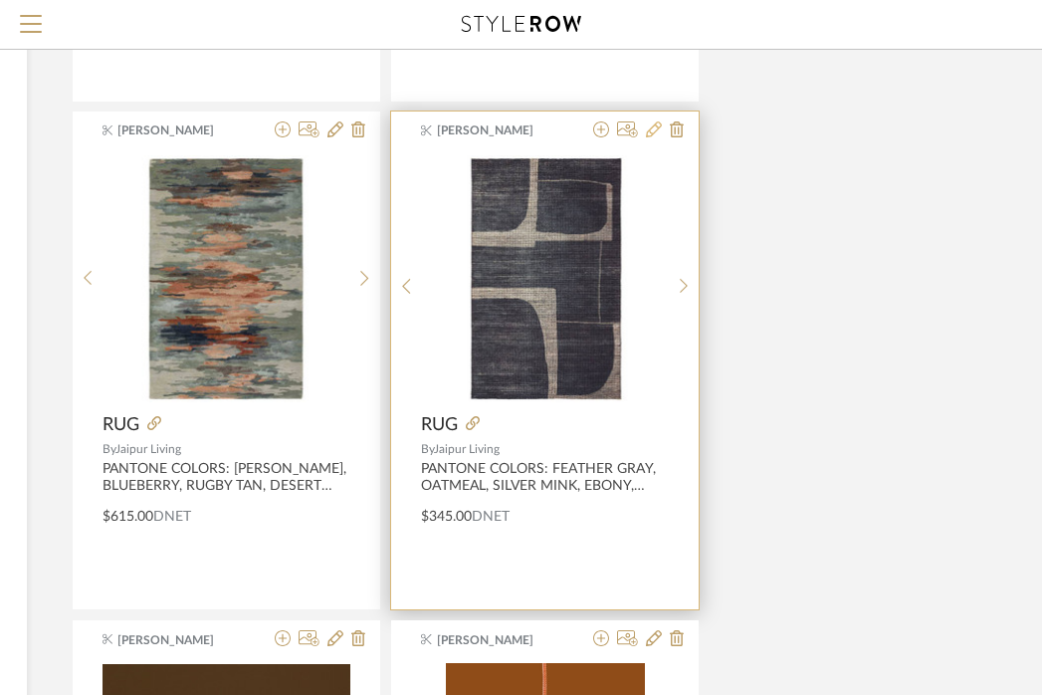
click at [656, 129] on icon at bounding box center [654, 129] width 16 height 16
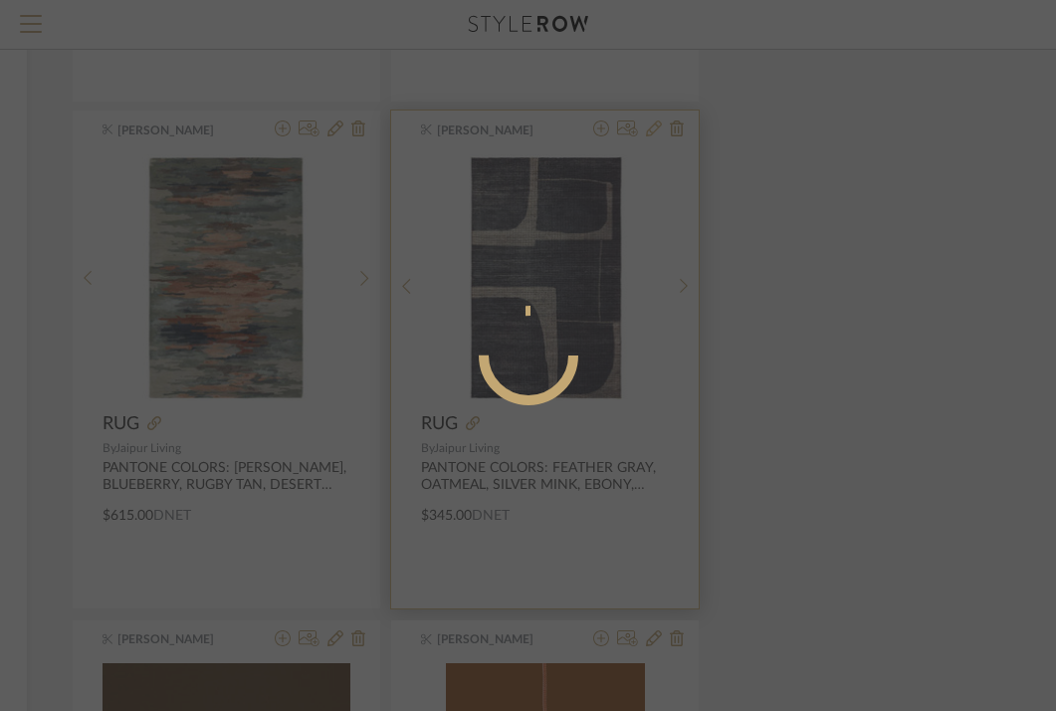
radio input "true"
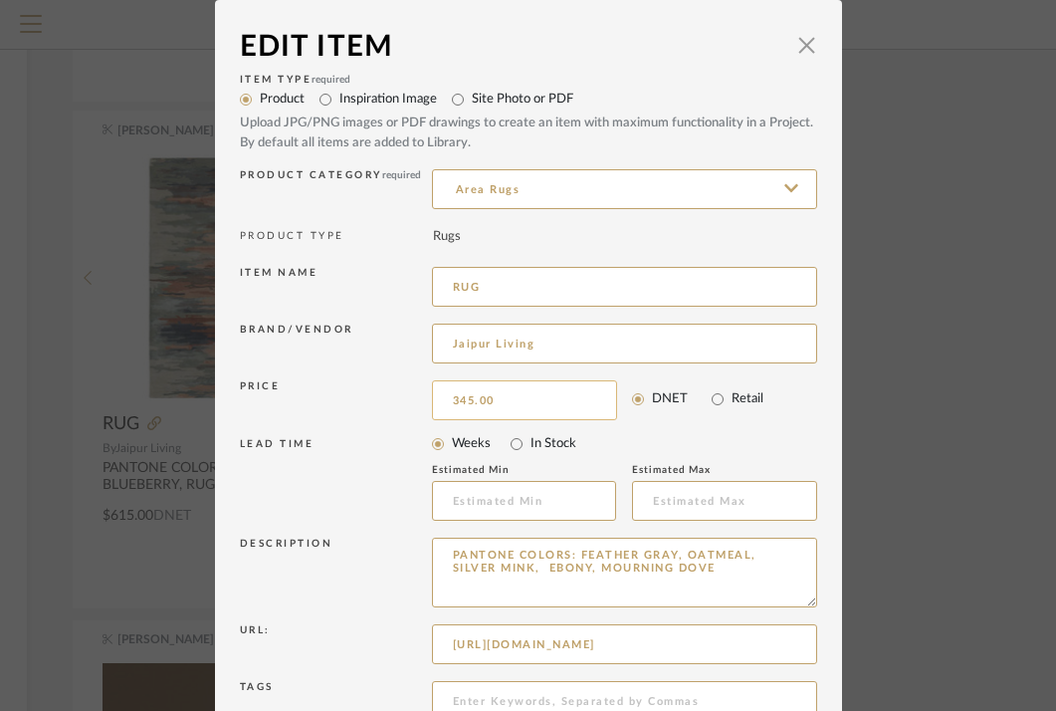
click at [476, 406] on input "345.00" at bounding box center [524, 400] width 185 height 40
type input "$715.00"
click at [376, 627] on div "Url:" at bounding box center [336, 644] width 192 height 41
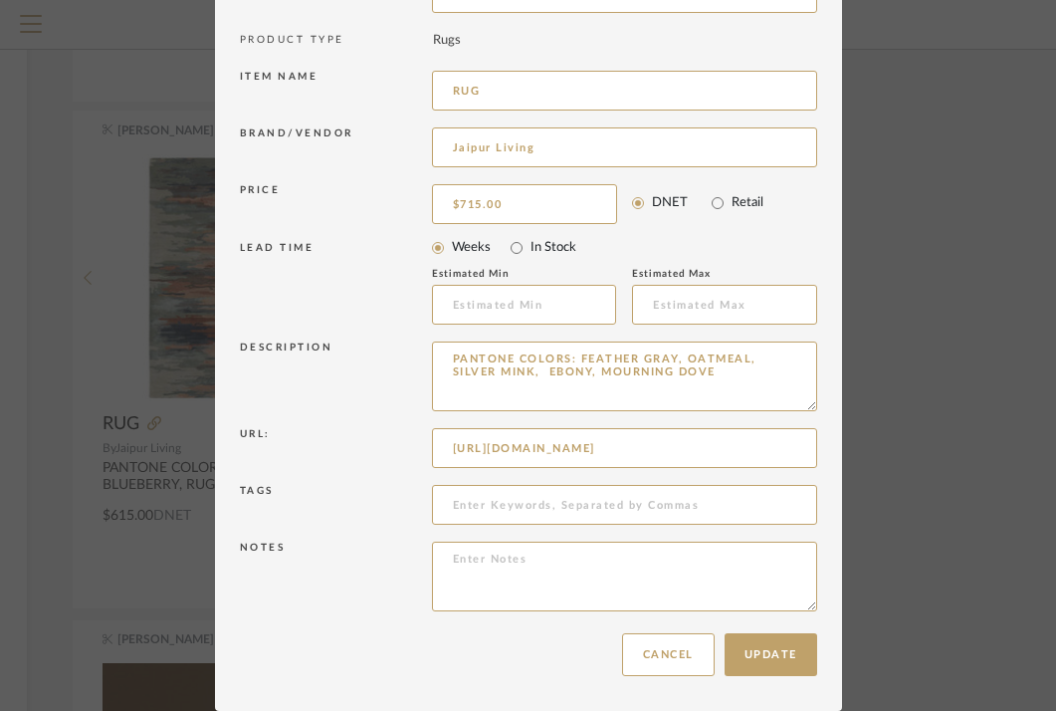
scroll to position [193, 0]
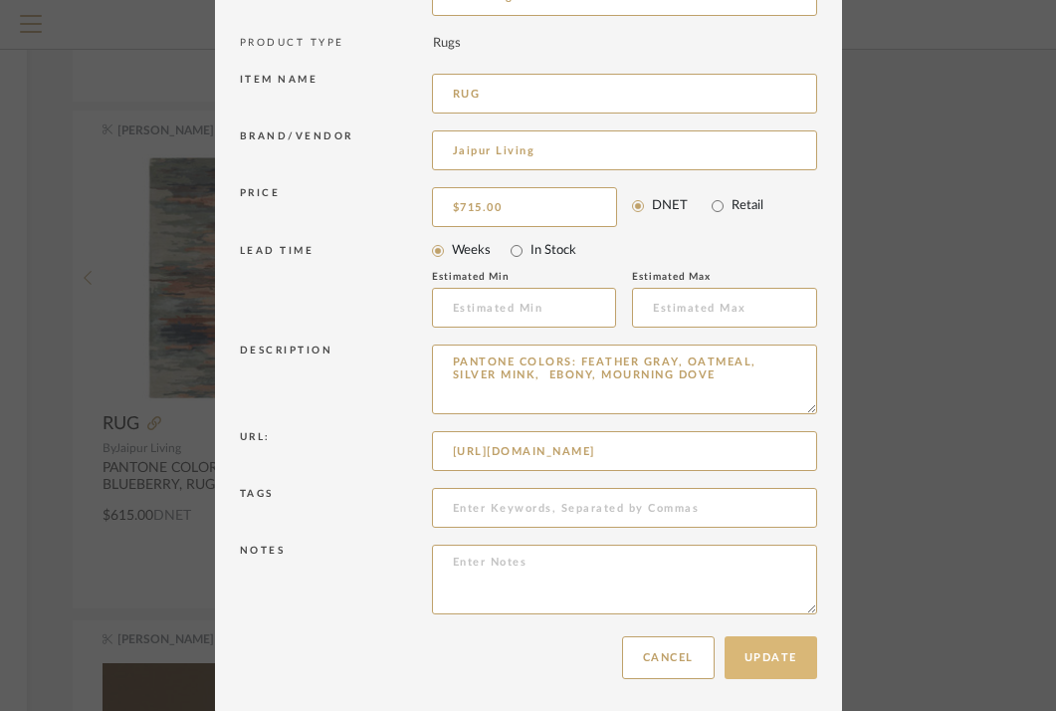
click at [778, 659] on button "Update" at bounding box center [771, 657] width 93 height 43
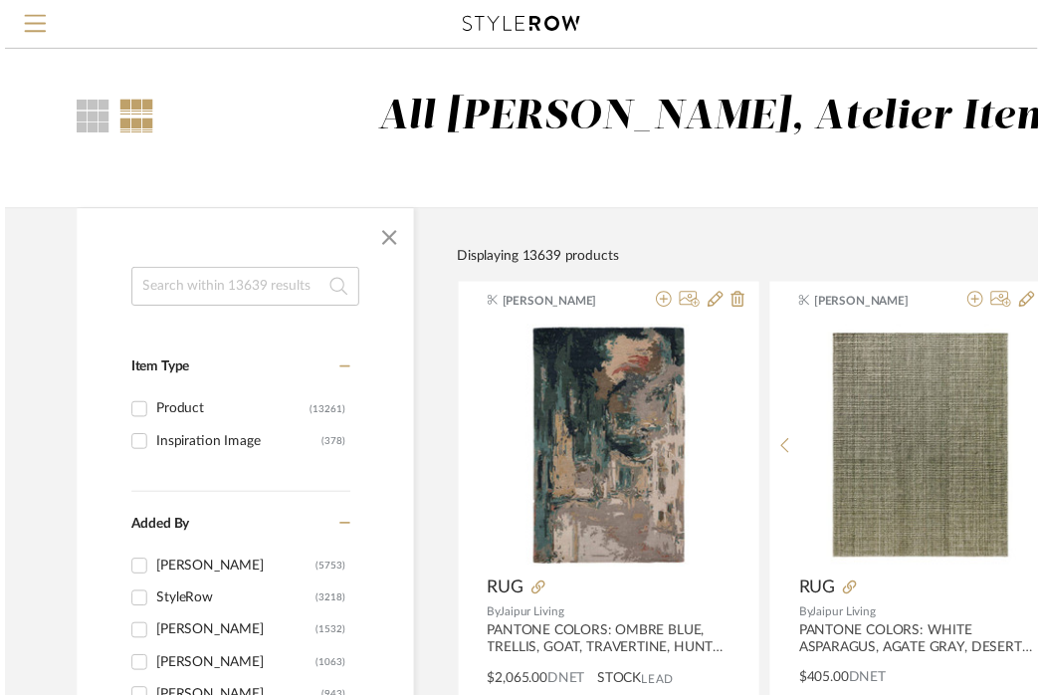
scroll to position [684, 391]
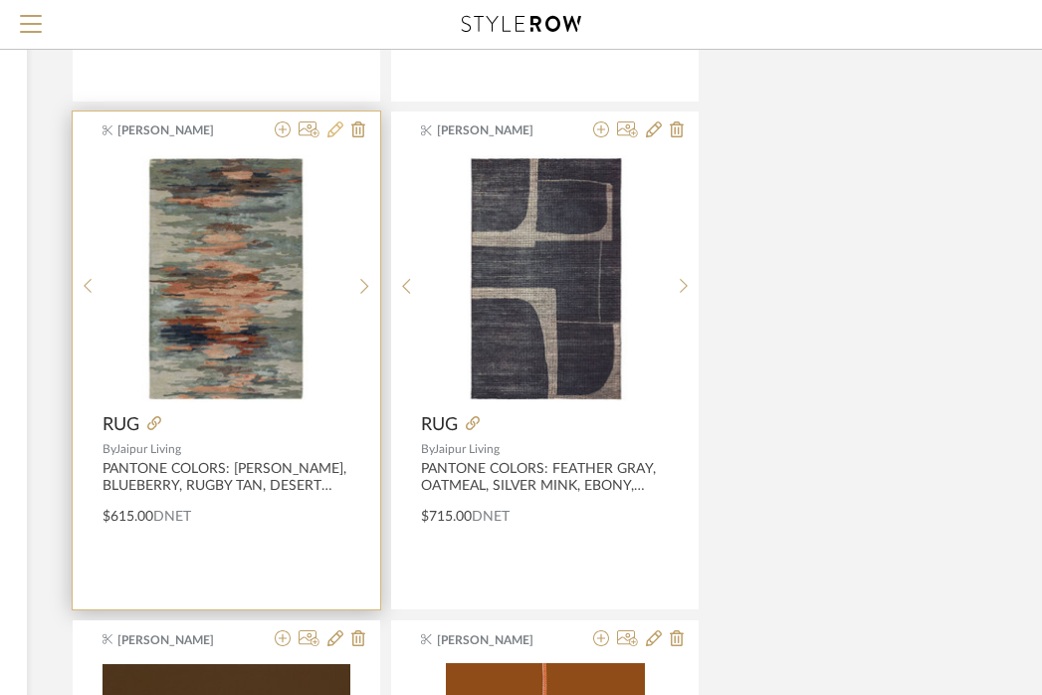
click at [334, 124] on icon at bounding box center [335, 129] width 16 height 16
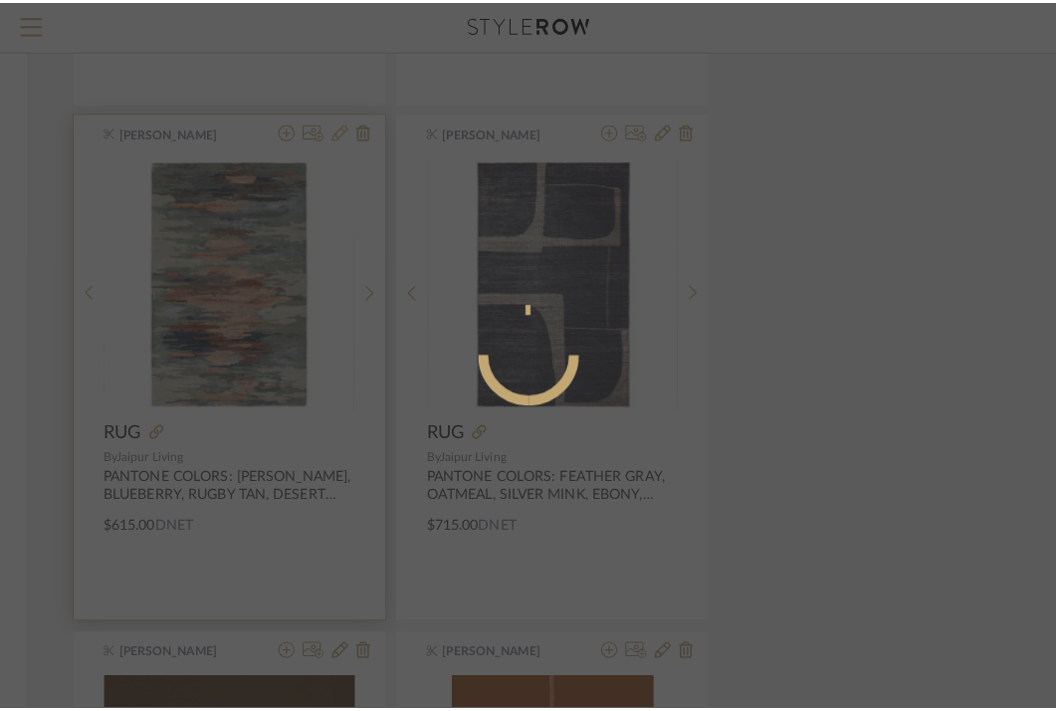
scroll to position [0, 0]
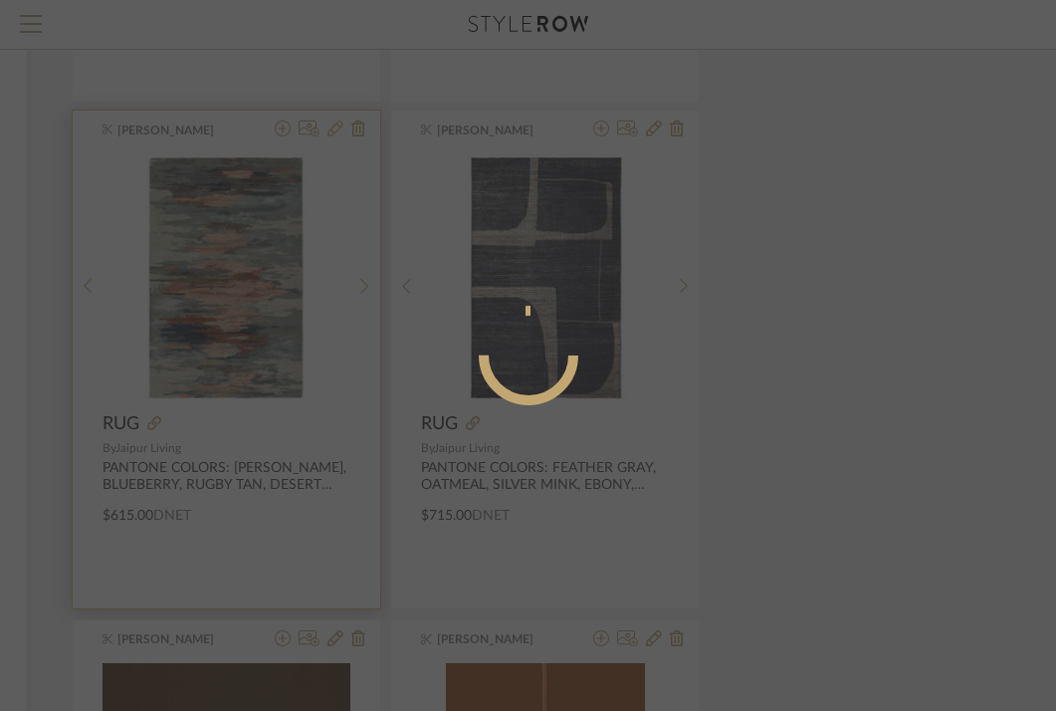
radio input "true"
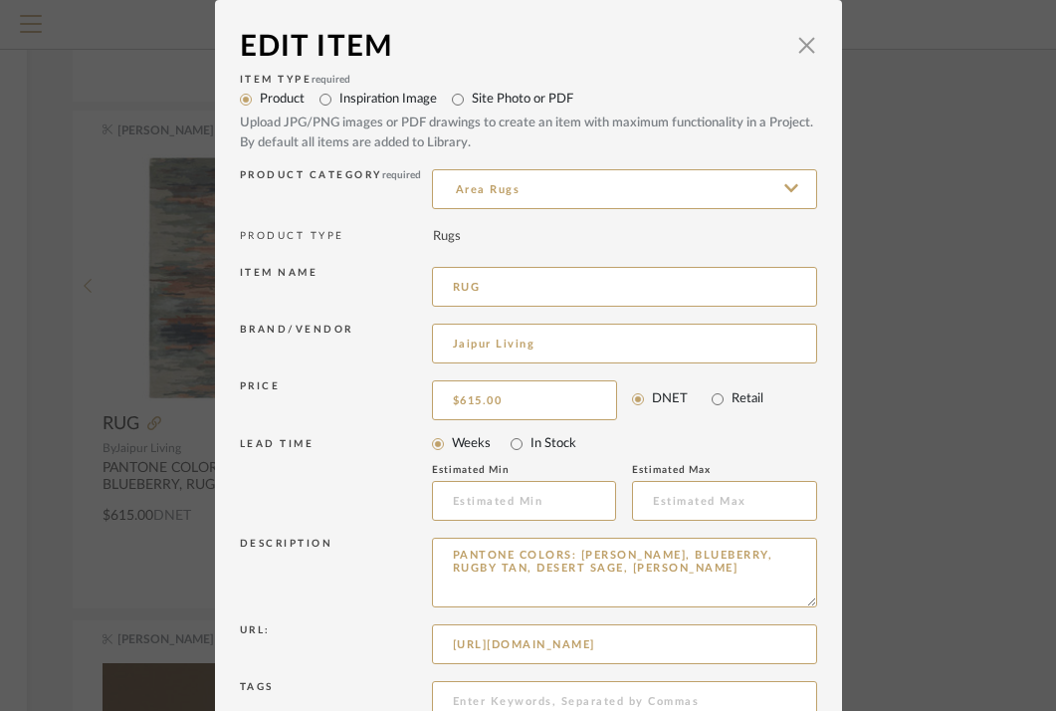
scroll to position [196, 0]
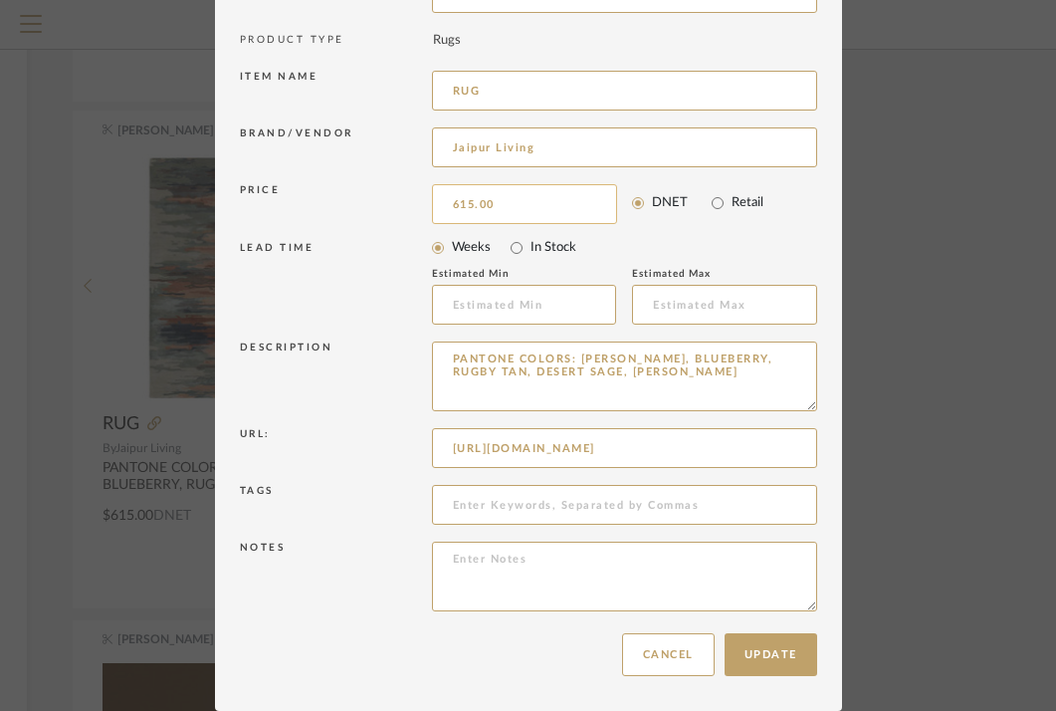
click at [489, 195] on input "615.00" at bounding box center [524, 204] width 185 height 40
type input "$3,235.00"
click at [367, 447] on div "Url:" at bounding box center [336, 448] width 192 height 41
click at [754, 655] on button "Update" at bounding box center [771, 654] width 93 height 43
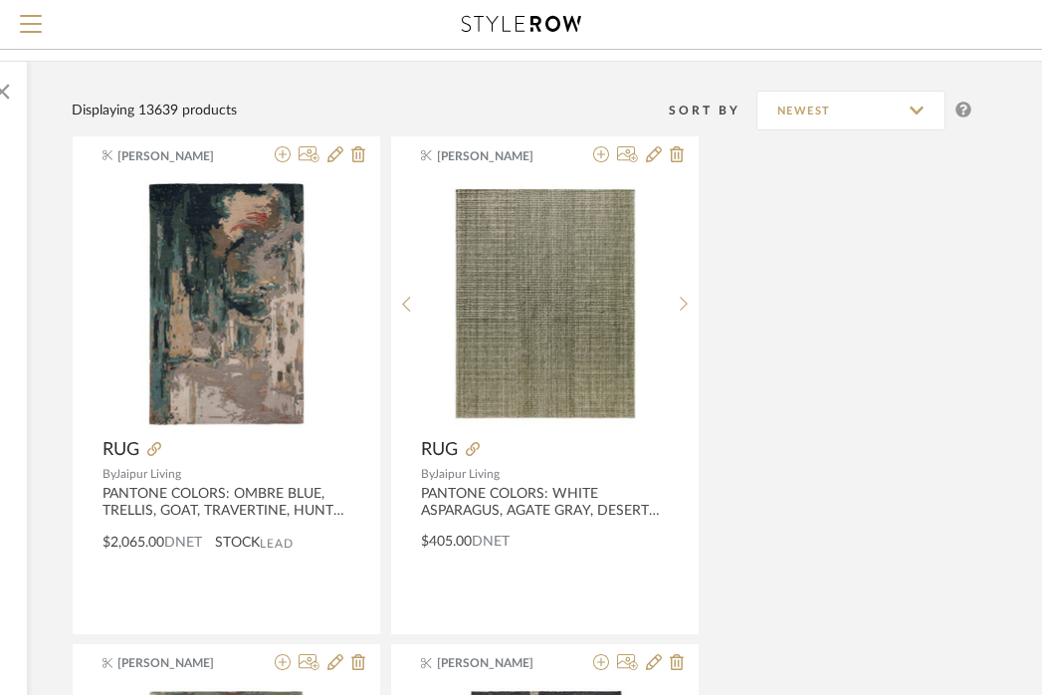
scroll to position [126, 391]
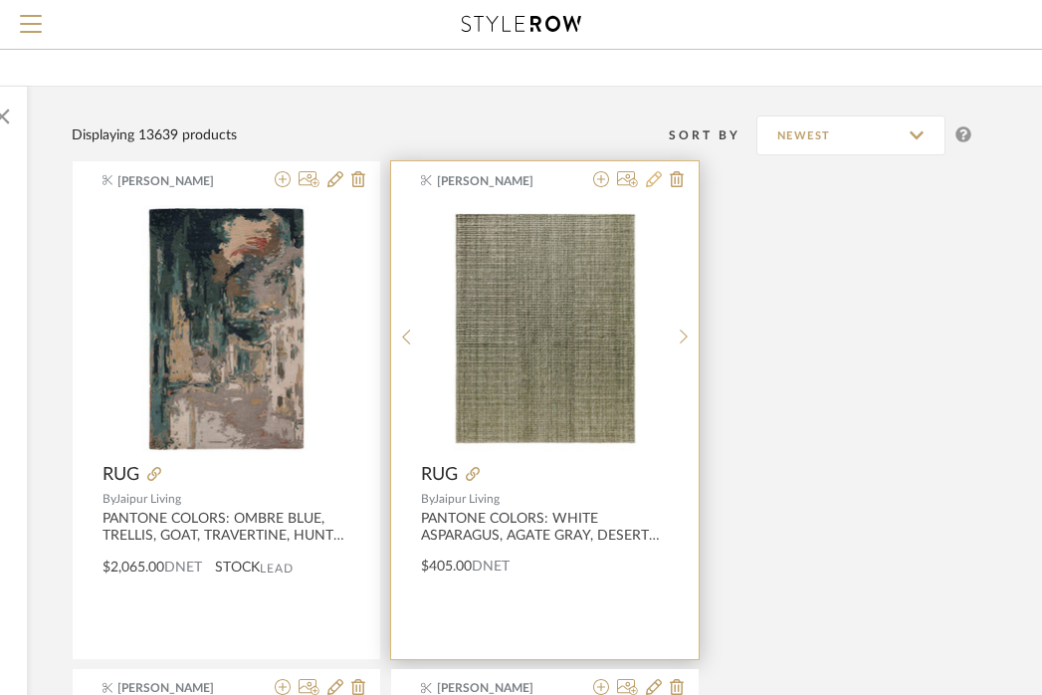
click at [652, 184] on icon at bounding box center [654, 179] width 16 height 16
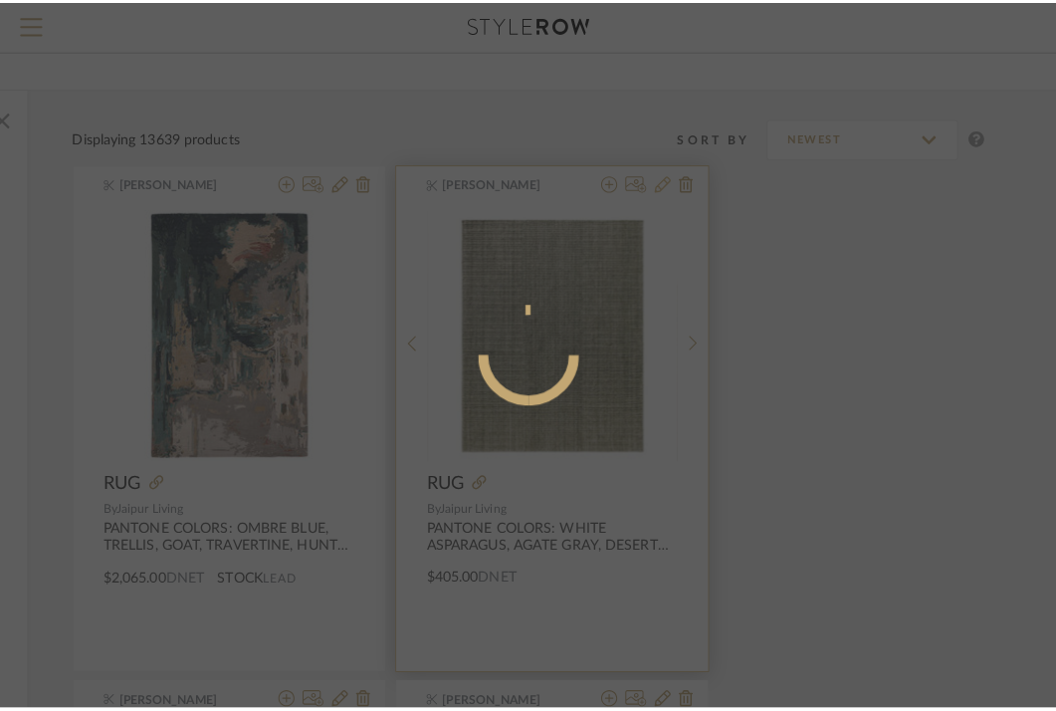
scroll to position [0, 0]
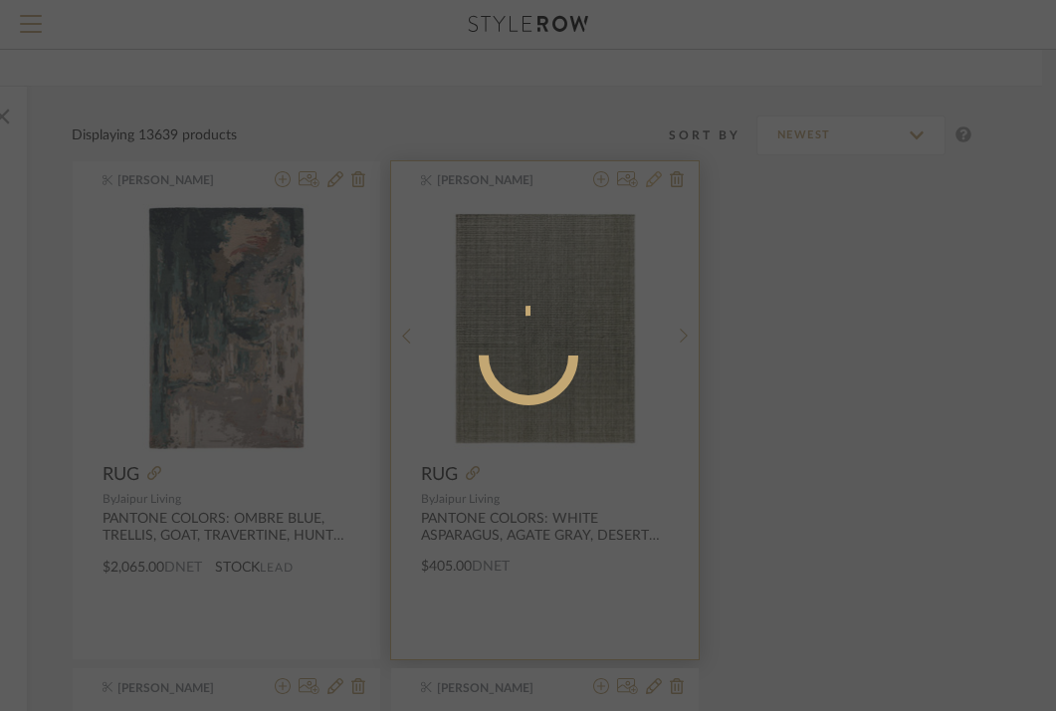
radio input "true"
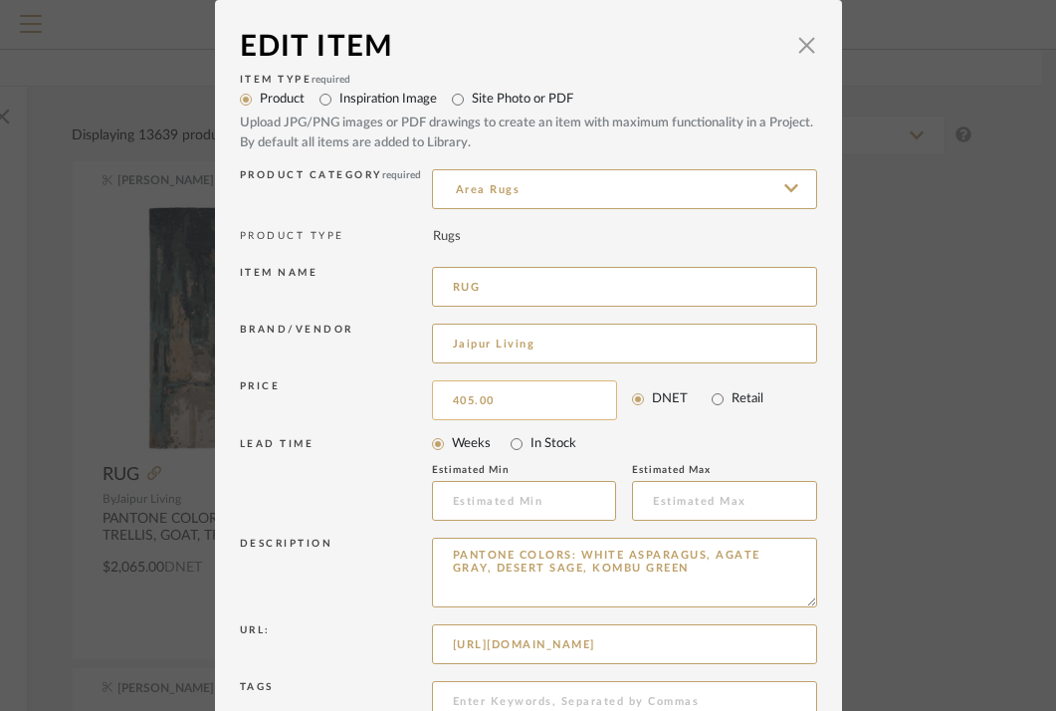
click at [515, 418] on input "405.00" at bounding box center [524, 400] width 185 height 40
type input "$1,200.00"
click at [327, 553] on div "Description" at bounding box center [336, 572] width 192 height 71
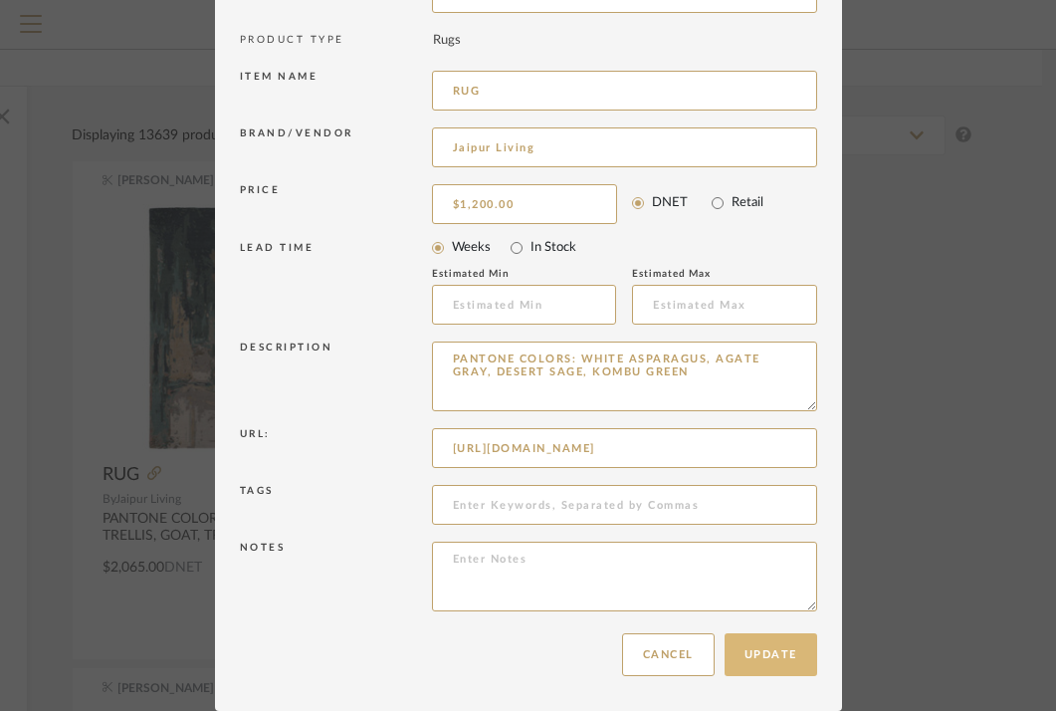
click at [777, 645] on button "Update" at bounding box center [771, 654] width 93 height 43
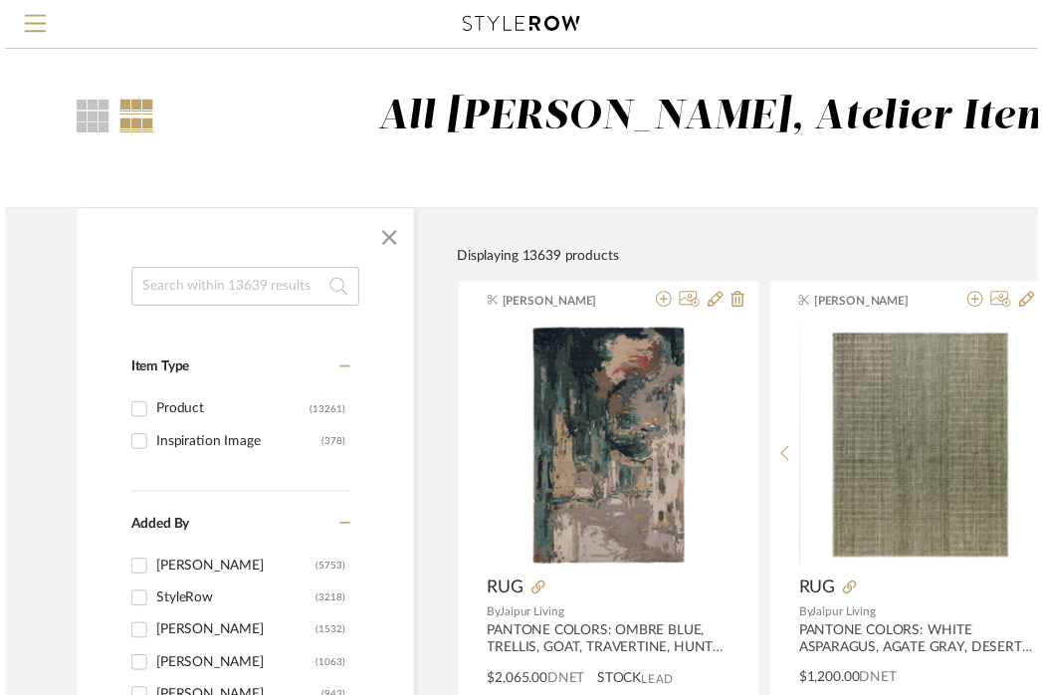
scroll to position [126, 391]
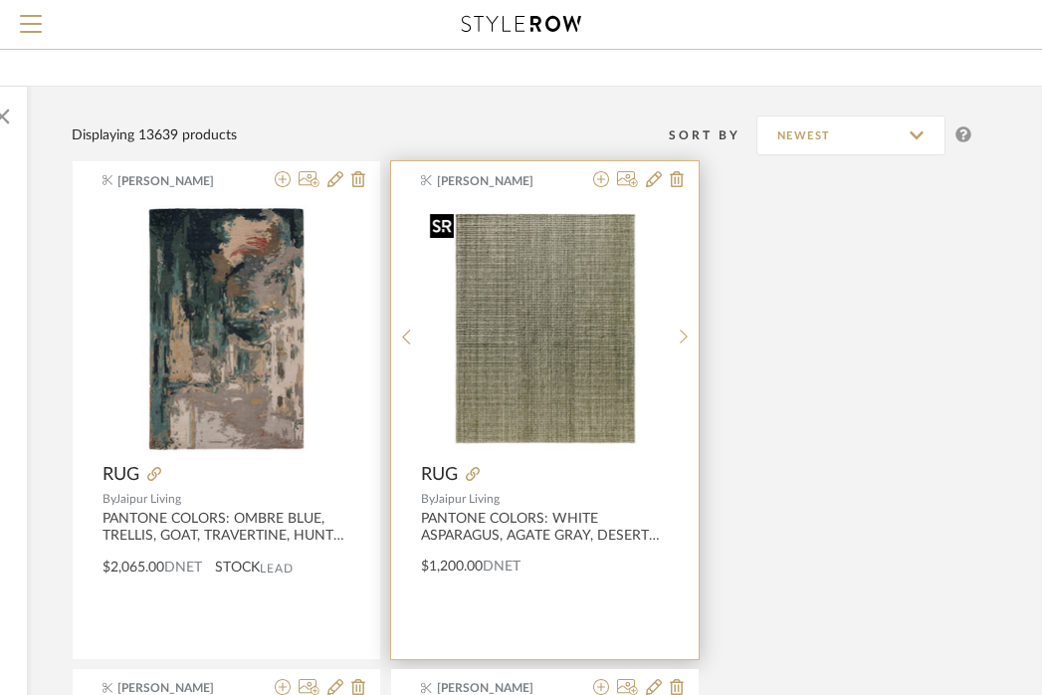
click at [562, 290] on img "0" at bounding box center [545, 328] width 247 height 247
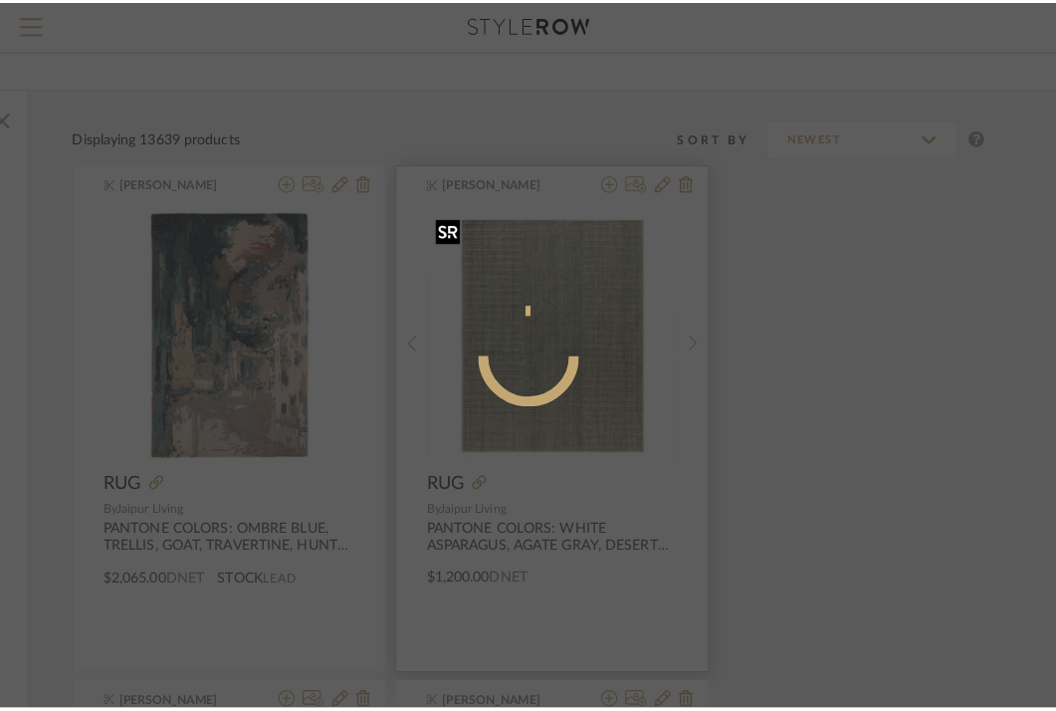
scroll to position [0, 0]
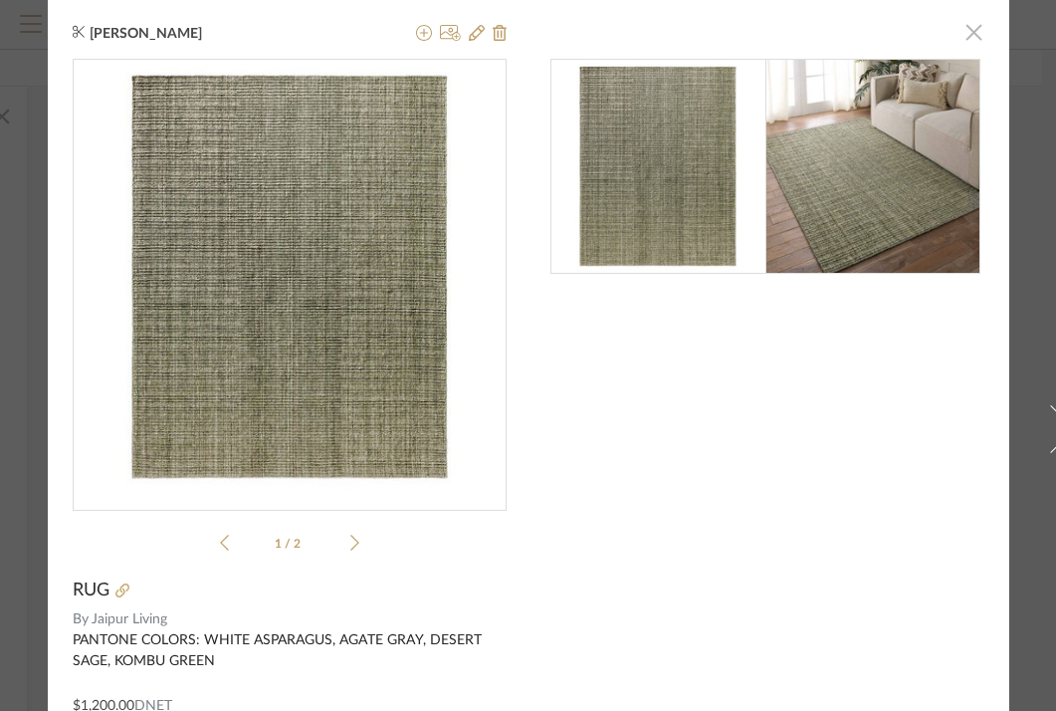
click at [976, 29] on span "button" at bounding box center [974, 32] width 40 height 40
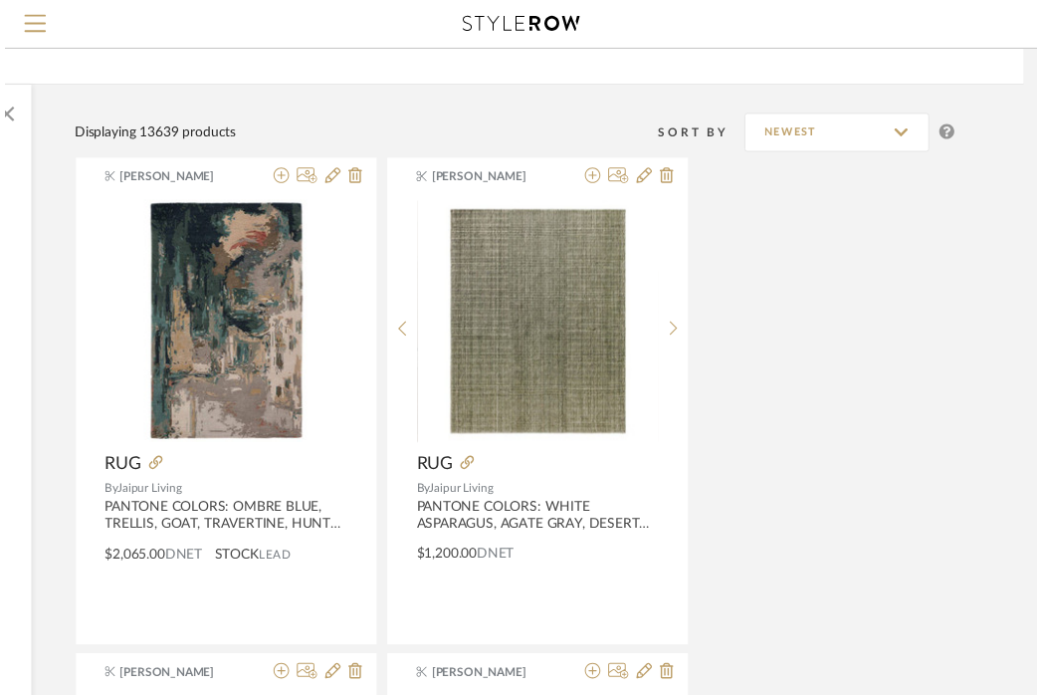
scroll to position [126, 391]
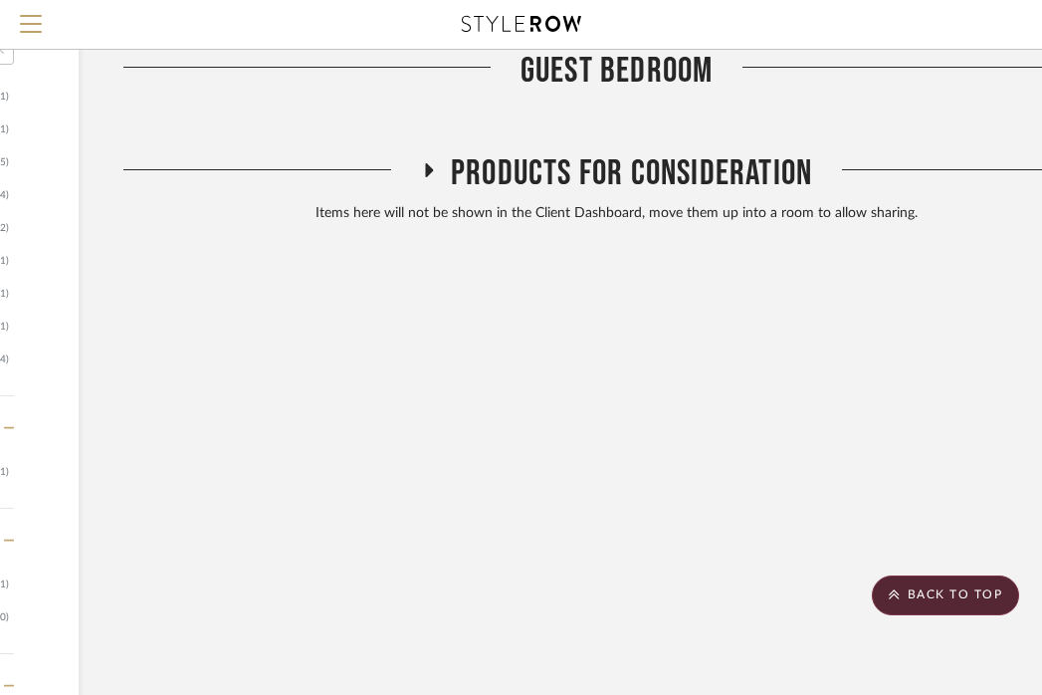
scroll to position [1395, 296]
click at [667, 163] on span "Products For Consideration" at bounding box center [631, 175] width 361 height 43
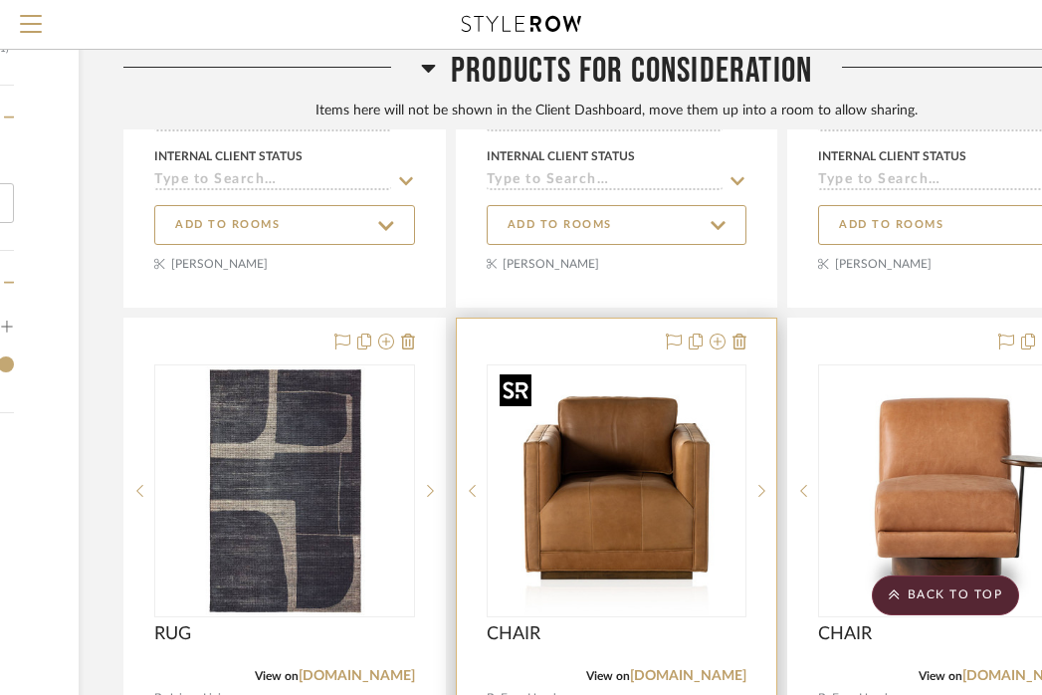
scroll to position [2223, 296]
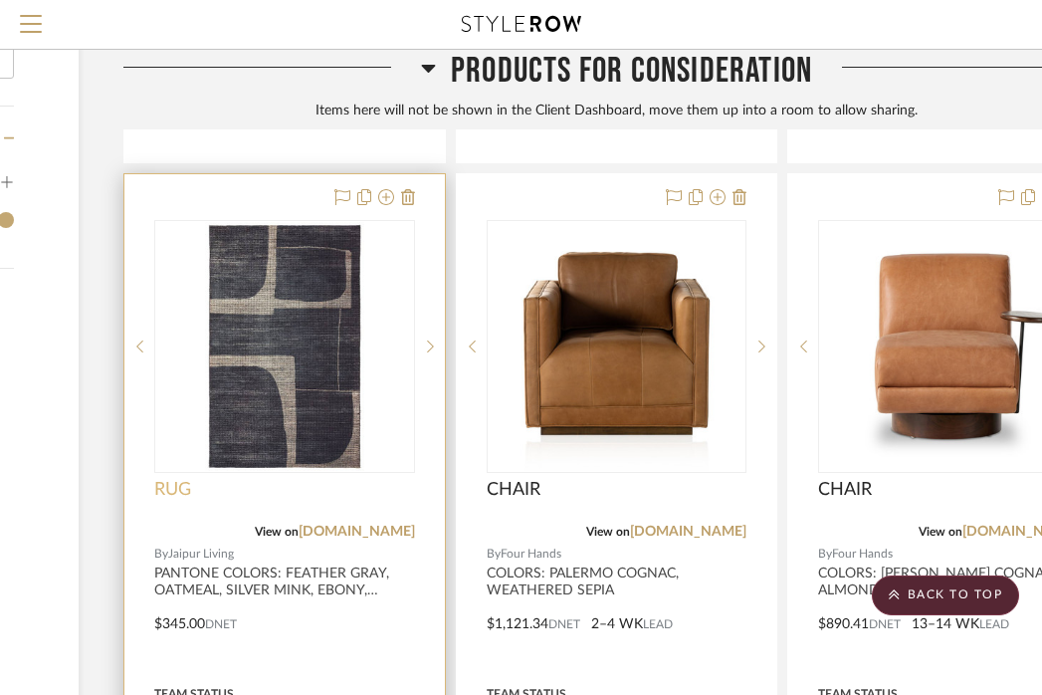
click at [163, 487] on span "RUG" at bounding box center [172, 490] width 37 height 22
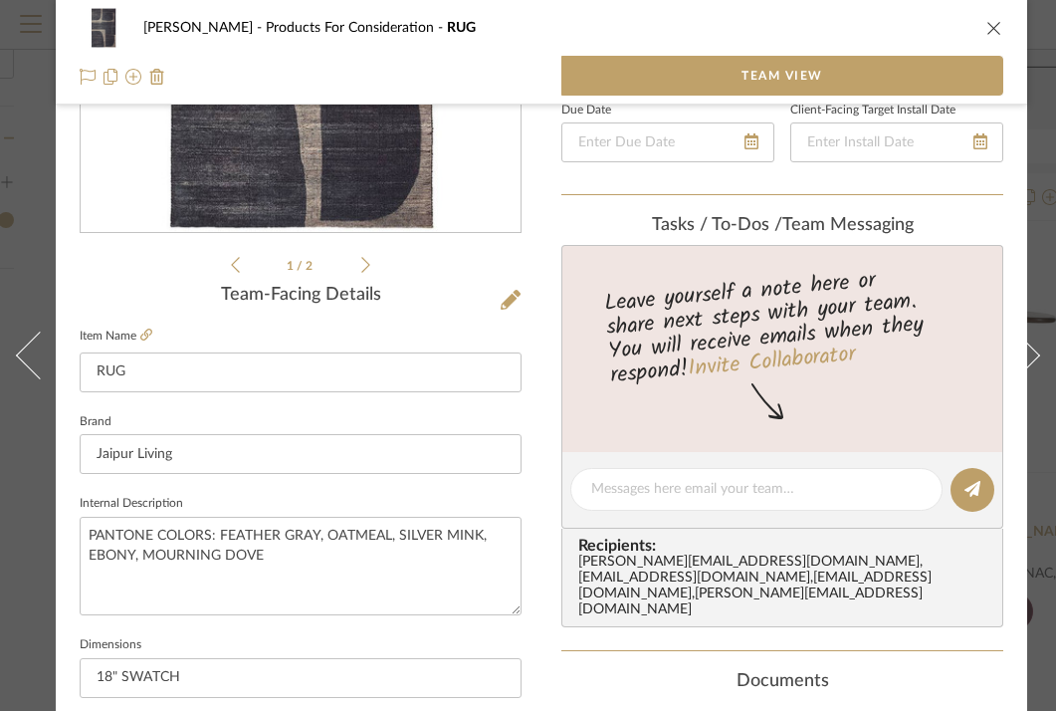
scroll to position [597, 0]
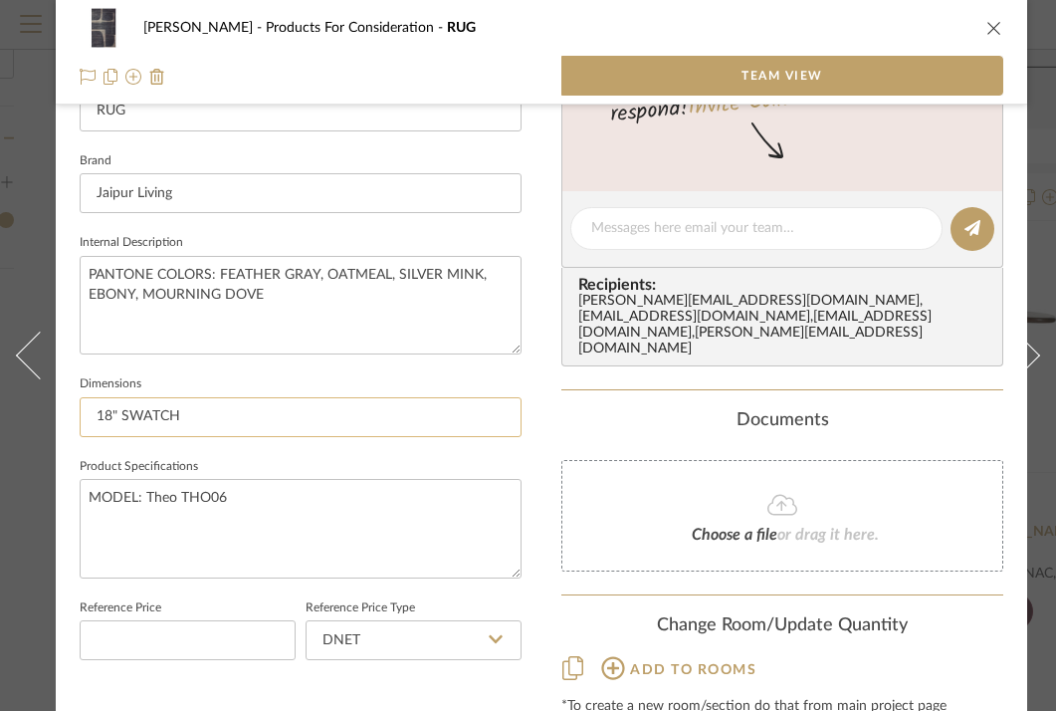
click at [251, 431] on input "18" SWATCH" at bounding box center [301, 417] width 442 height 40
type input "9'6""
type input "9'6" X 13'6""
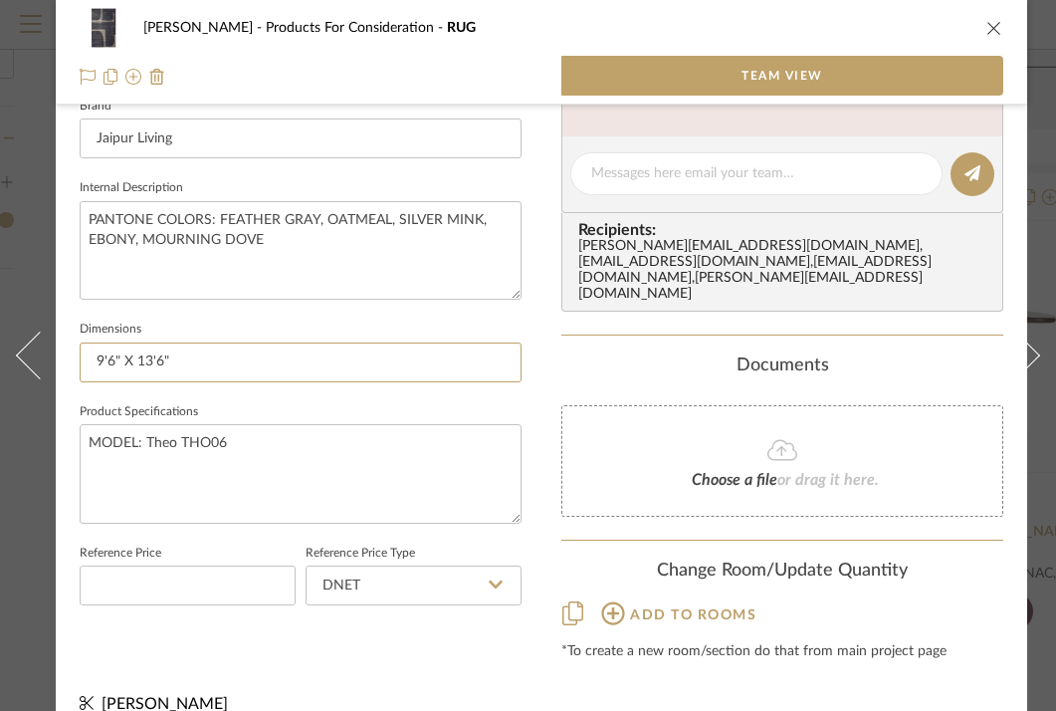
scroll to position [671, 0]
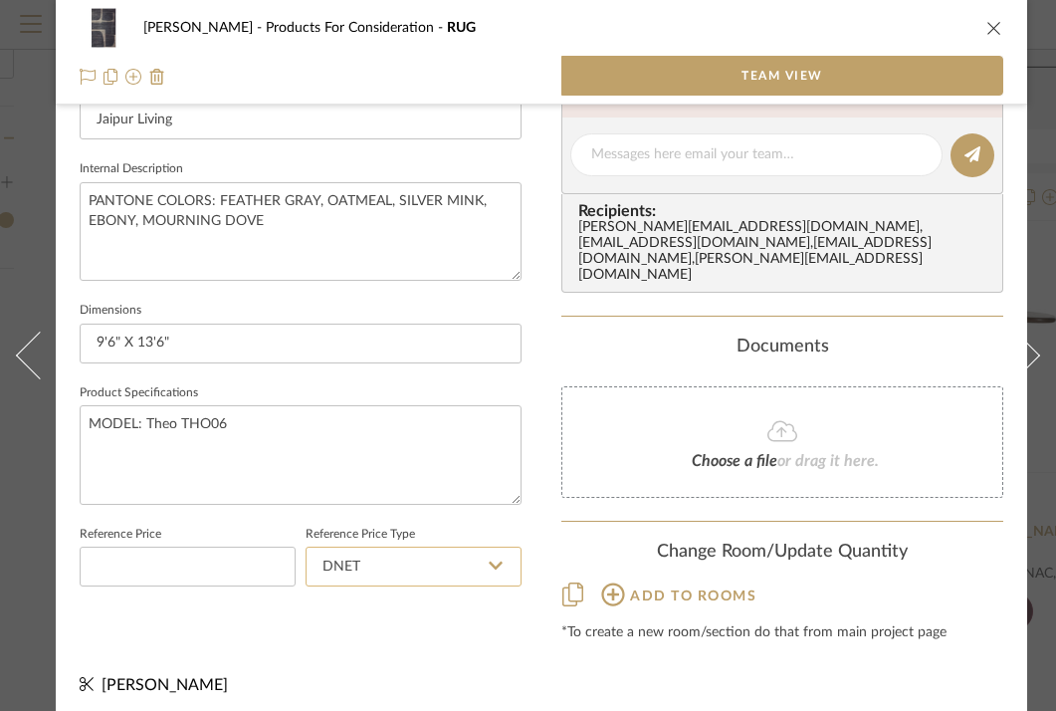
click at [348, 561] on input "DNET" at bounding box center [414, 566] width 216 height 40
click at [248, 566] on input at bounding box center [188, 566] width 216 height 40
type input "$715.00"
click at [547, 520] on div "CARR Products For Consideration RUG Team View 1 / 2 Team-Facing Details Item Na…" at bounding box center [541, 32] width 971 height 1377
click at [990, 29] on icon "close" at bounding box center [994, 28] width 16 height 16
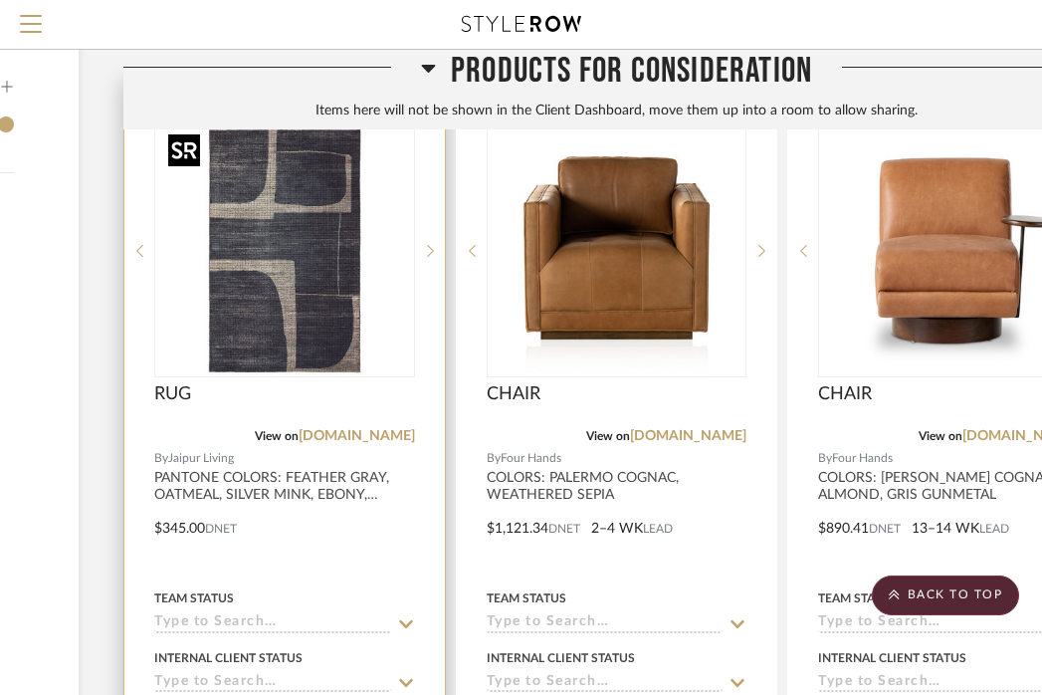
scroll to position [2248, 296]
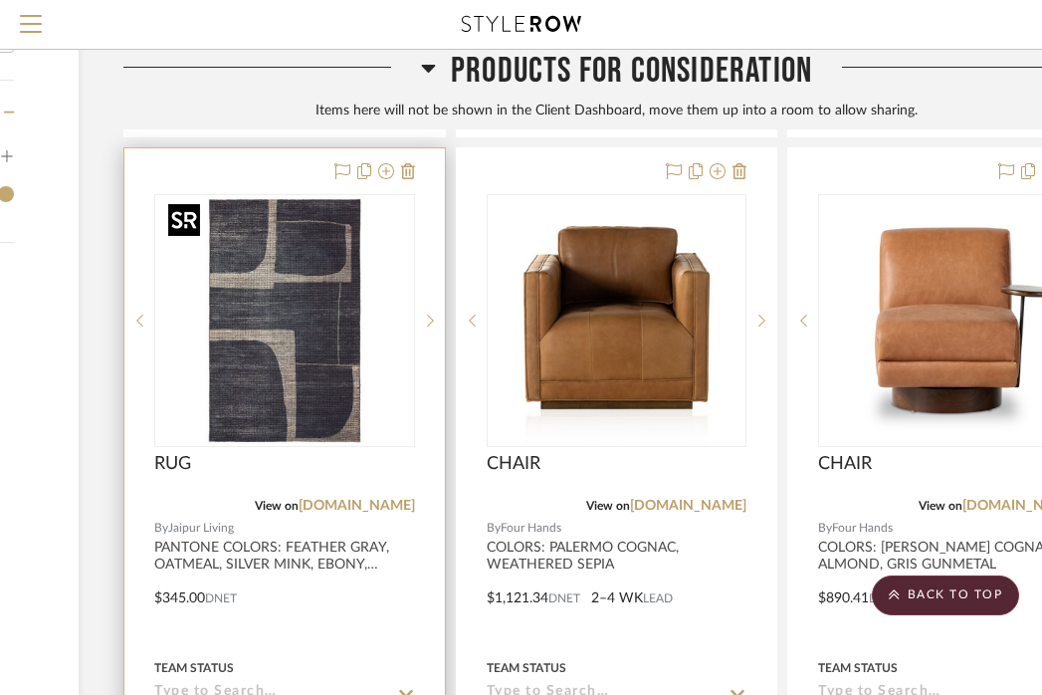
click at [345, 280] on img "0" at bounding box center [284, 320] width 249 height 249
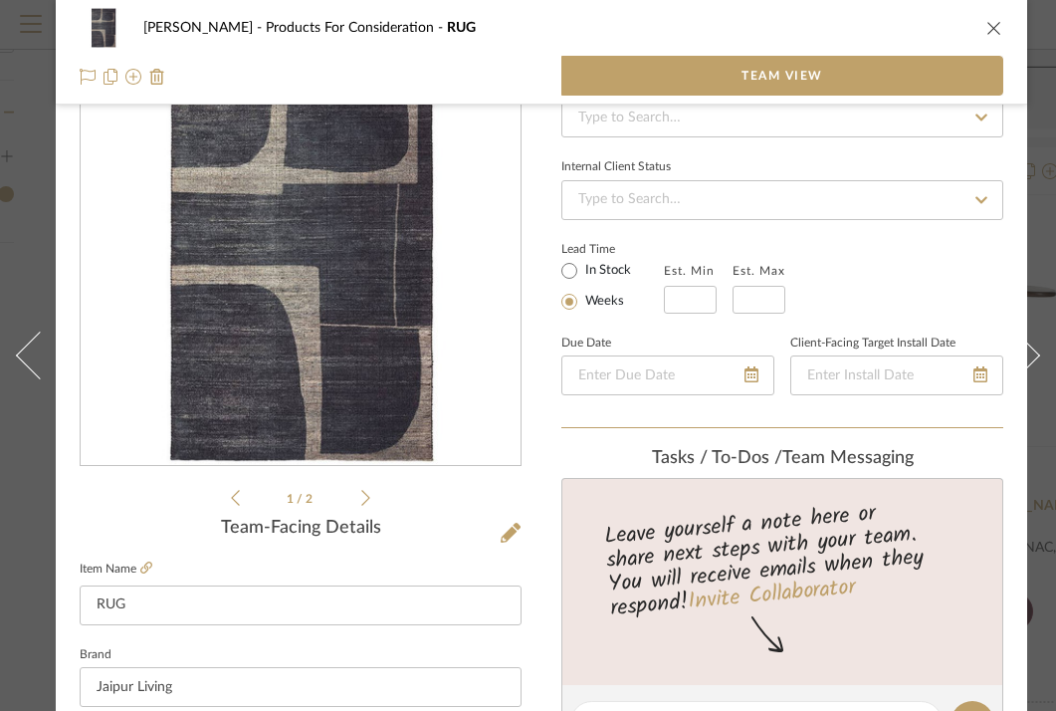
scroll to position [0, 0]
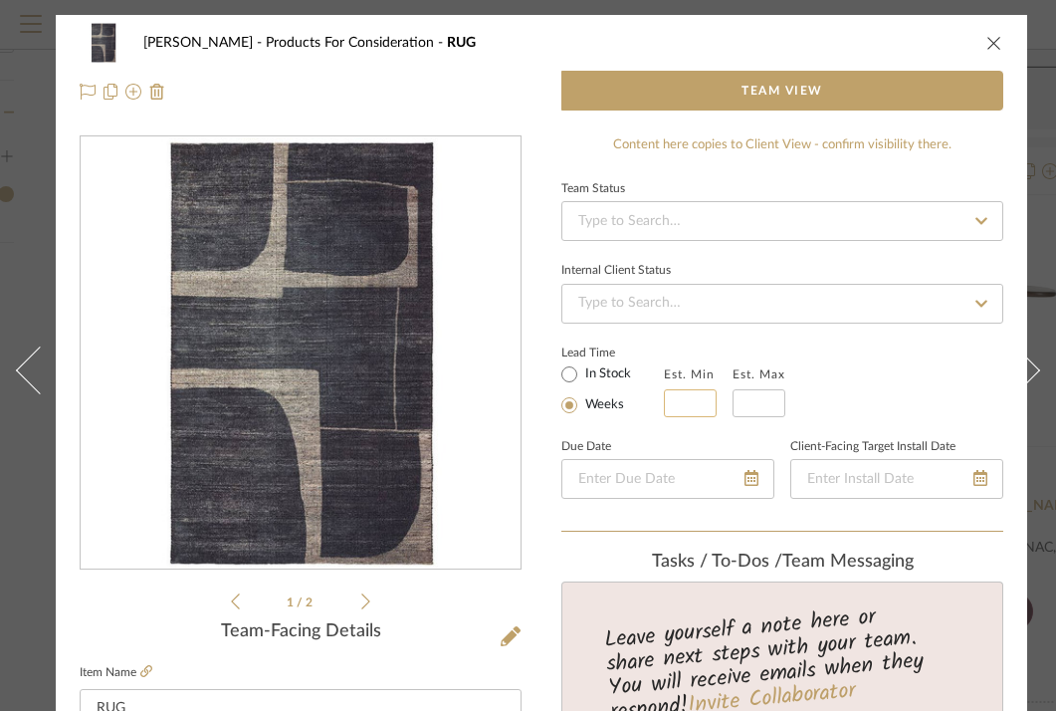
click at [690, 397] on input "text" at bounding box center [690, 403] width 53 height 28
type input "4"
click at [778, 401] on input "text" at bounding box center [759, 403] width 53 height 28
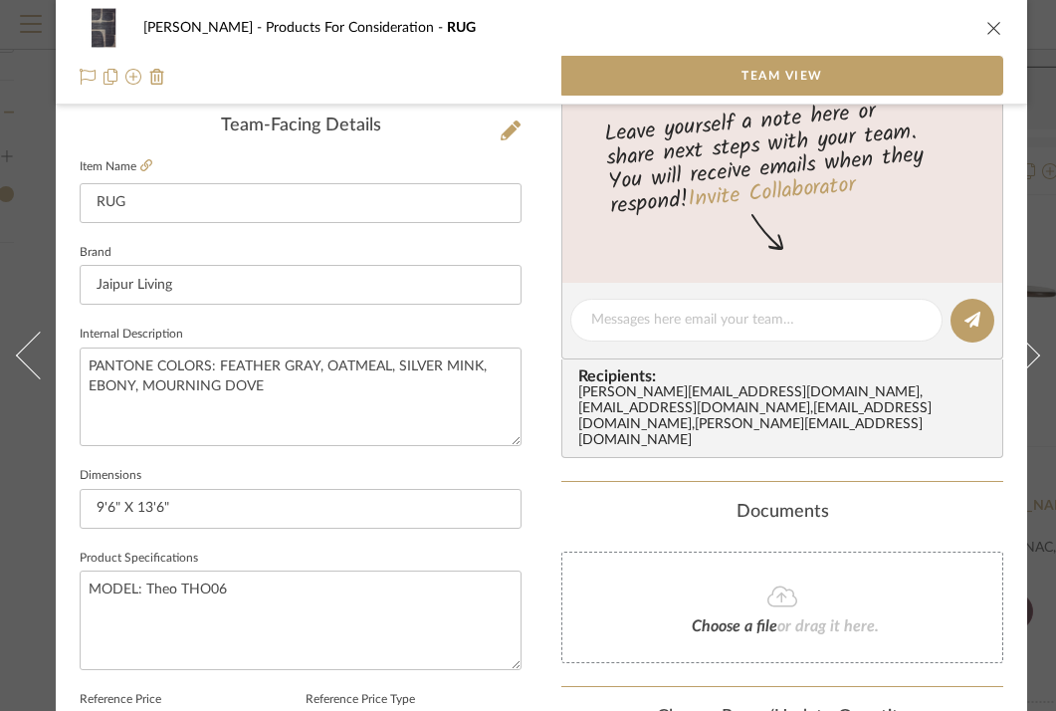
scroll to position [671, 0]
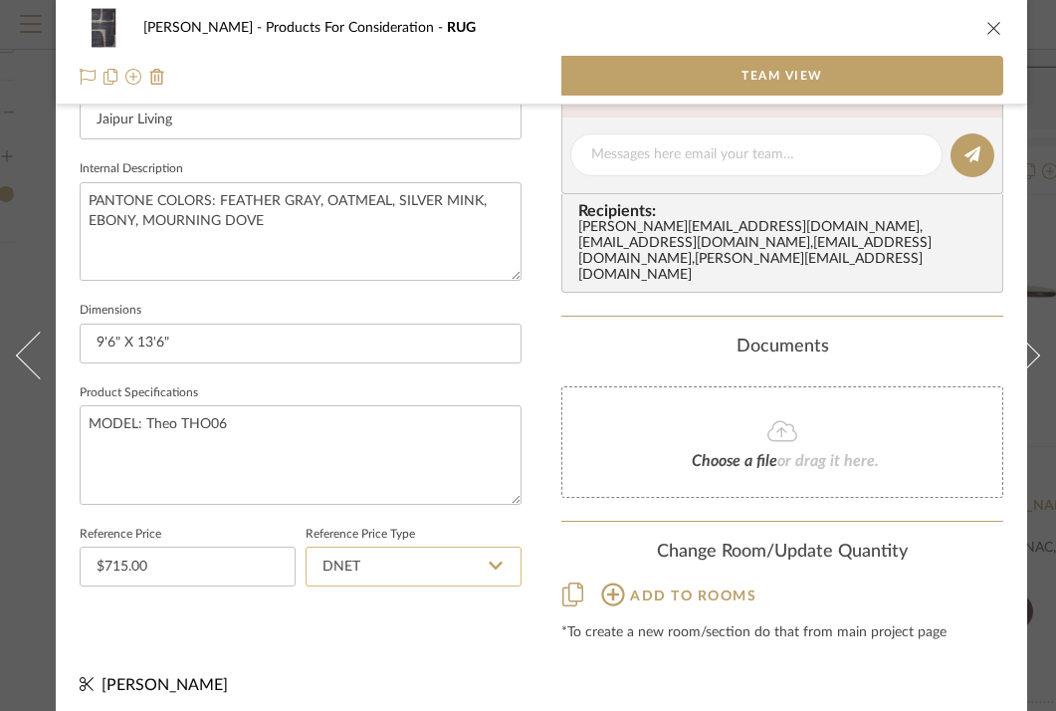
type input "5"
click at [467, 558] on input "DNET" at bounding box center [414, 566] width 216 height 40
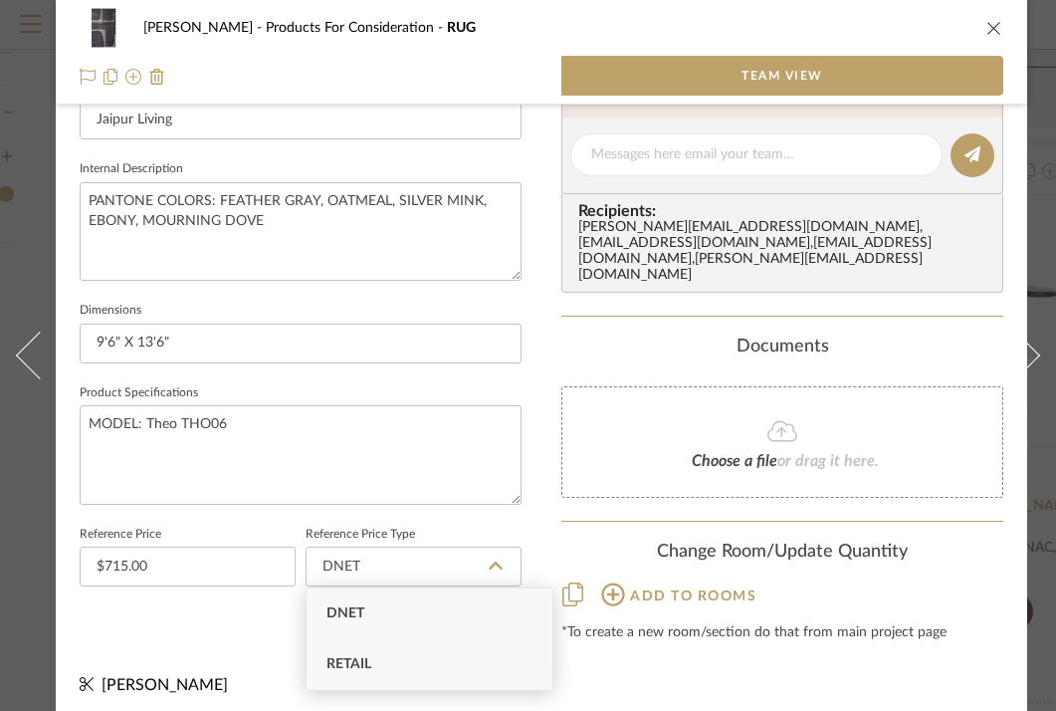
click at [448, 670] on div "Retail" at bounding box center [430, 664] width 246 height 51
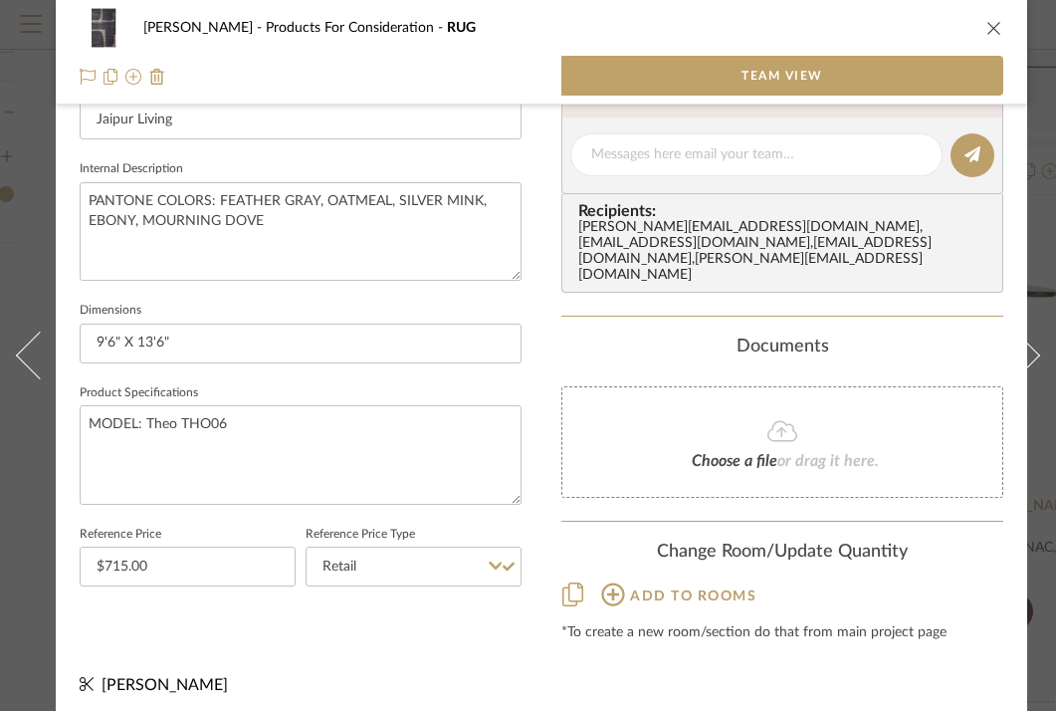
click at [493, 562] on icon at bounding box center [496, 565] width 14 height 8
click at [468, 616] on div "DNET" at bounding box center [430, 613] width 246 height 51
type input "DNET"
click at [468, 617] on div "CARR Products For Consideration RUG Team View 1 / 2 Team-Facing Details Item Na…" at bounding box center [541, 32] width 971 height 1377
click at [762, 60] on span "Team View" at bounding box center [783, 76] width 82 height 40
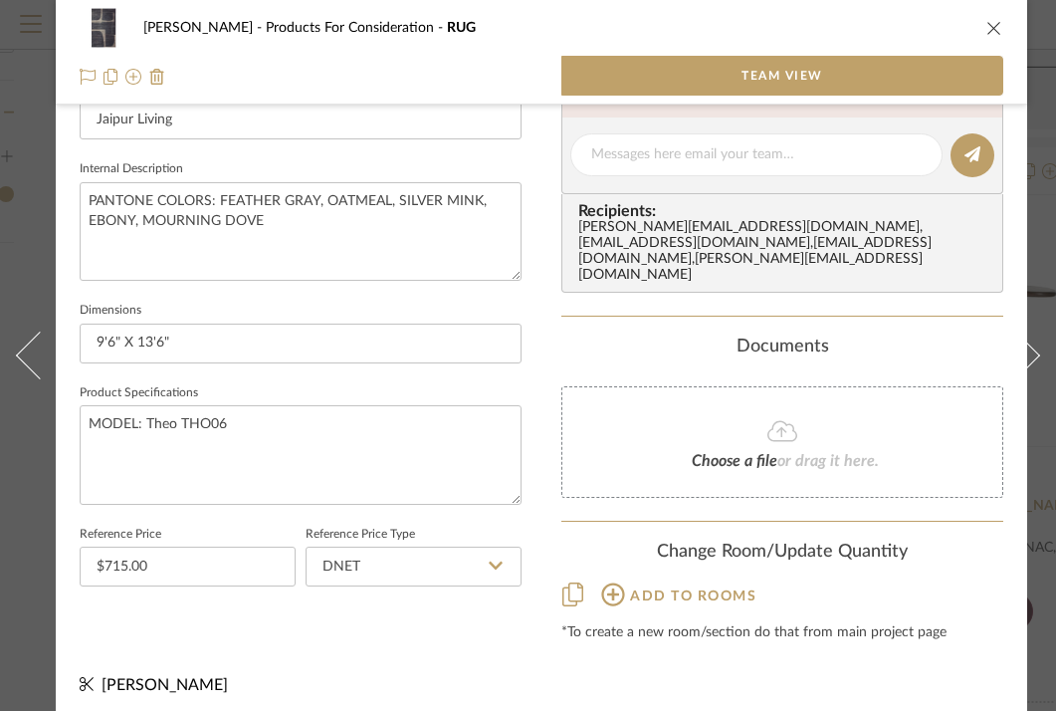
click at [770, 75] on span "Team View" at bounding box center [783, 76] width 82 height 40
click at [989, 23] on icon "close" at bounding box center [994, 28] width 16 height 16
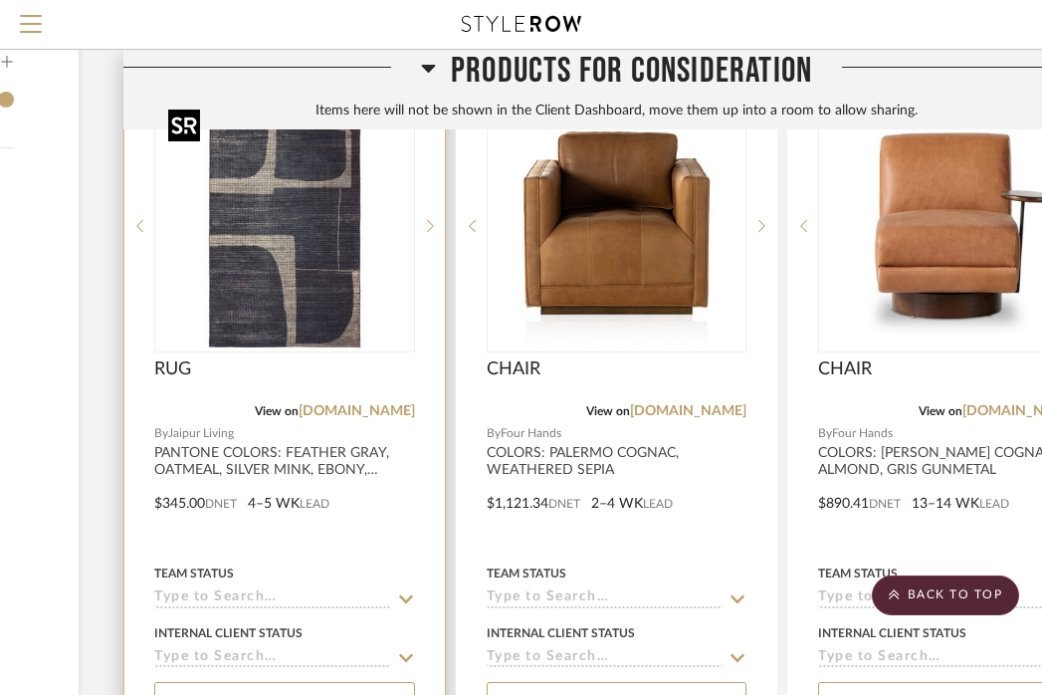
scroll to position [2344, 296]
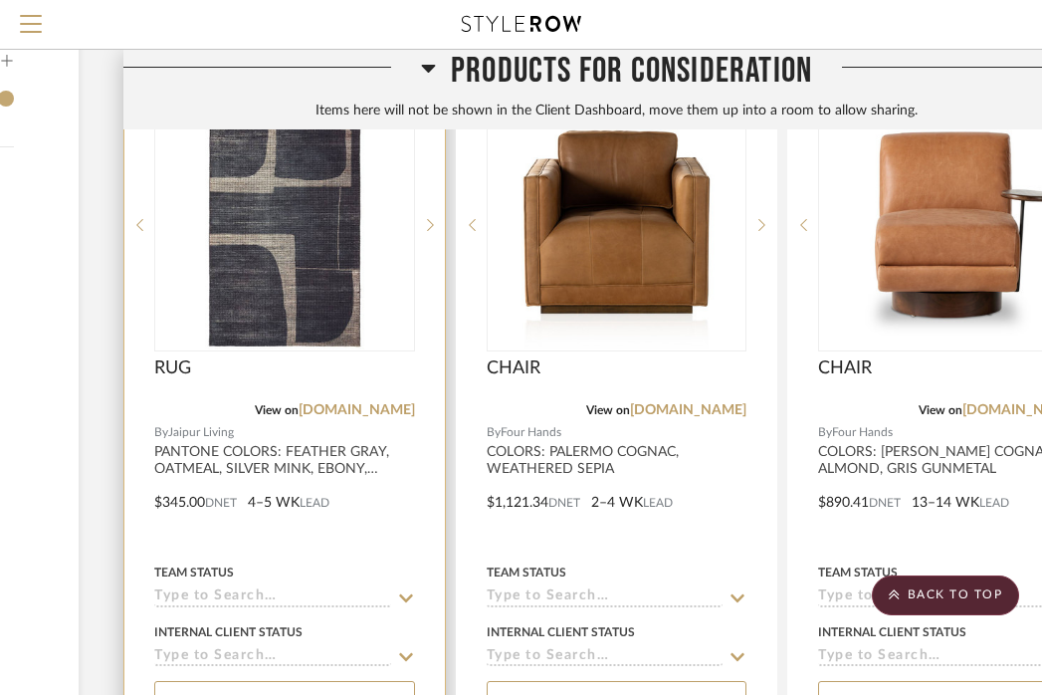
click at [178, 504] on div at bounding box center [284, 418] width 320 height 730
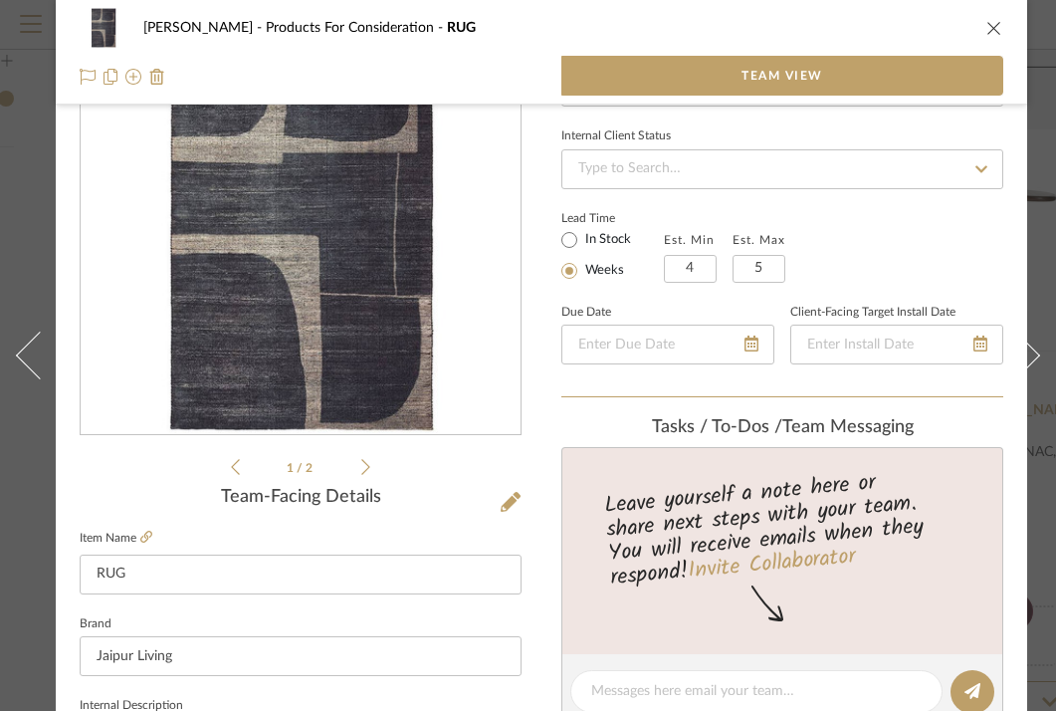
scroll to position [0, 0]
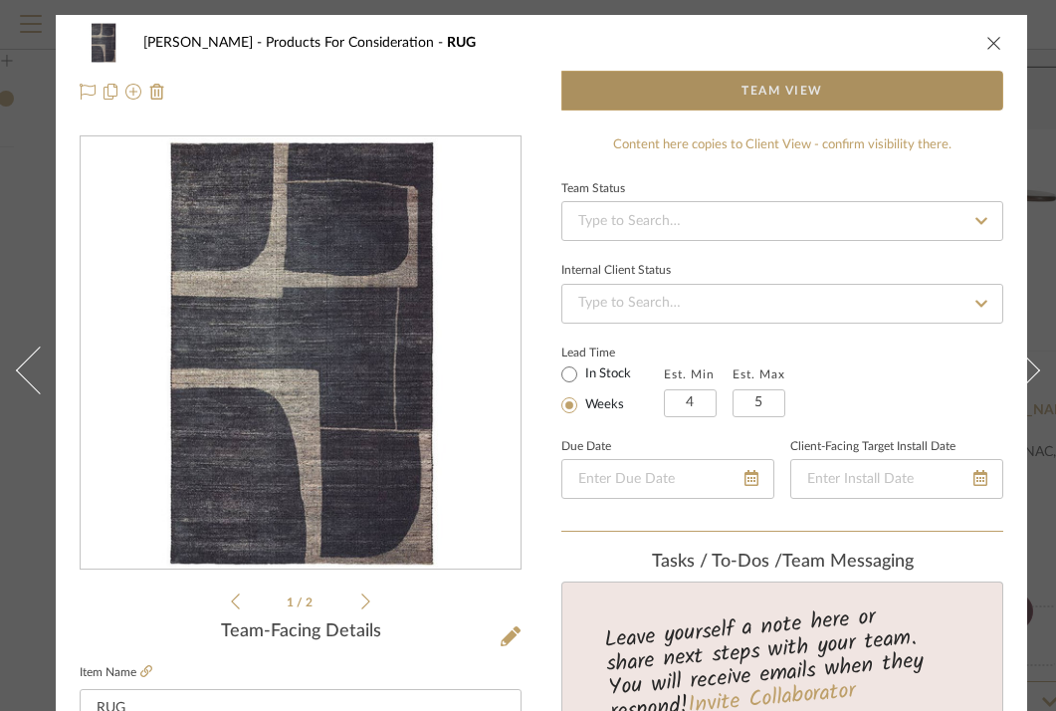
click at [817, 94] on span "Team View" at bounding box center [783, 91] width 82 height 40
click at [792, 89] on span "Team View" at bounding box center [783, 91] width 82 height 40
click at [810, 96] on span "Team View" at bounding box center [783, 91] width 82 height 40
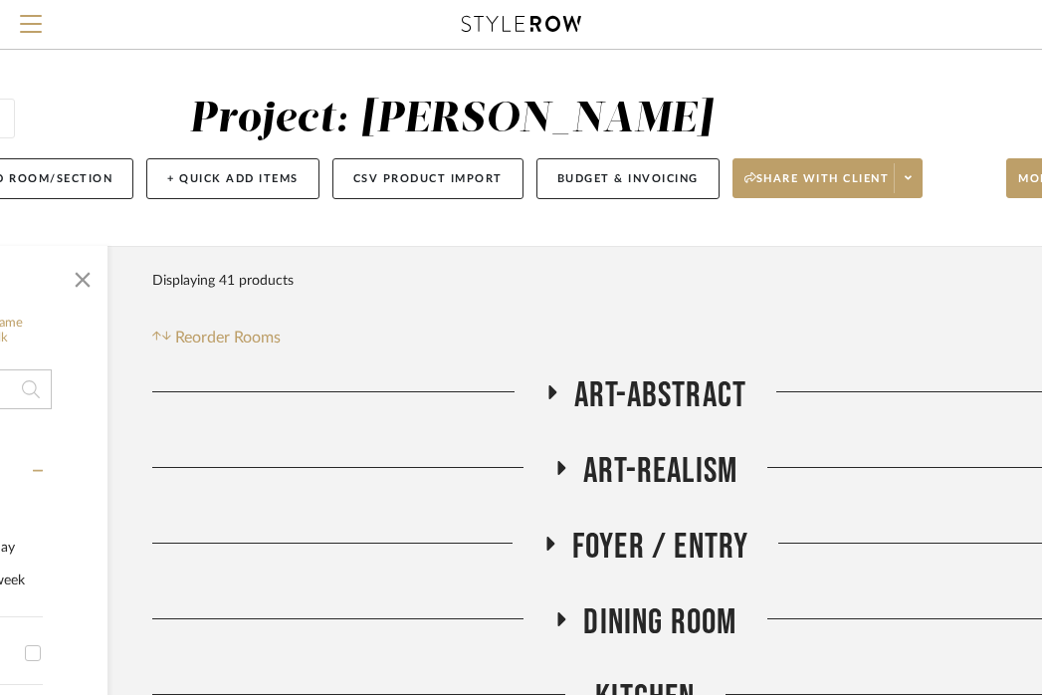
scroll to position [0, 389]
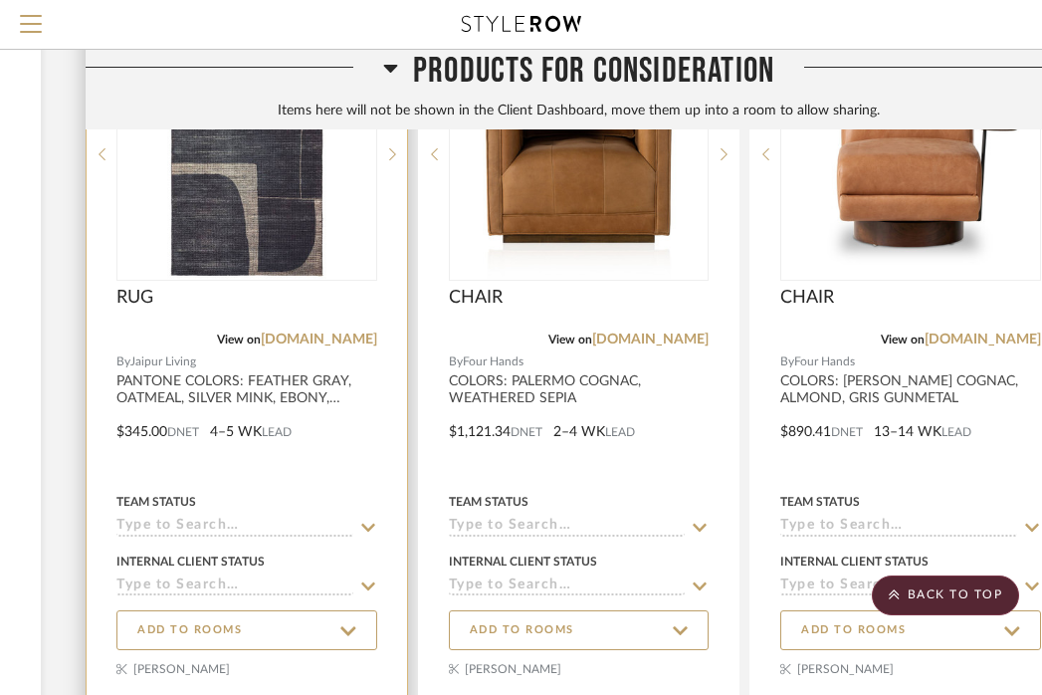
click at [275, 397] on div at bounding box center [247, 347] width 320 height 730
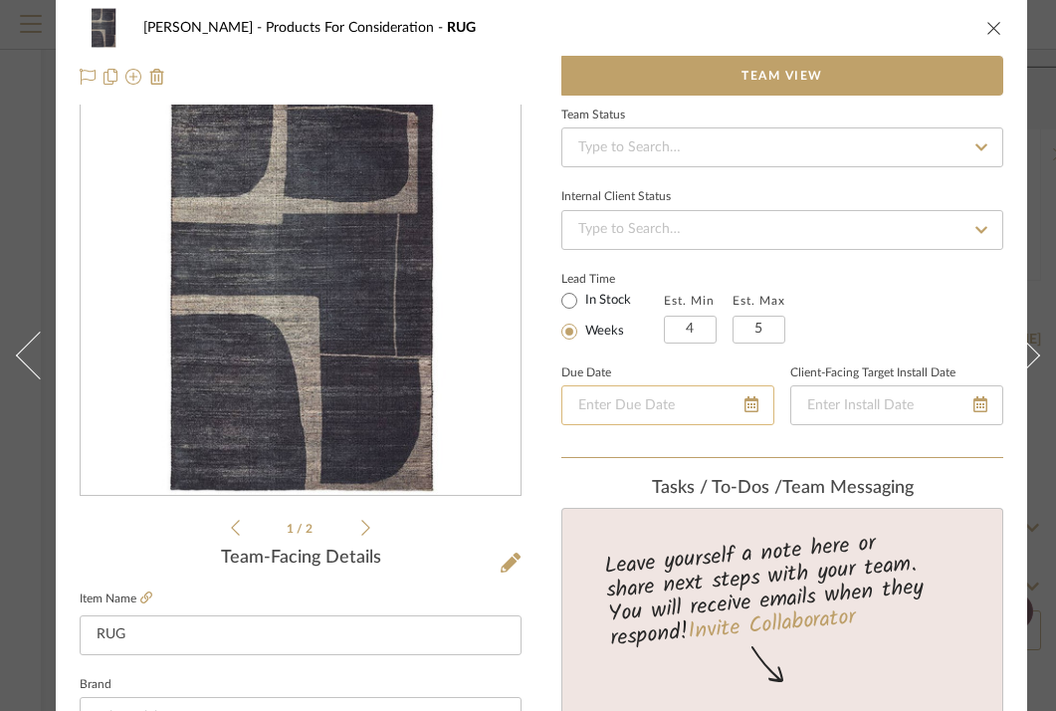
scroll to position [0, 0]
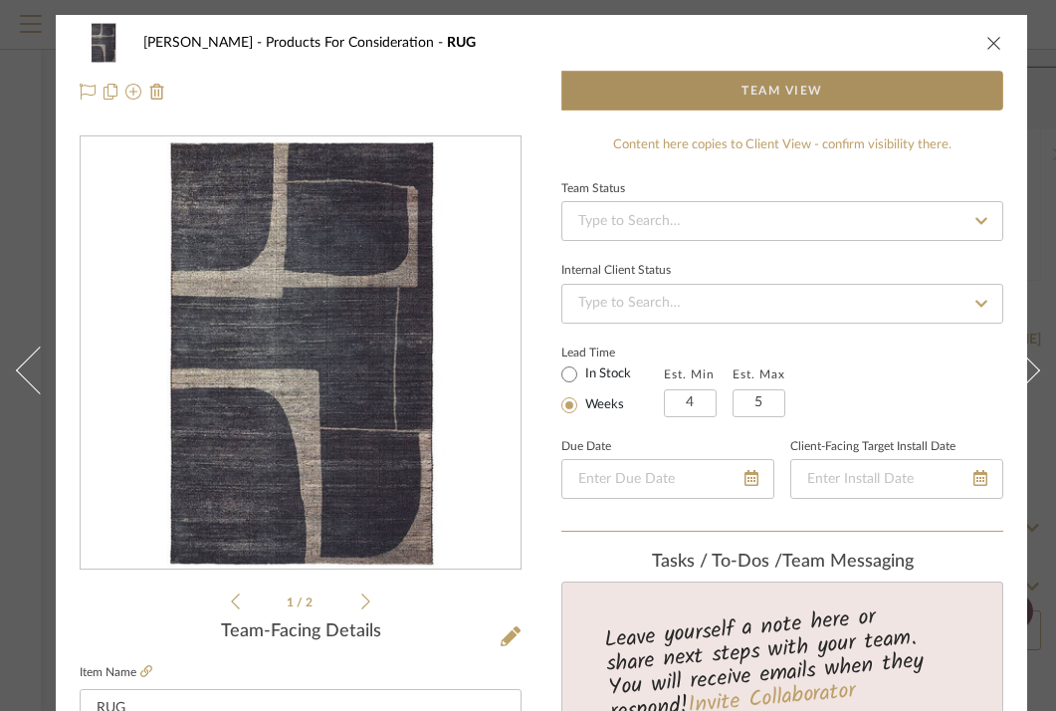
click at [825, 91] on span "Team View" at bounding box center [782, 91] width 440 height 40
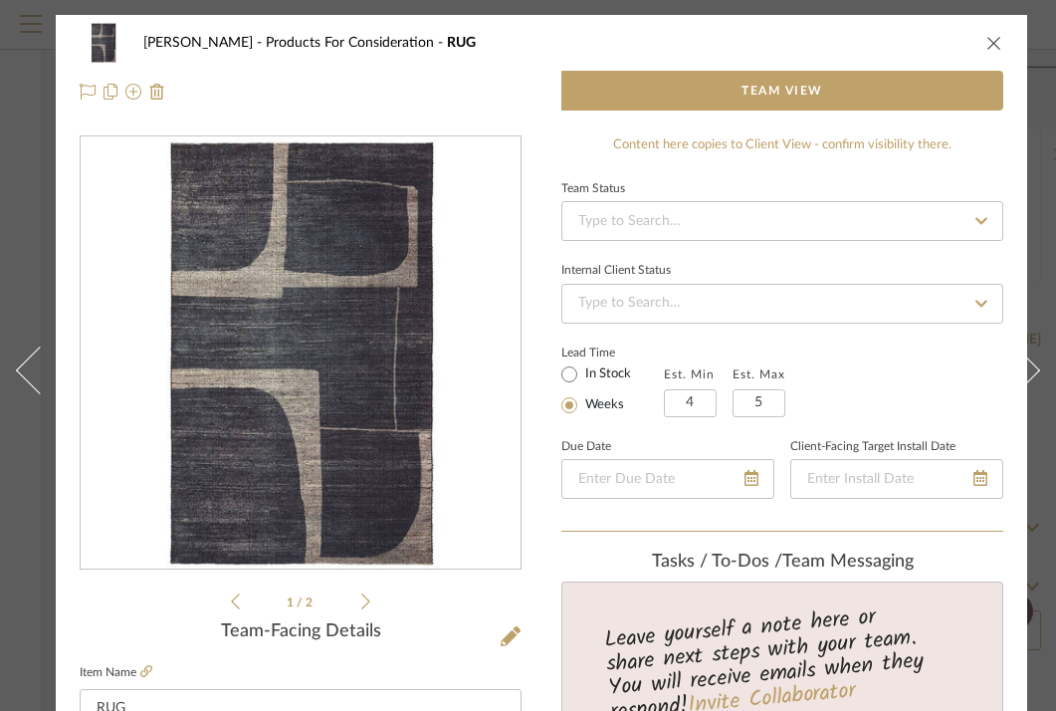
click at [990, 40] on icon "close" at bounding box center [994, 43] width 16 height 16
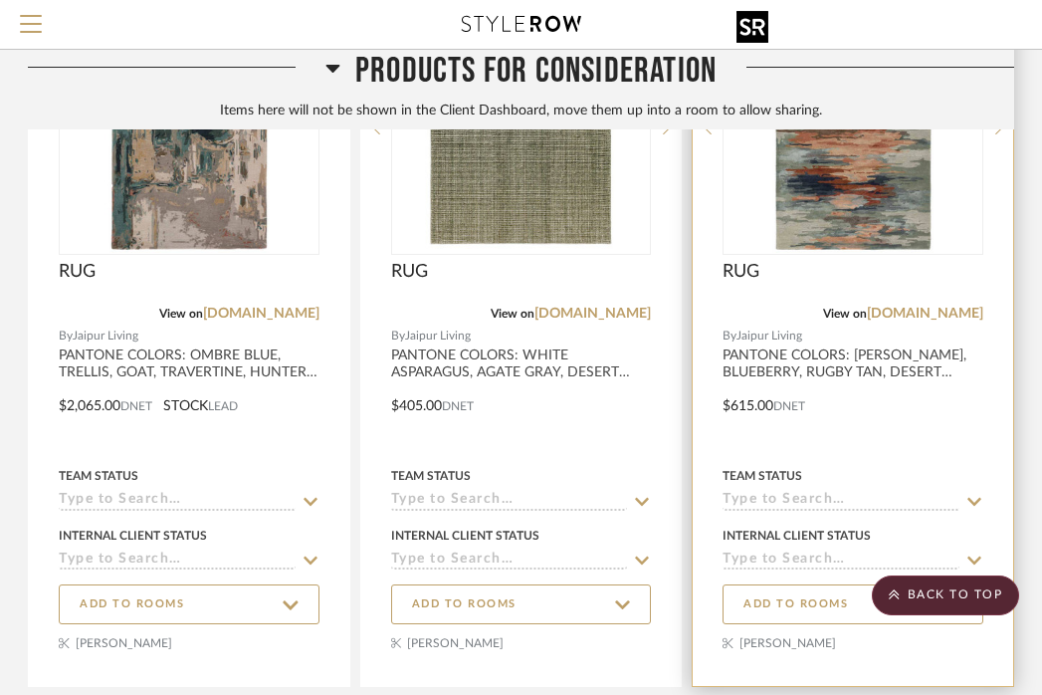
scroll to position [1684, 391]
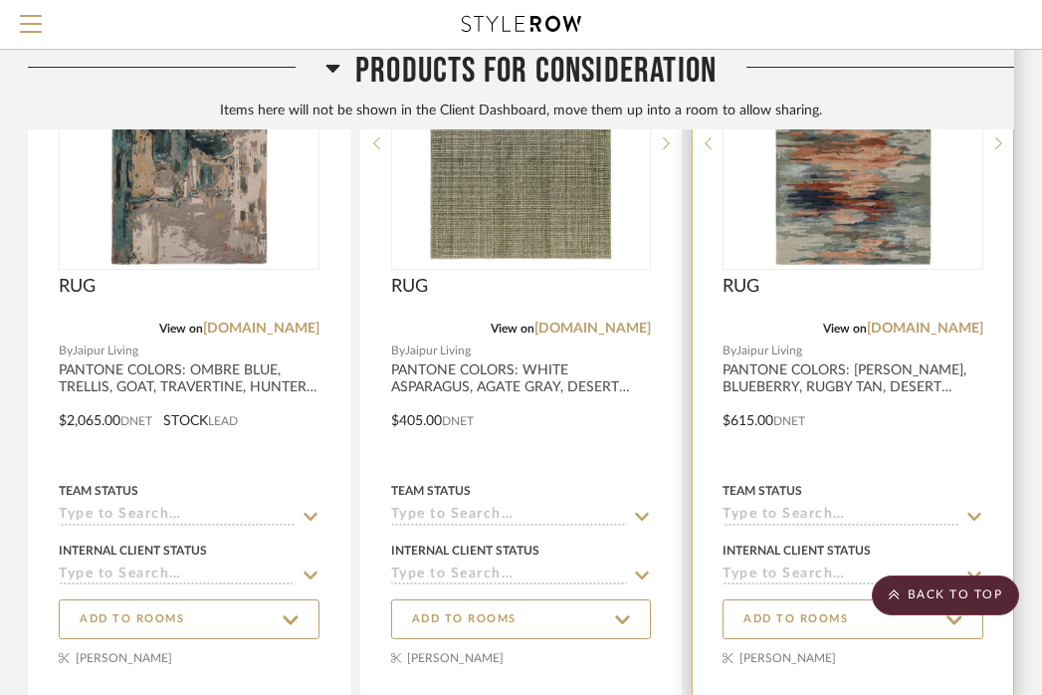
click at [808, 328] on div "View on [DOMAIN_NAME]" at bounding box center [853, 328] width 261 height 18
click at [821, 380] on div at bounding box center [853, 336] width 320 height 730
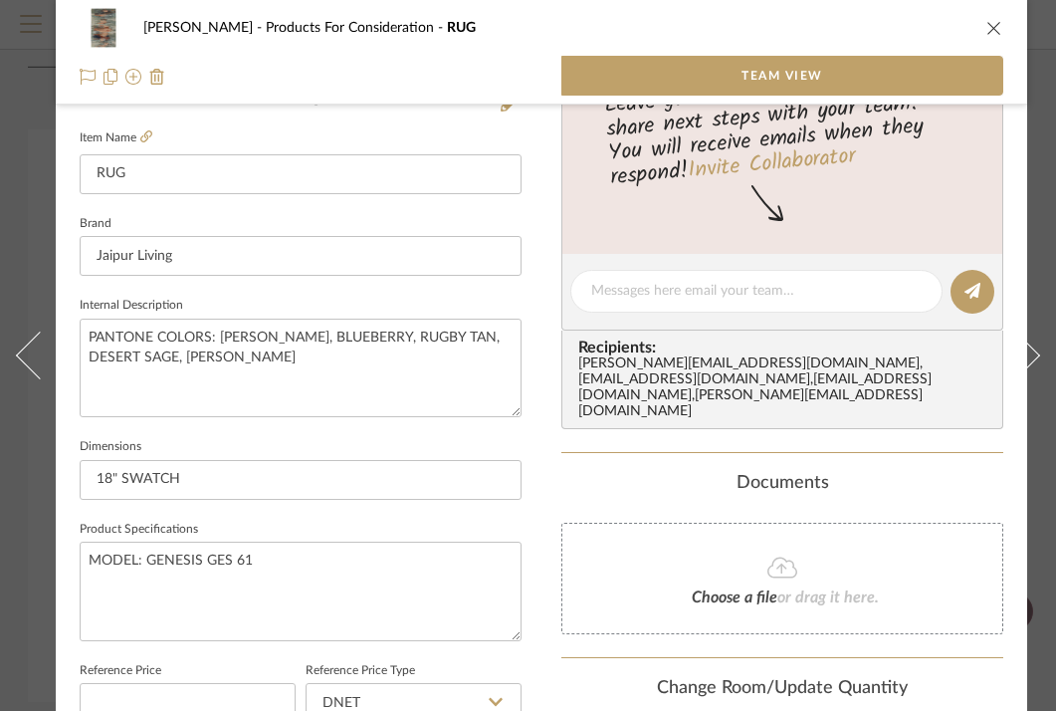
scroll to position [535, 0]
click at [307, 470] on input "18" SWATCH" at bounding box center [301, 479] width 442 height 40
type input "12' X 15'"
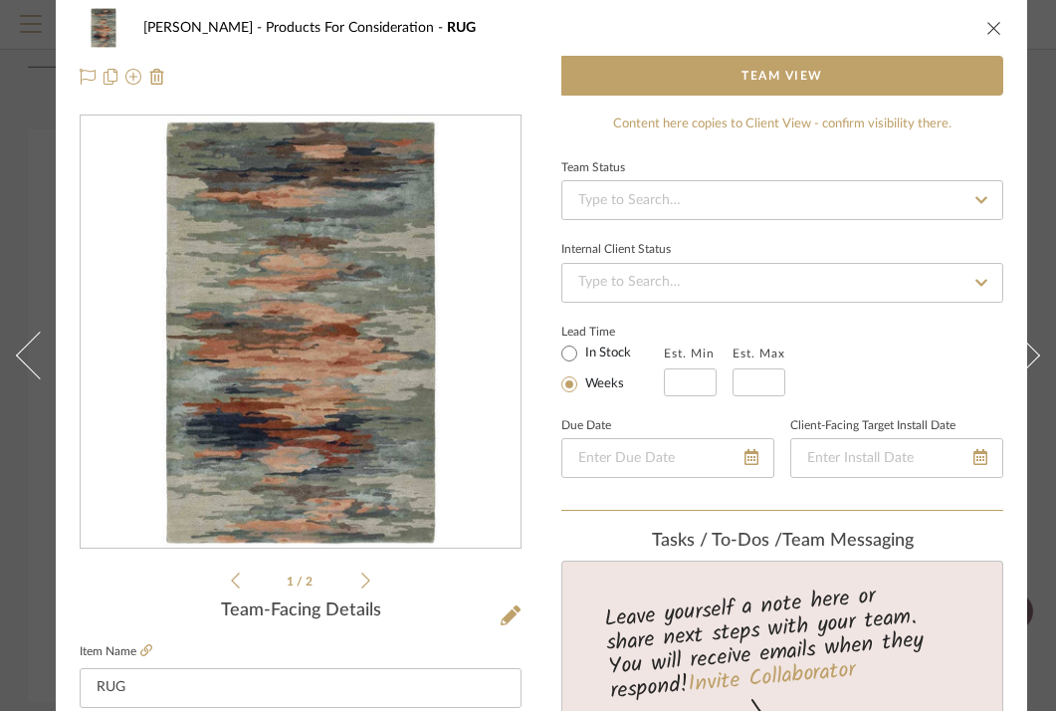
scroll to position [0, 0]
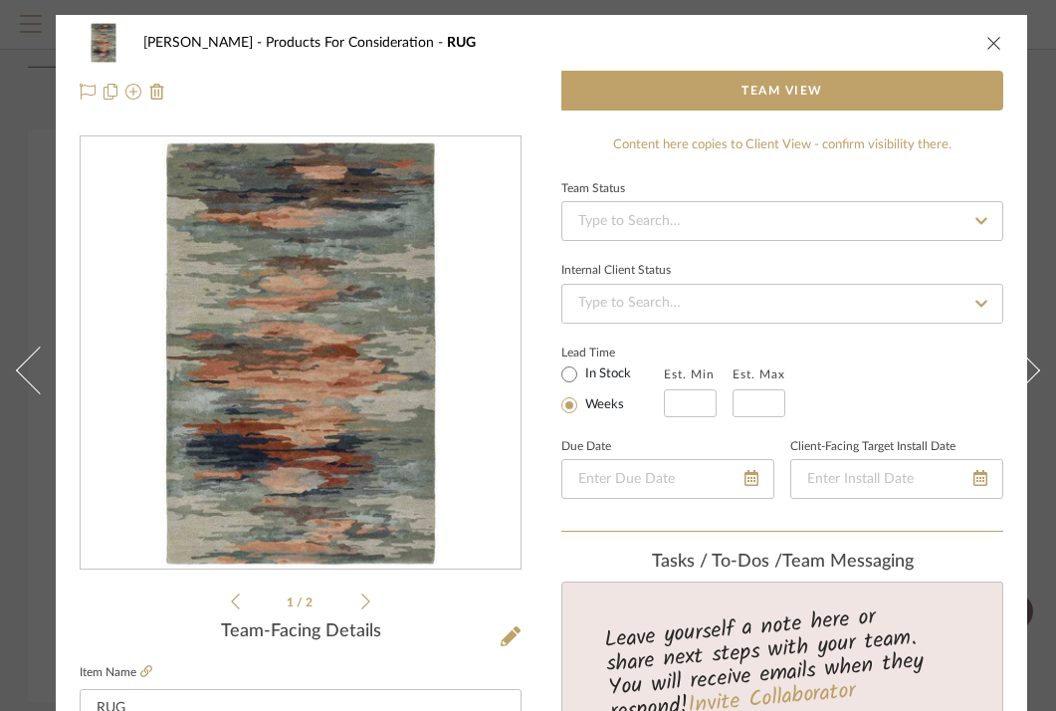
click at [575, 151] on div "Content here copies to Client View - confirm visibility there." at bounding box center [782, 145] width 442 height 20
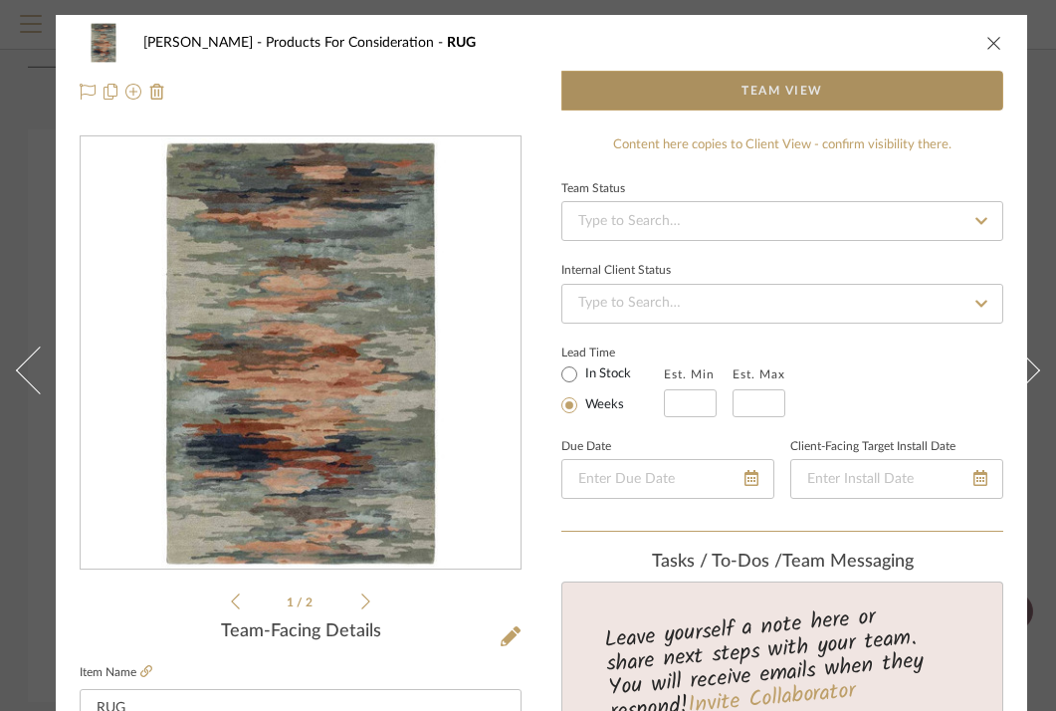
click at [709, 96] on span "button" at bounding box center [651, 91] width 179 height 40
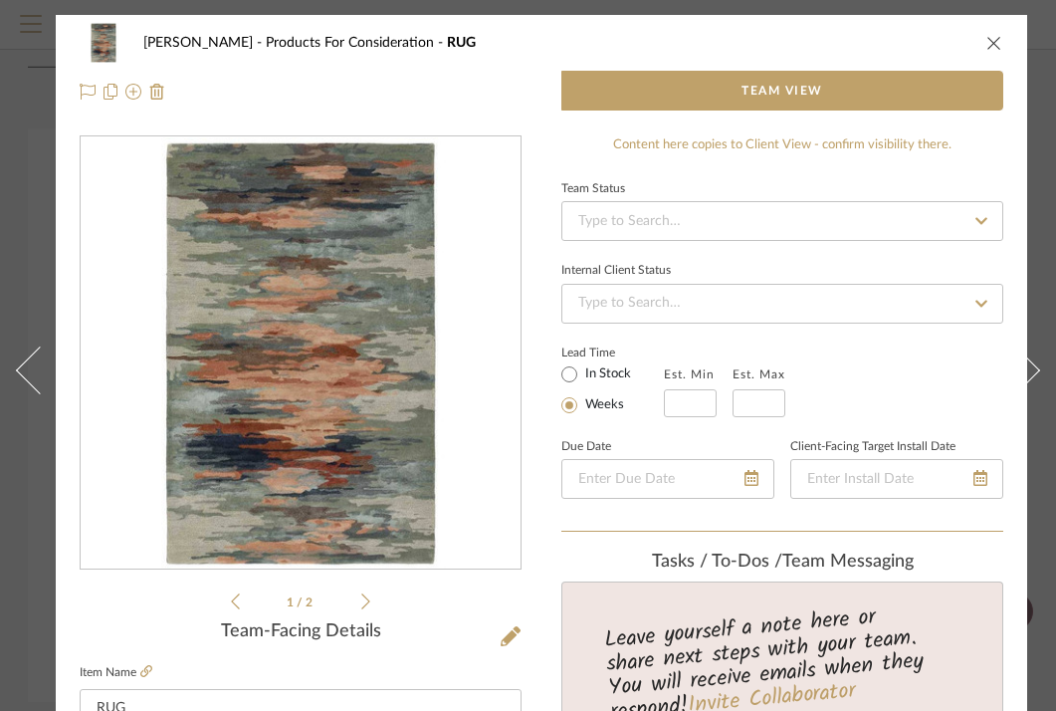
click at [990, 40] on icon "close" at bounding box center [994, 43] width 16 height 16
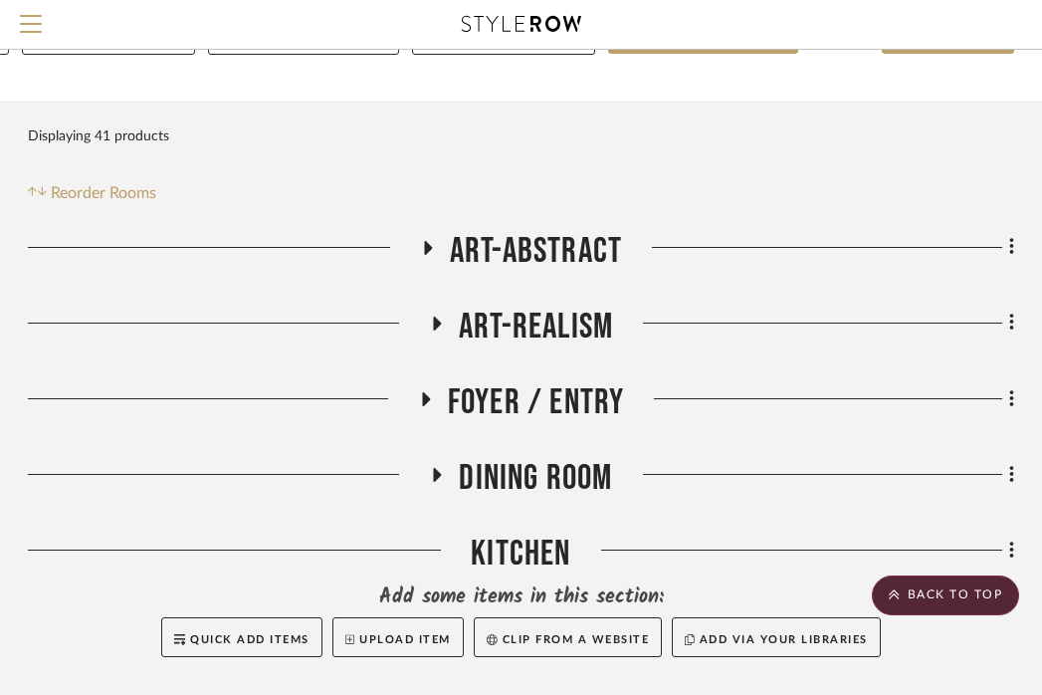
scroll to position [0, 391]
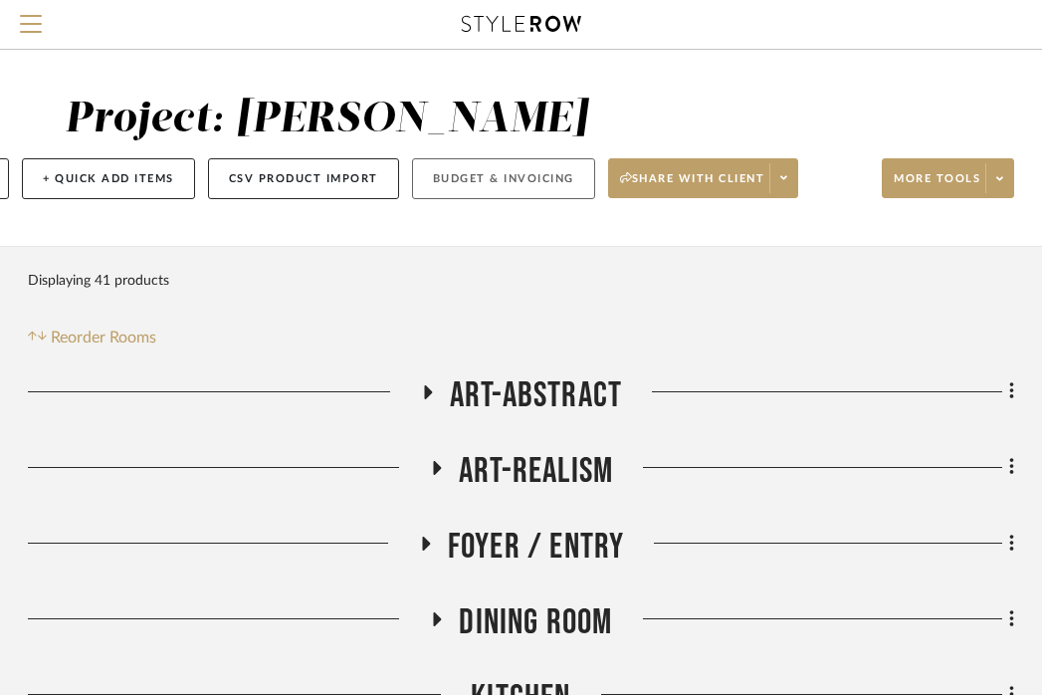
click at [479, 193] on button "Budget & Invoicing" at bounding box center [503, 178] width 183 height 41
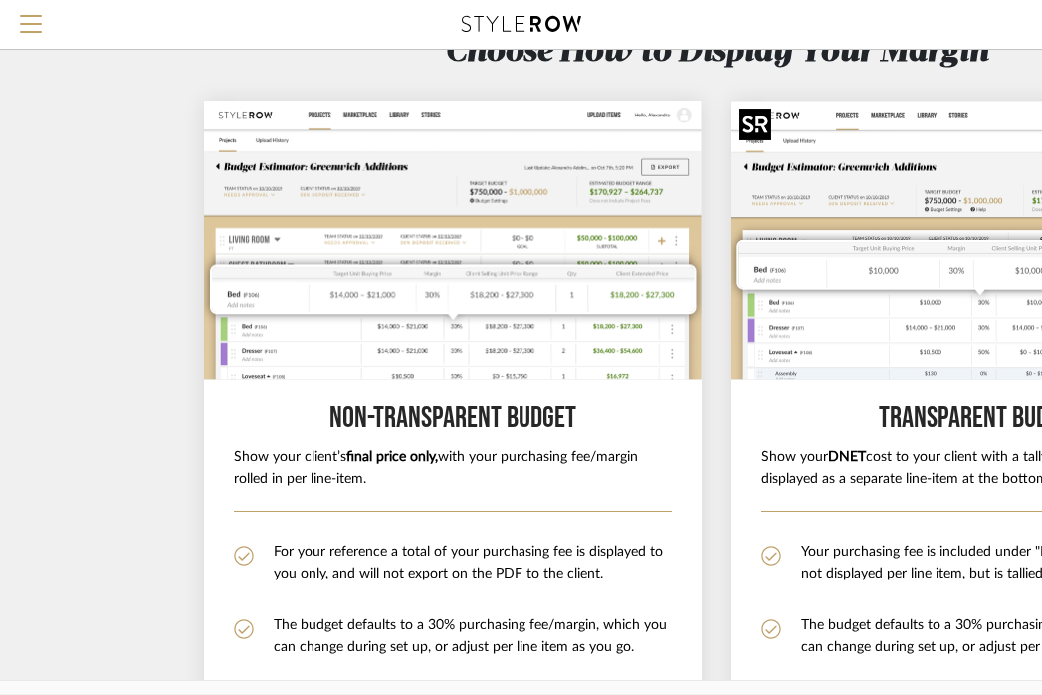
scroll to position [33, 0]
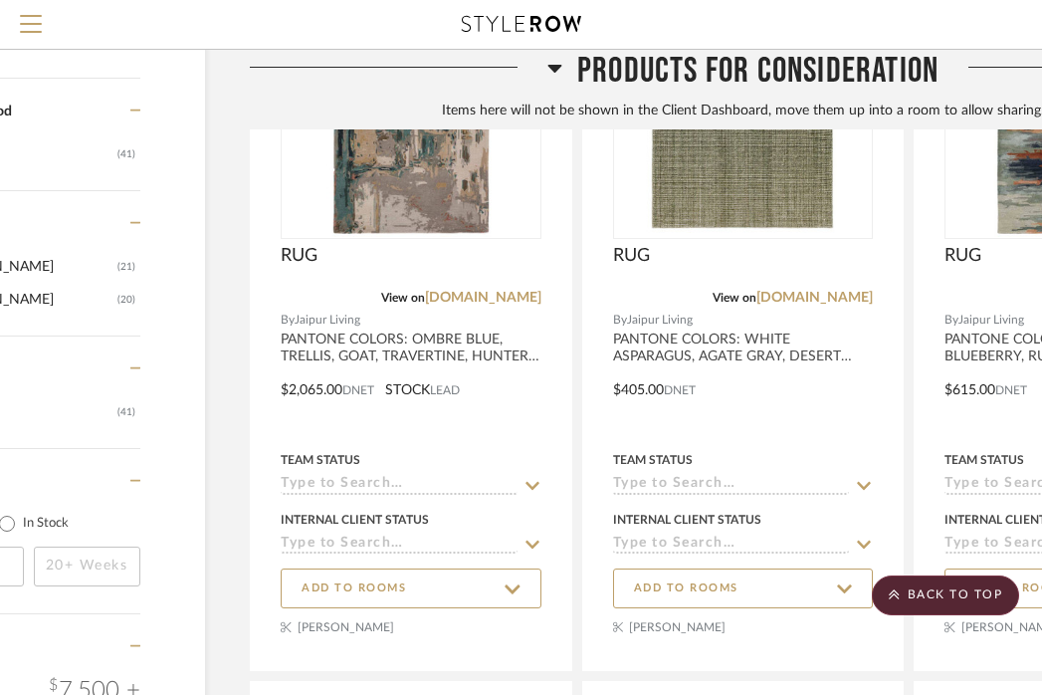
scroll to position [1839, 391]
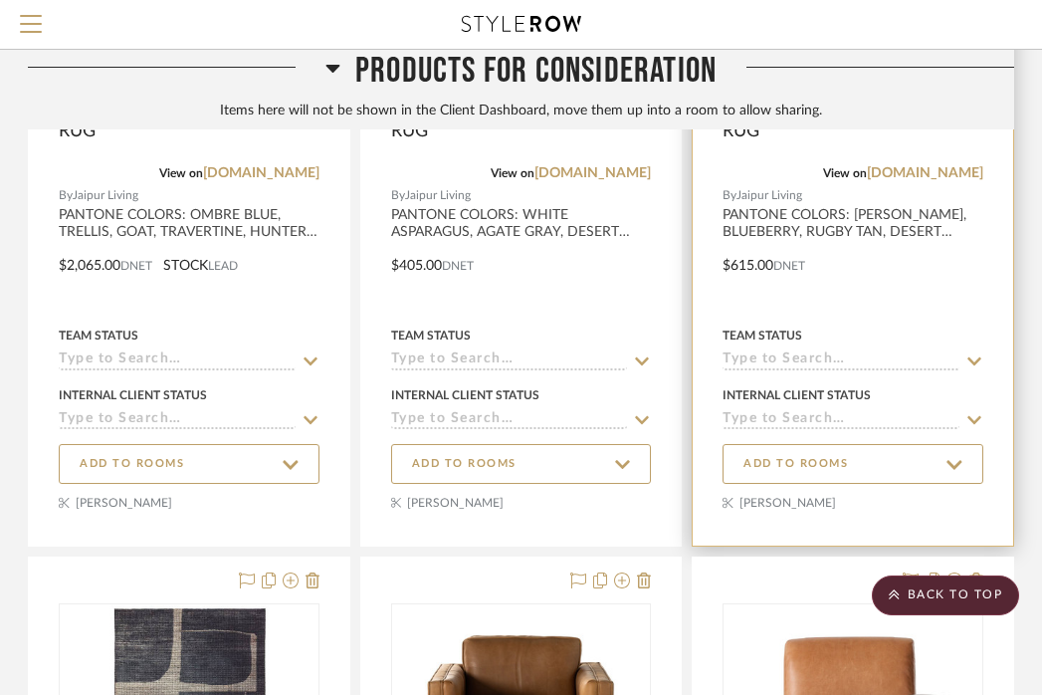
click at [757, 265] on div at bounding box center [853, 181] width 320 height 730
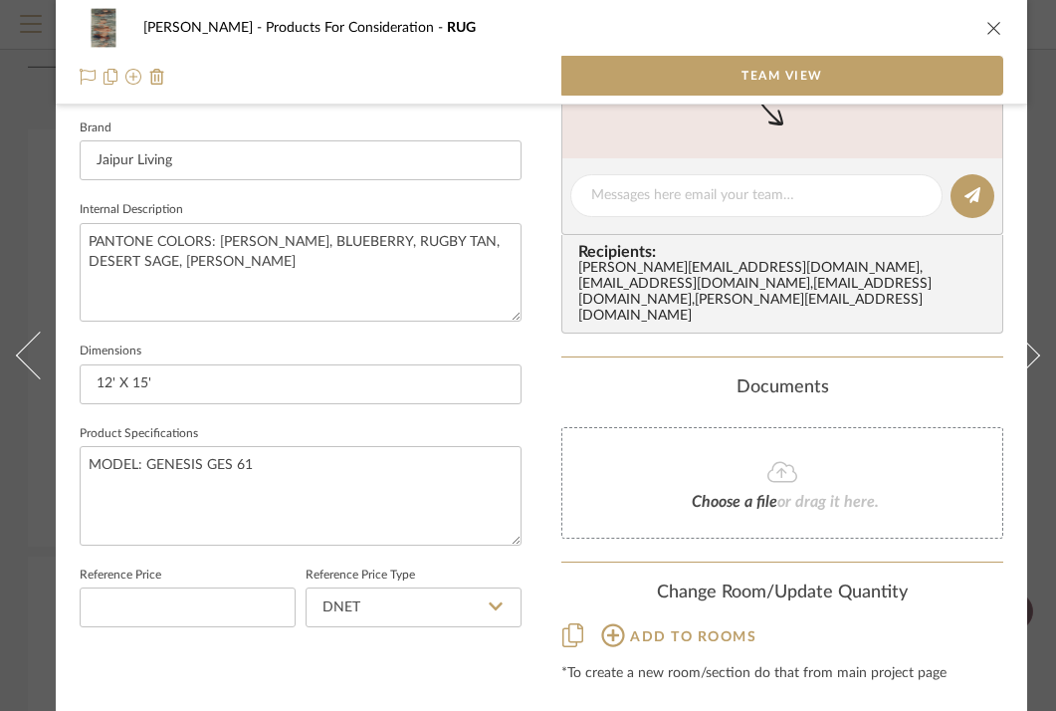
scroll to position [671, 0]
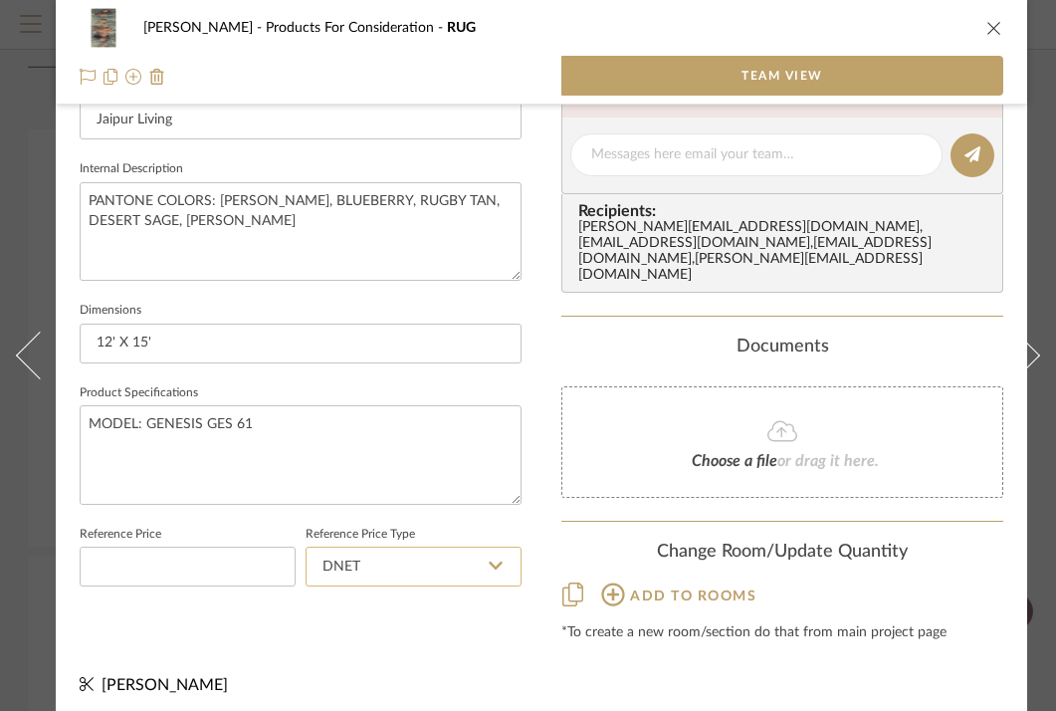
click at [404, 563] on input "DNET" at bounding box center [414, 566] width 216 height 40
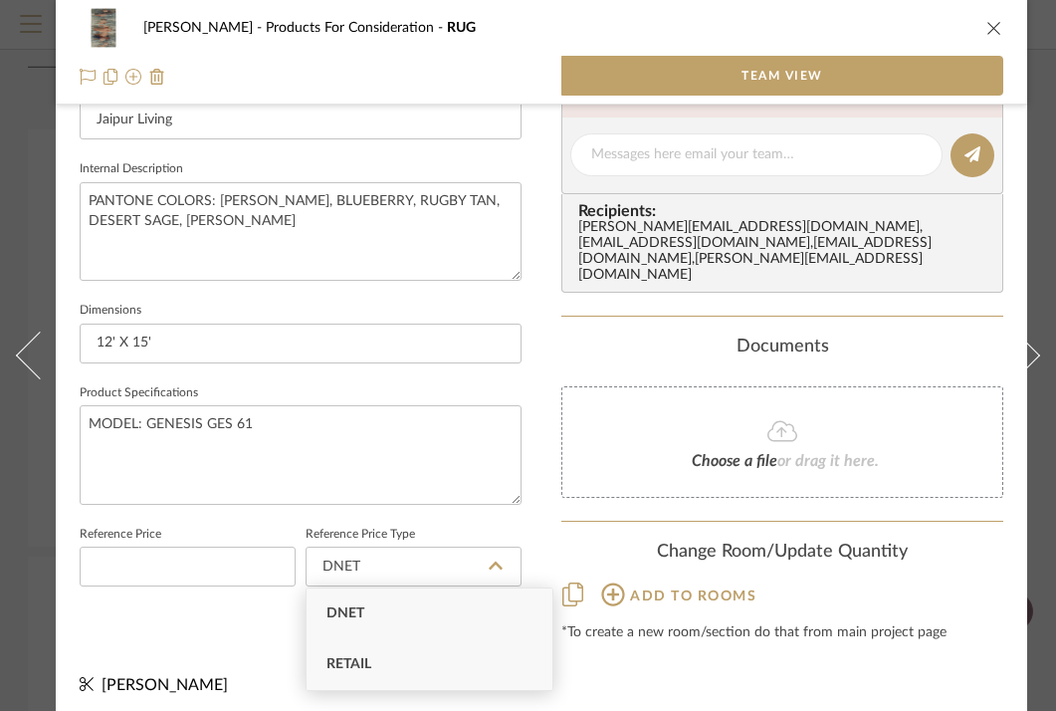
click at [386, 660] on div "Retail" at bounding box center [430, 664] width 246 height 51
type input "Retail"
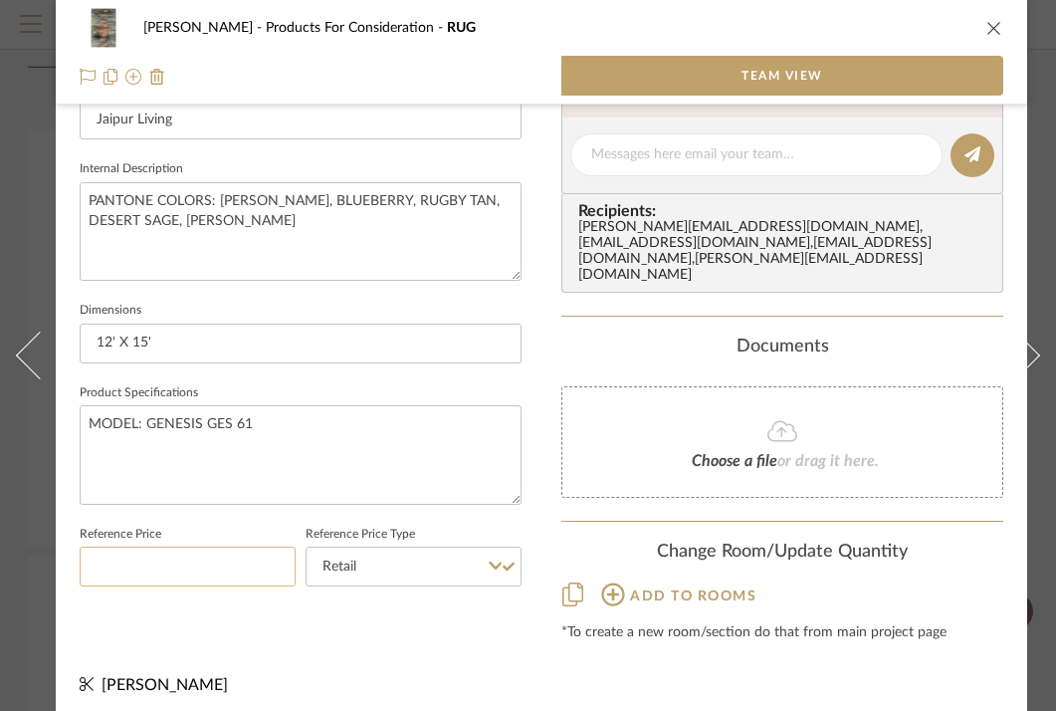
click at [239, 571] on input at bounding box center [188, 566] width 216 height 40
type input "$3,235.00"
click at [618, 336] on div "Documents Choose a file or drag it here." at bounding box center [782, 416] width 442 height 161
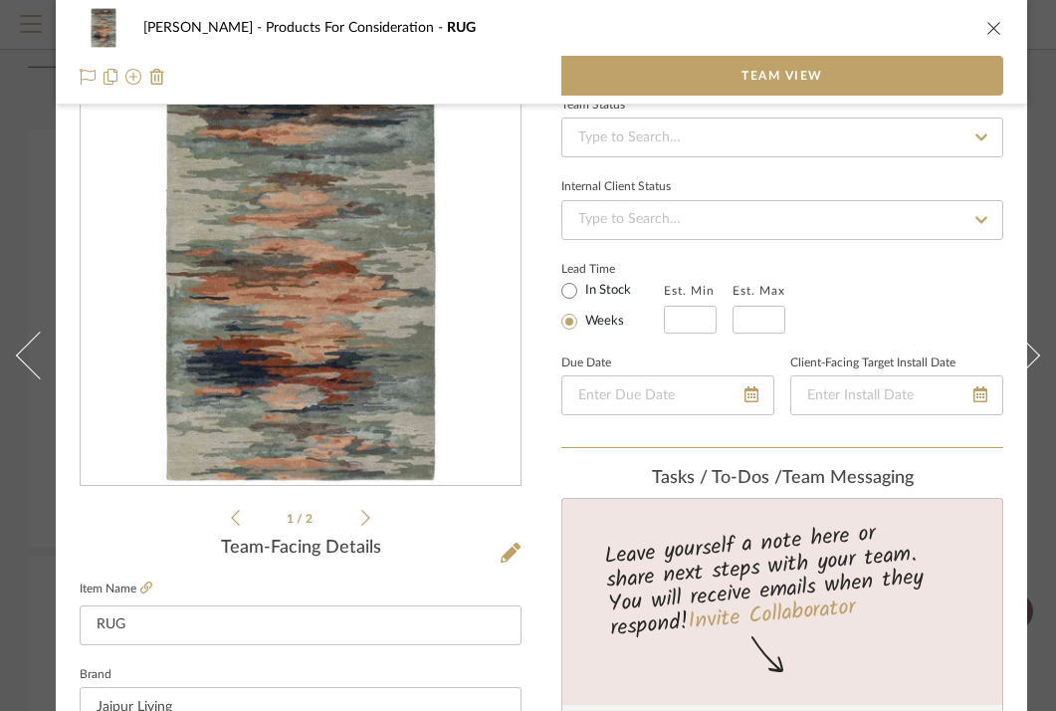
scroll to position [60, 0]
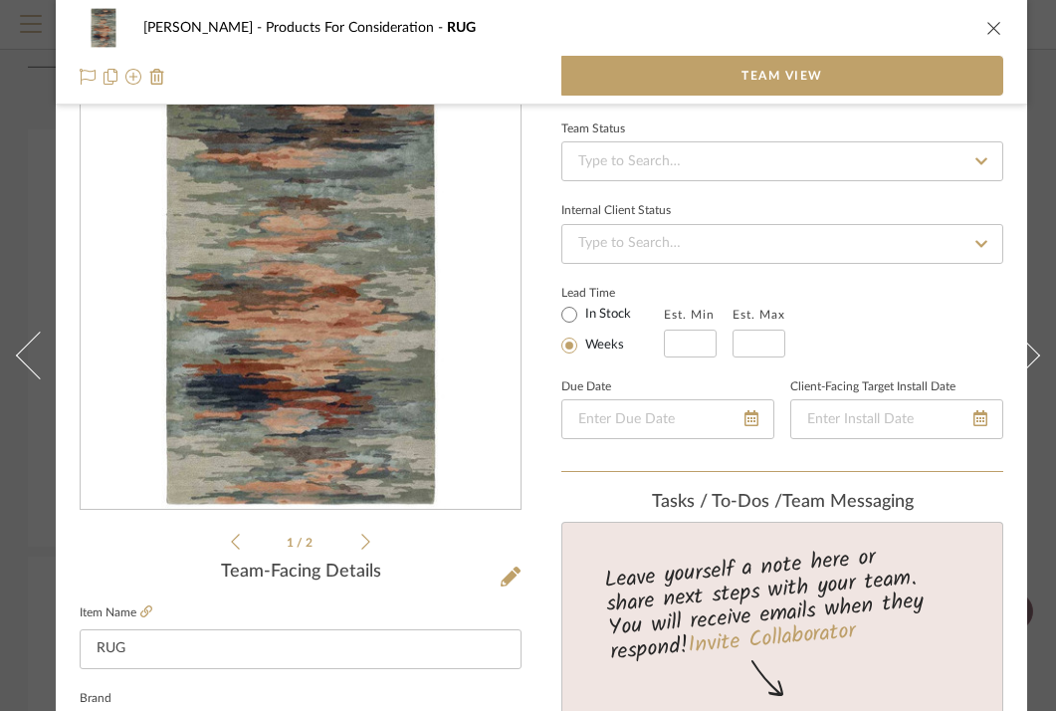
click at [590, 319] on label "In Stock" at bounding box center [606, 315] width 50 height 18
click at [581, 319] on input "In Stock" at bounding box center [569, 315] width 24 height 24
radio input "true"
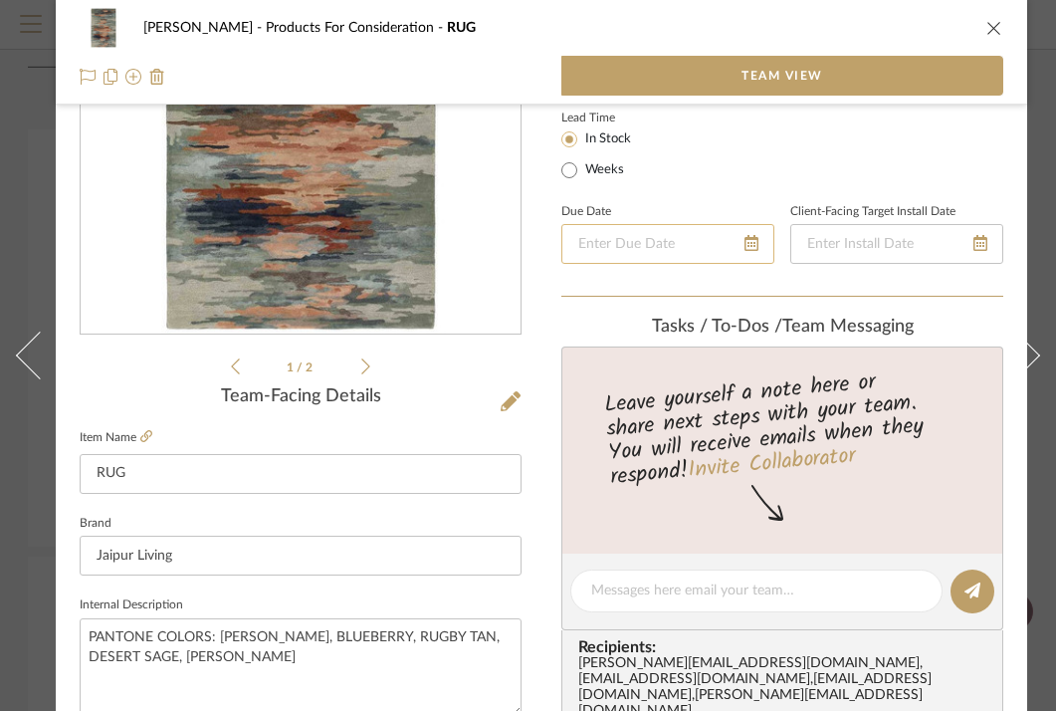
scroll to position [671, 0]
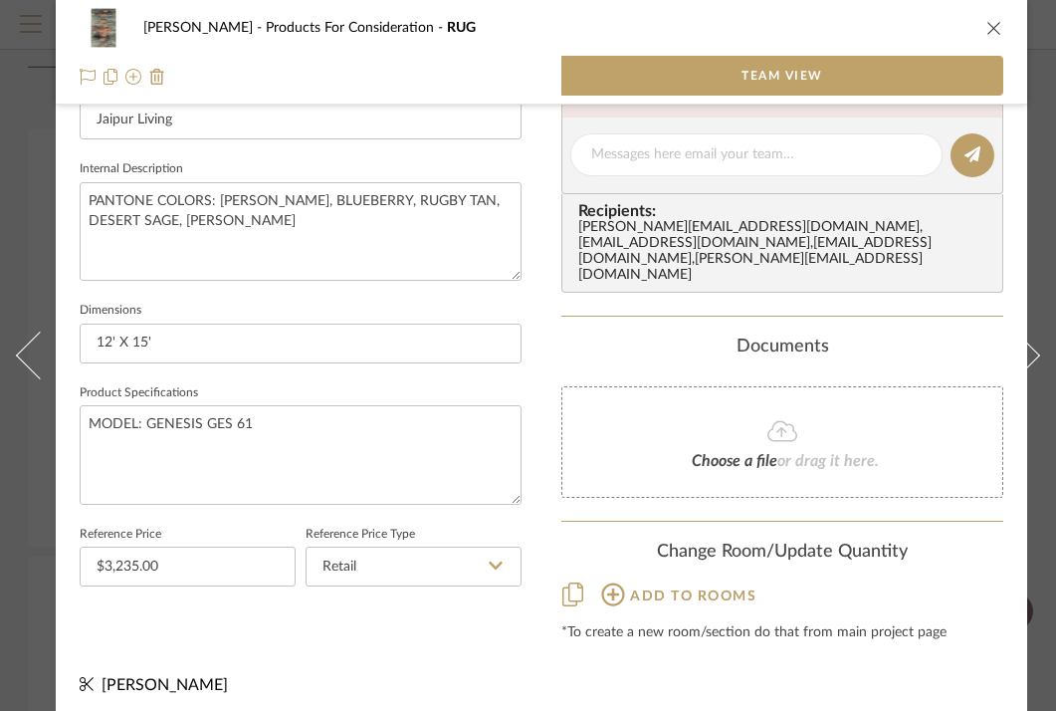
click at [991, 31] on icon "close" at bounding box center [994, 28] width 16 height 16
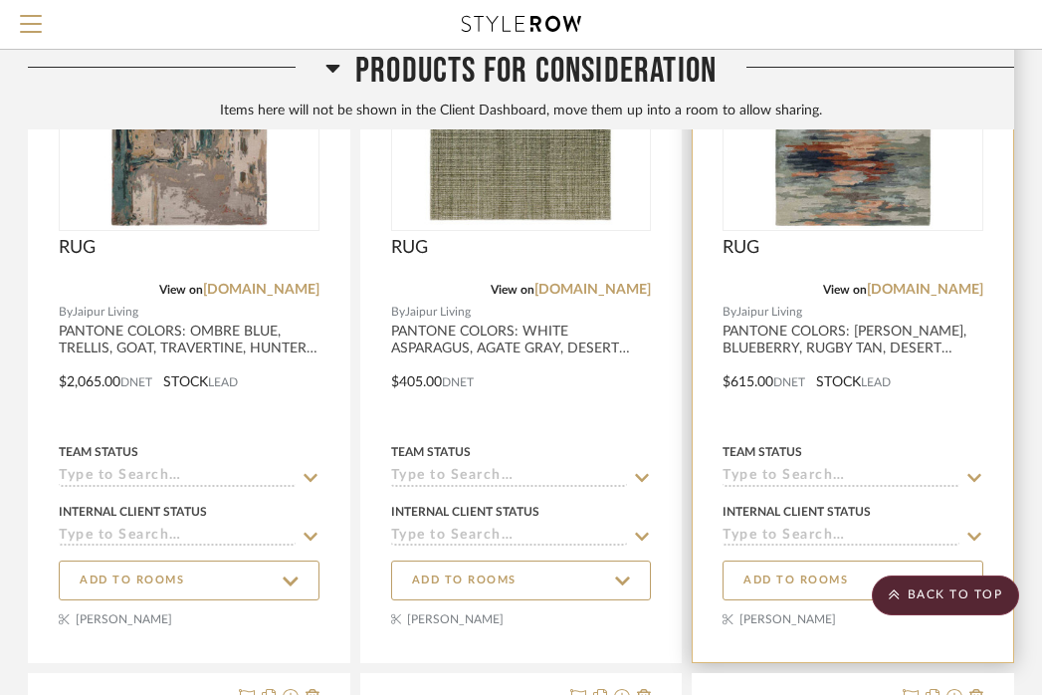
scroll to position [1712, 391]
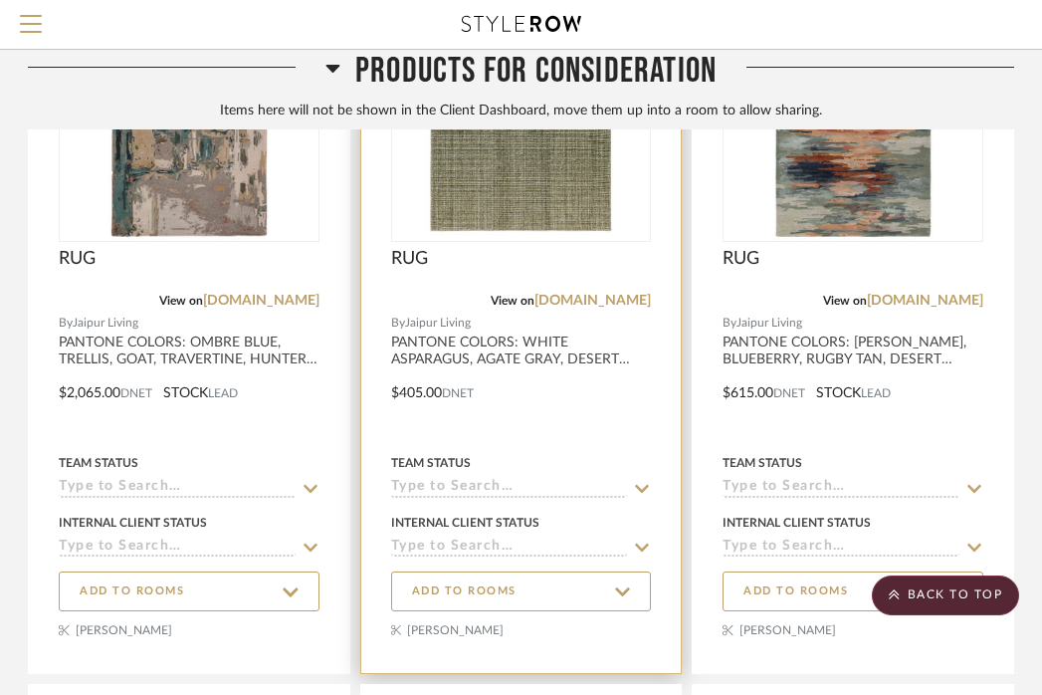
click at [460, 361] on div at bounding box center [521, 308] width 320 height 730
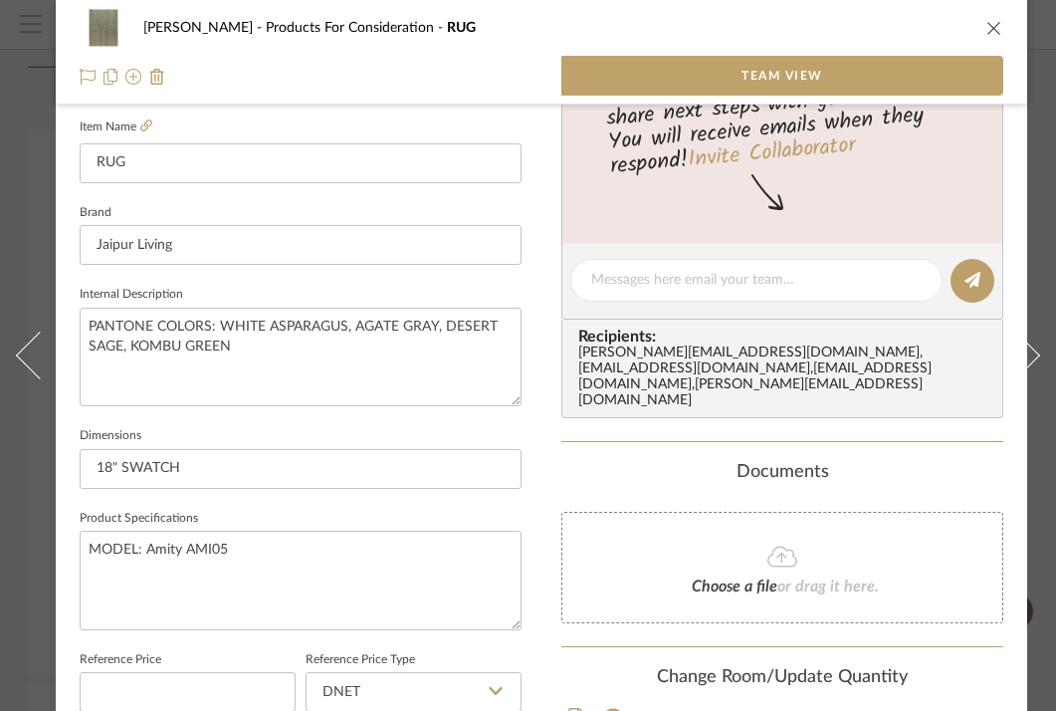
scroll to position [547, 0]
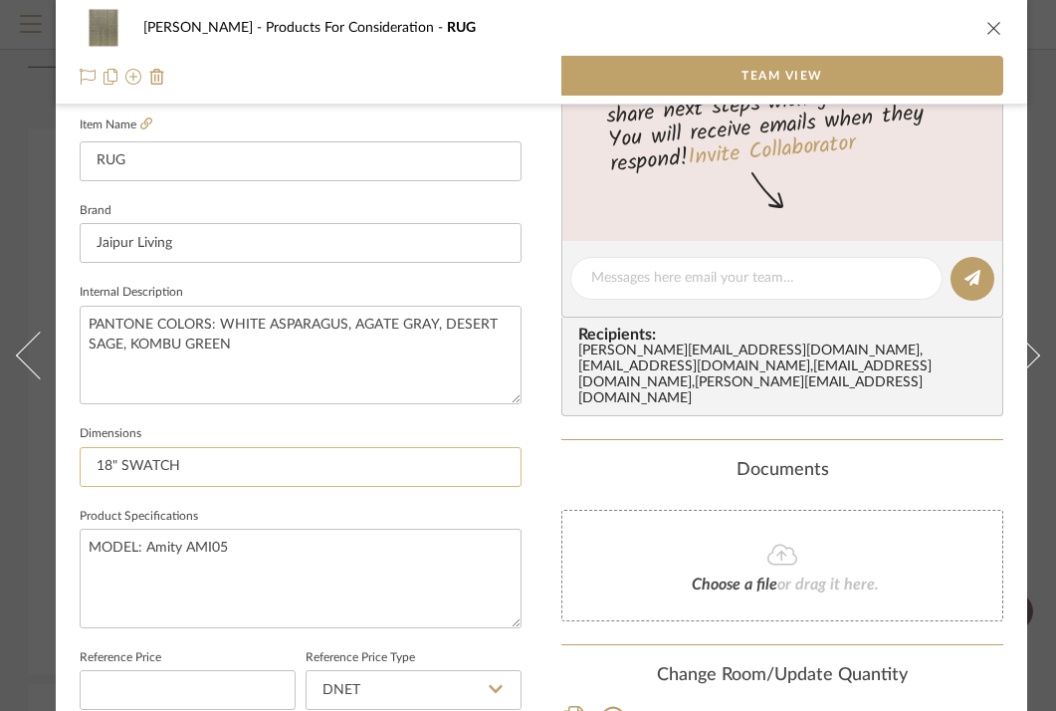
click at [277, 482] on input "18" SWATCH" at bounding box center [301, 467] width 442 height 40
click at [277, 474] on input "18" SWATCH" at bounding box center [301, 467] width 442 height 40
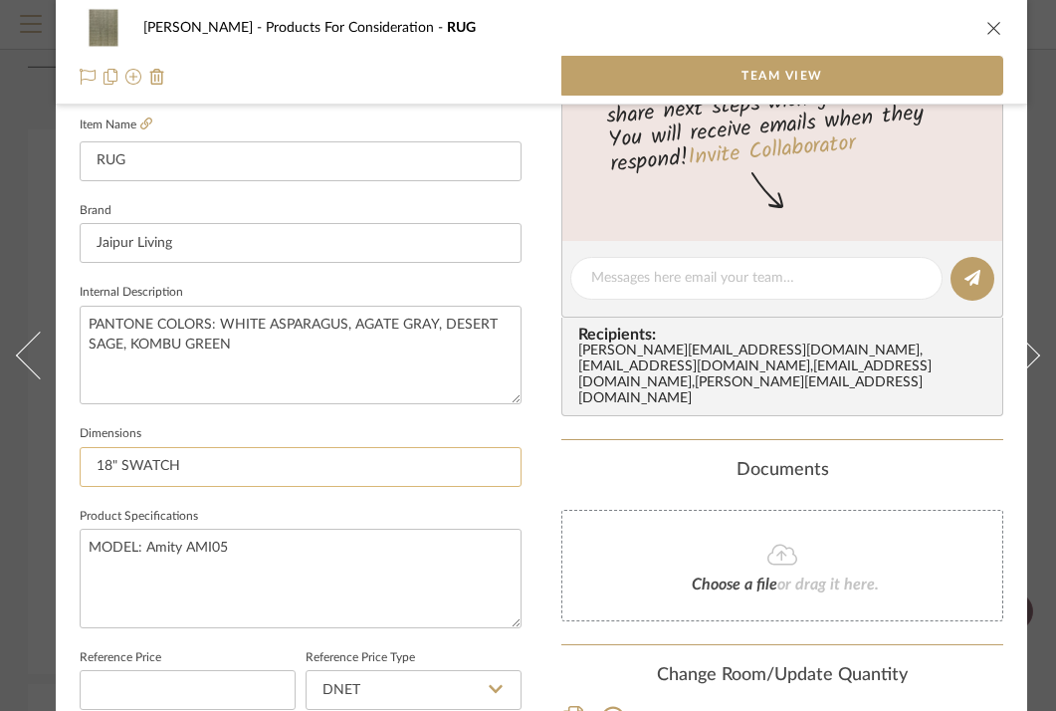
click at [277, 474] on input "18" SWATCH" at bounding box center [301, 467] width 442 height 40
type input "10' x 14'"
click at [552, 448] on div "CARR Products For Consideration RUG Team View 1 / 2 Team-Facing Details Item Na…" at bounding box center [541, 156] width 971 height 1377
click at [990, 32] on icon "close" at bounding box center [994, 28] width 16 height 16
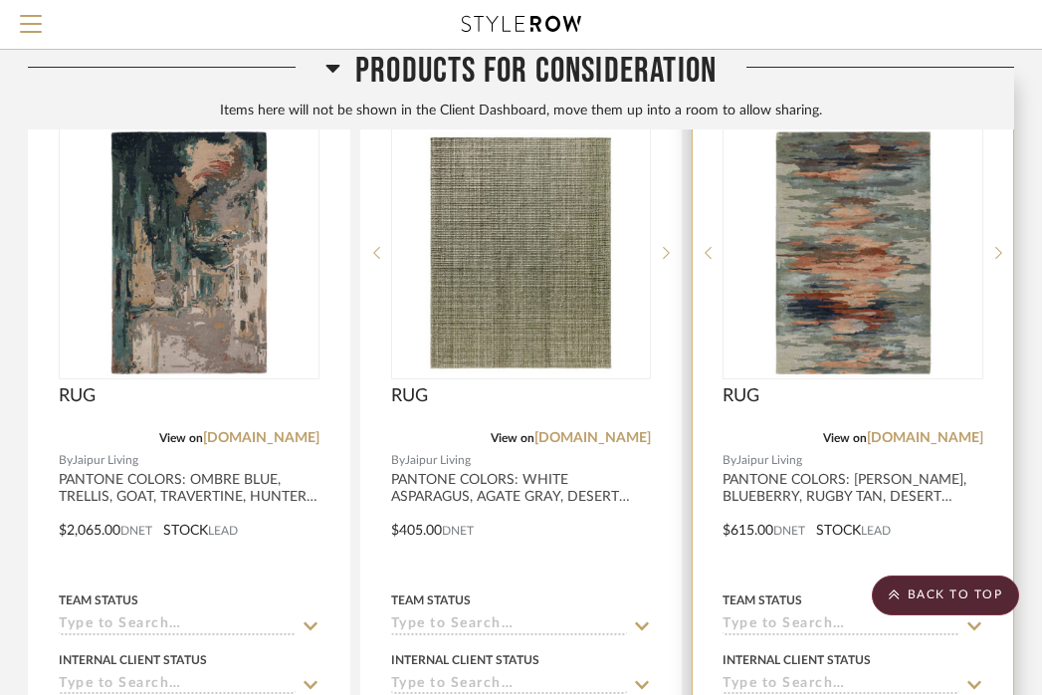
scroll to position [1556, 391]
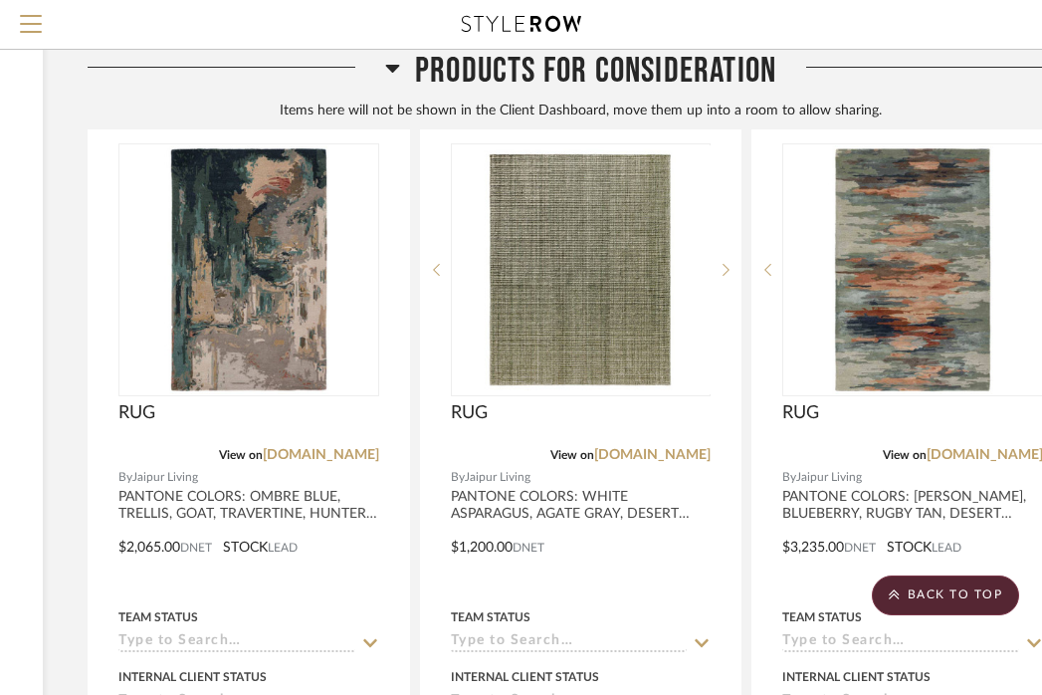
scroll to position [1560, 331]
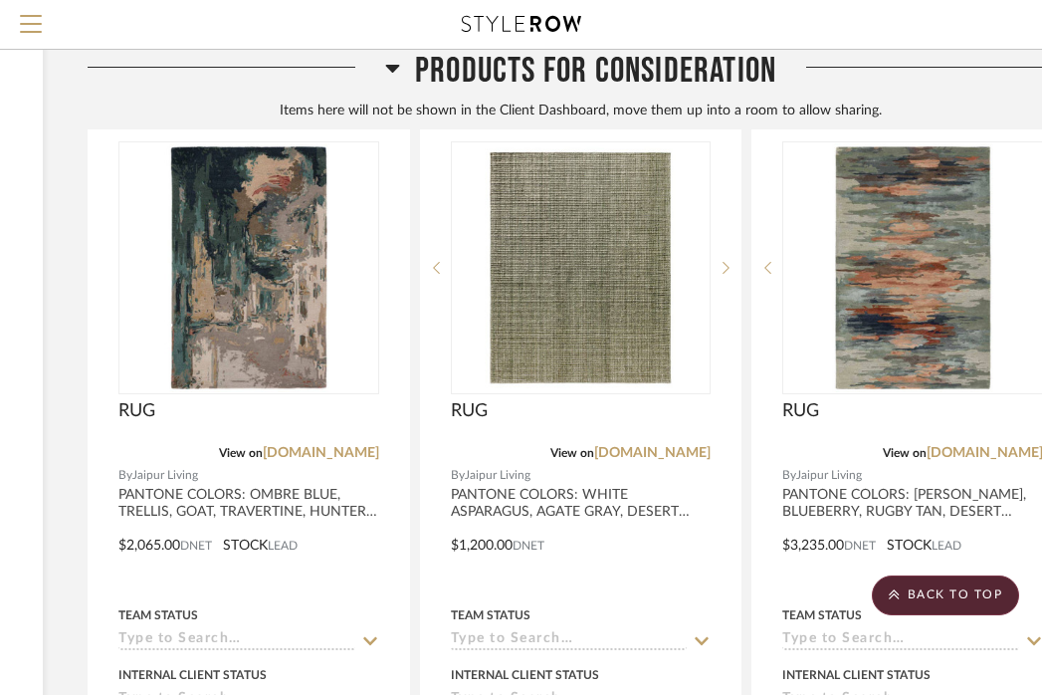
click at [209, 35] on div at bounding box center [521, 24] width 919 height 49
click at [219, 59] on div at bounding box center [237, 75] width 298 height 51
